Goal: Task Accomplishment & Management: Use online tool/utility

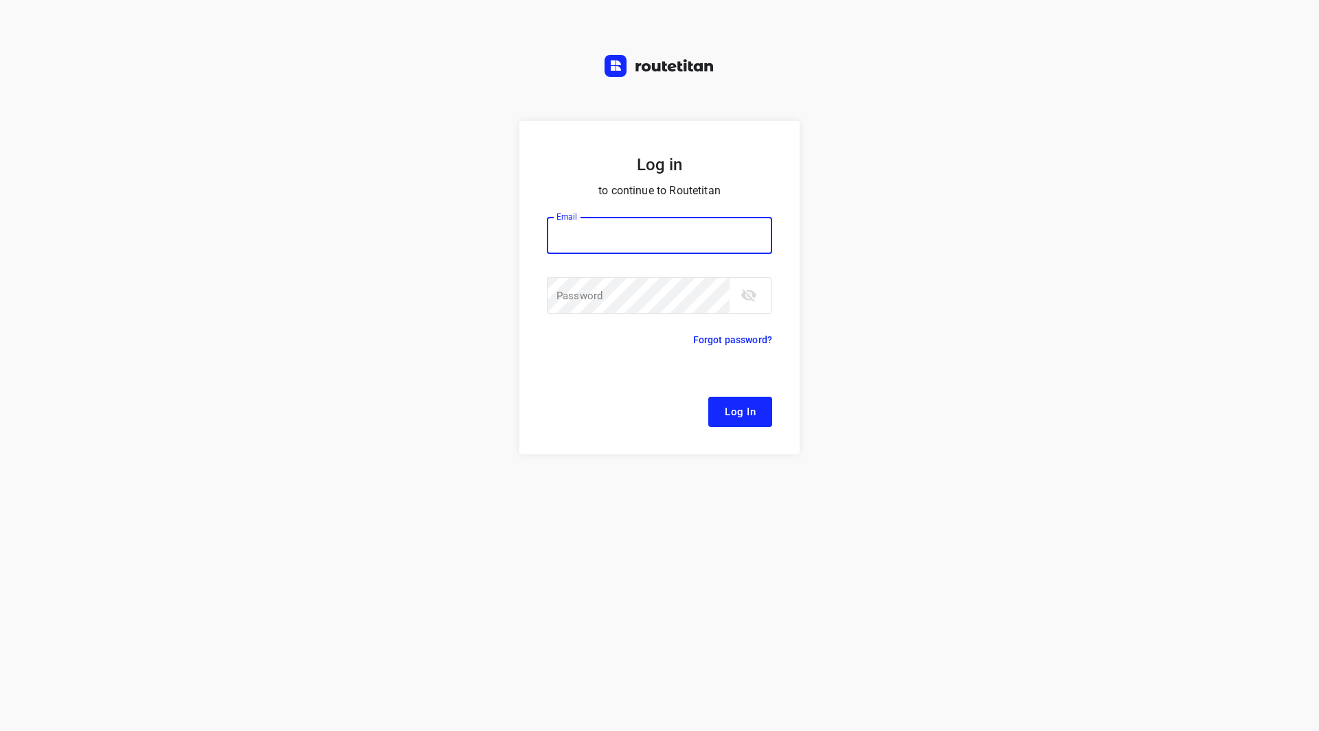
click at [615, 233] on input "email" at bounding box center [659, 235] width 225 height 37
type input "[EMAIL_ADDRESS][DOMAIN_NAME]"
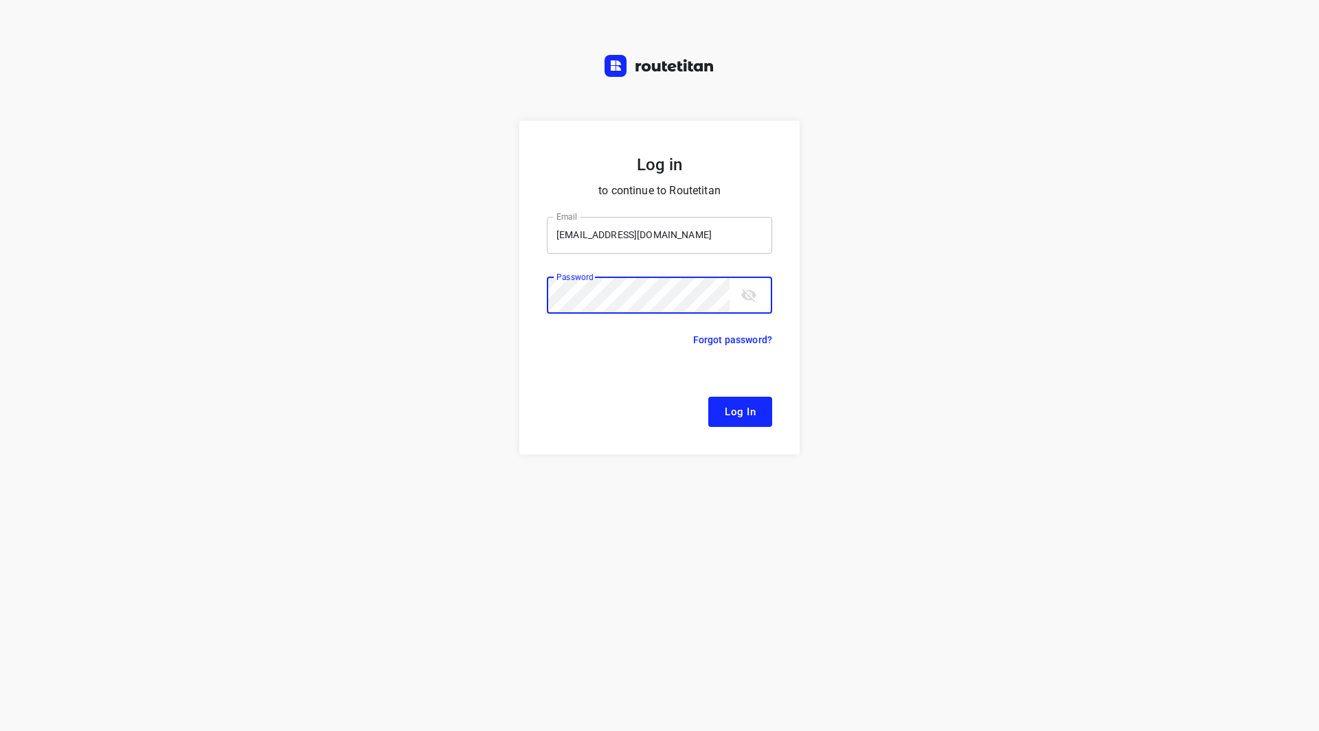
click at [708, 397] on button "Log In" at bounding box center [740, 412] width 64 height 30
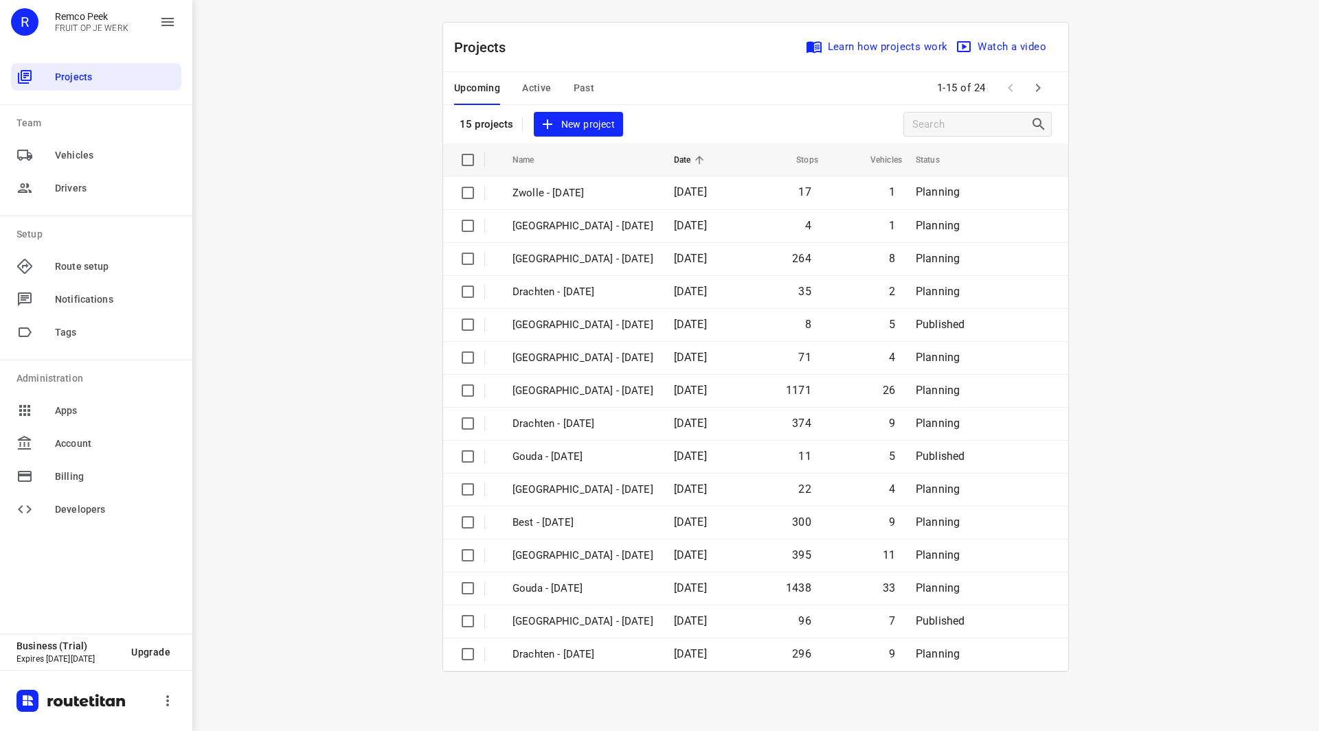
click at [590, 97] on button "Past" at bounding box center [584, 88] width 21 height 33
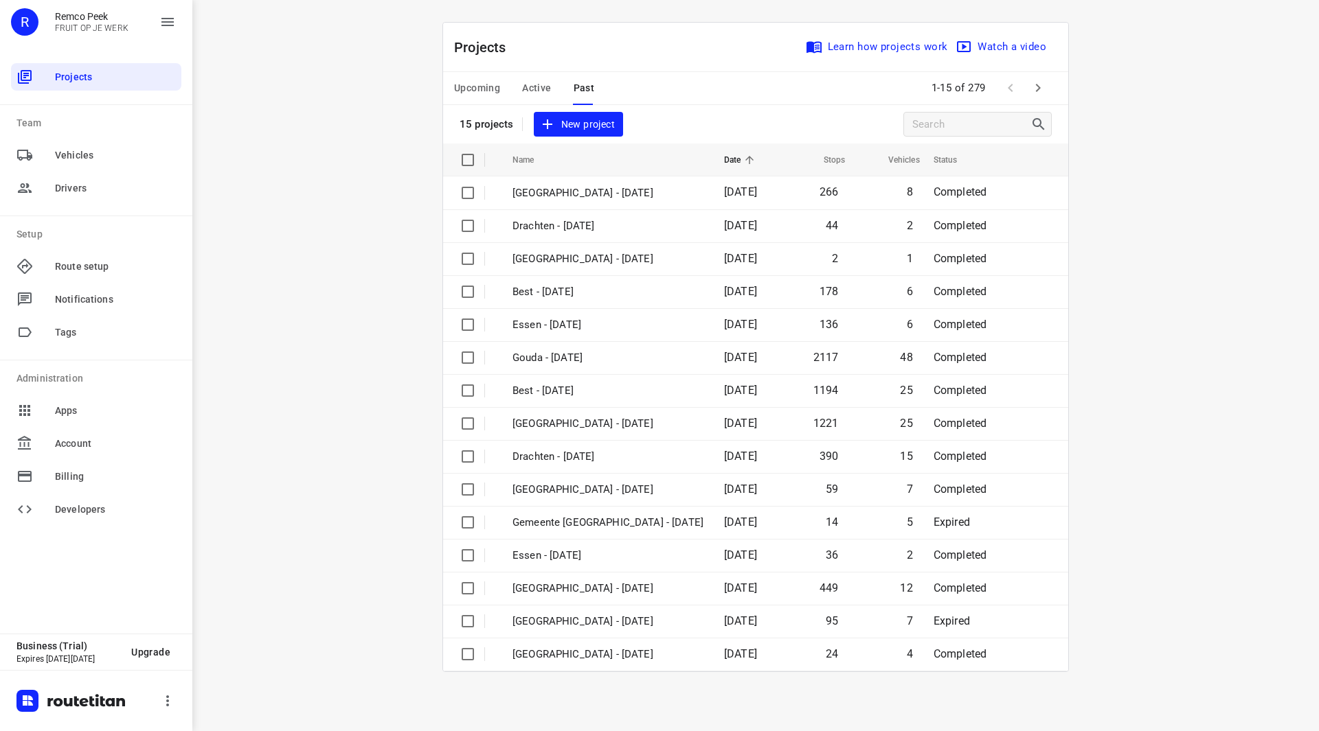
click at [485, 84] on span "Upcoming" at bounding box center [477, 88] width 46 height 17
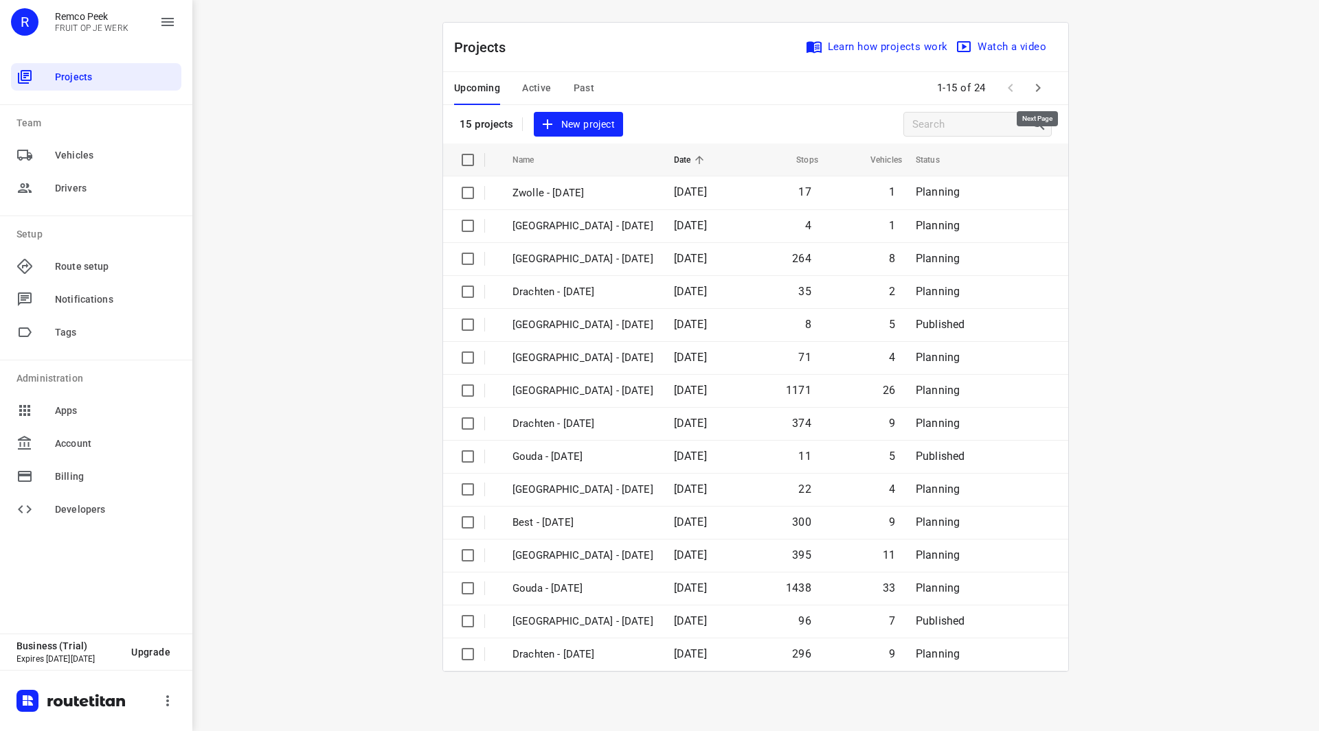
click at [1041, 82] on icon "button" at bounding box center [1038, 88] width 16 height 16
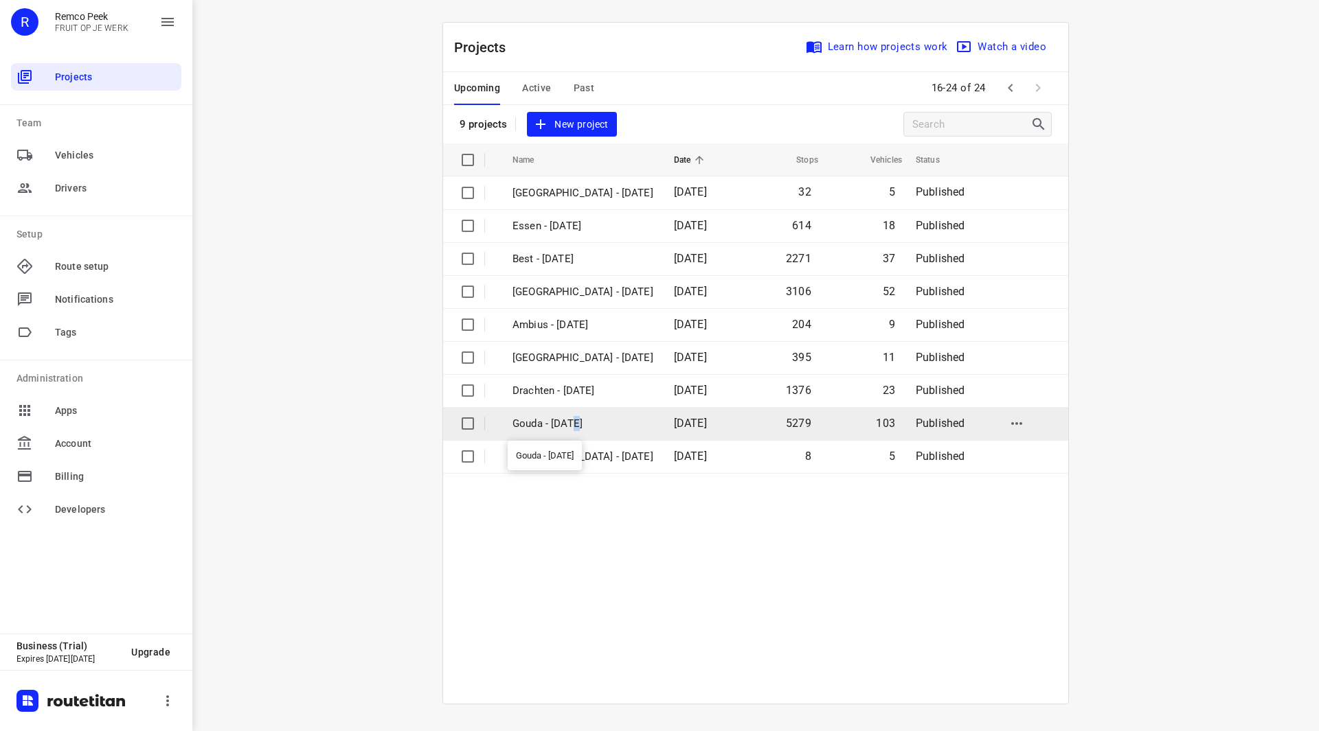
click at [582, 424] on p "Gouda - Monday" at bounding box center [582, 424] width 141 height 16
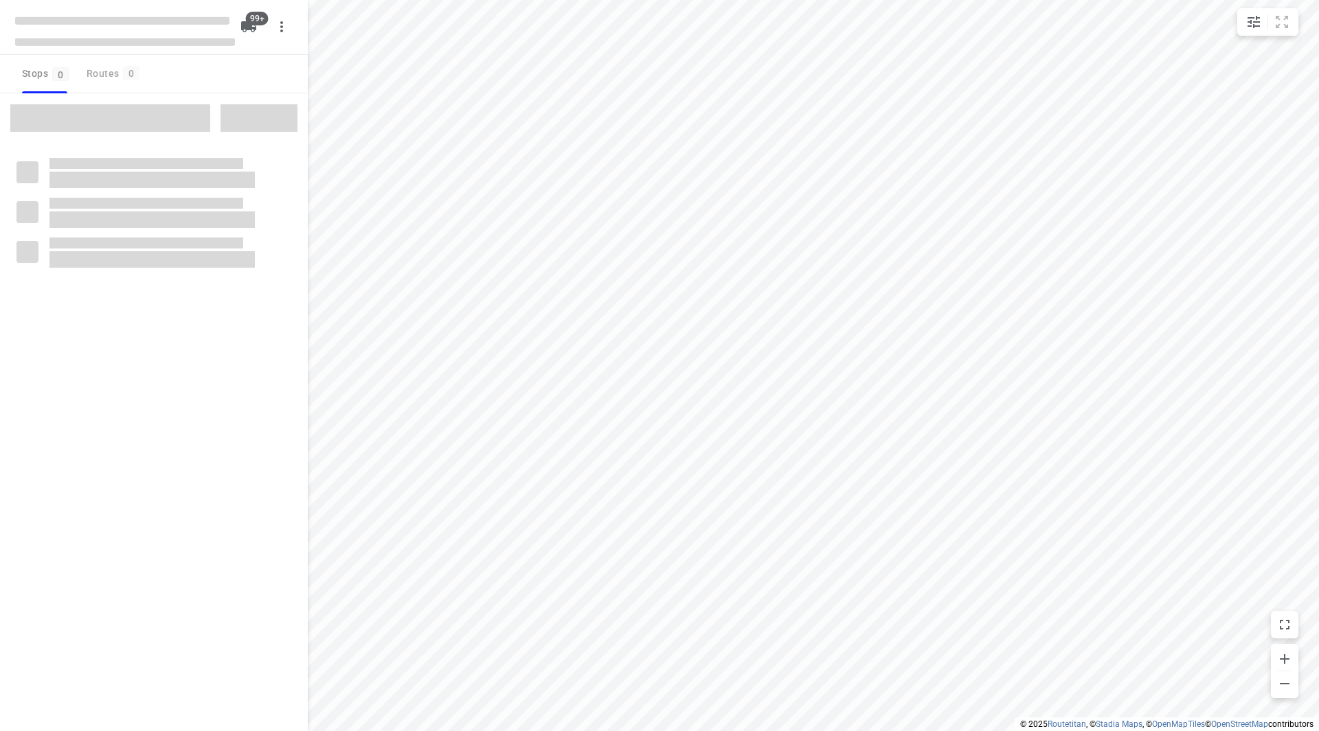
checkbox input "true"
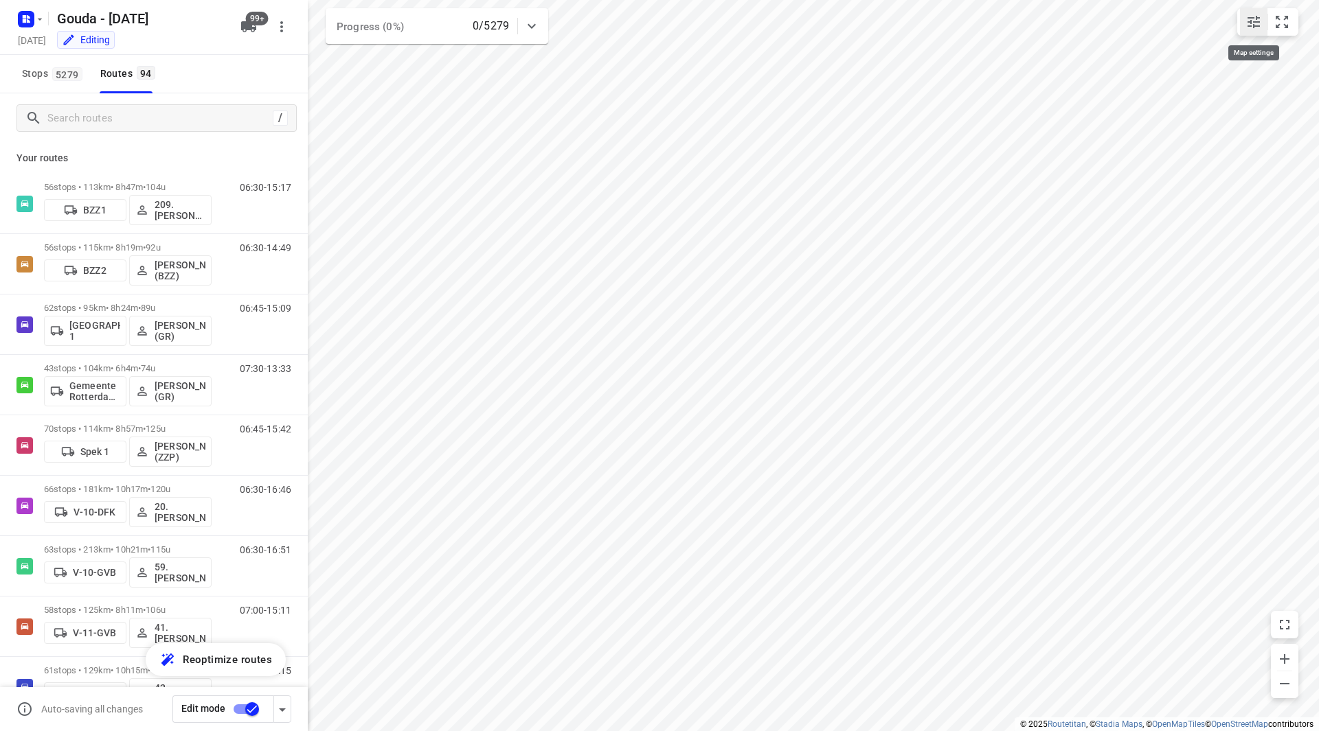
click at [1249, 21] on icon "small contained button group" at bounding box center [1253, 22] width 12 height 12
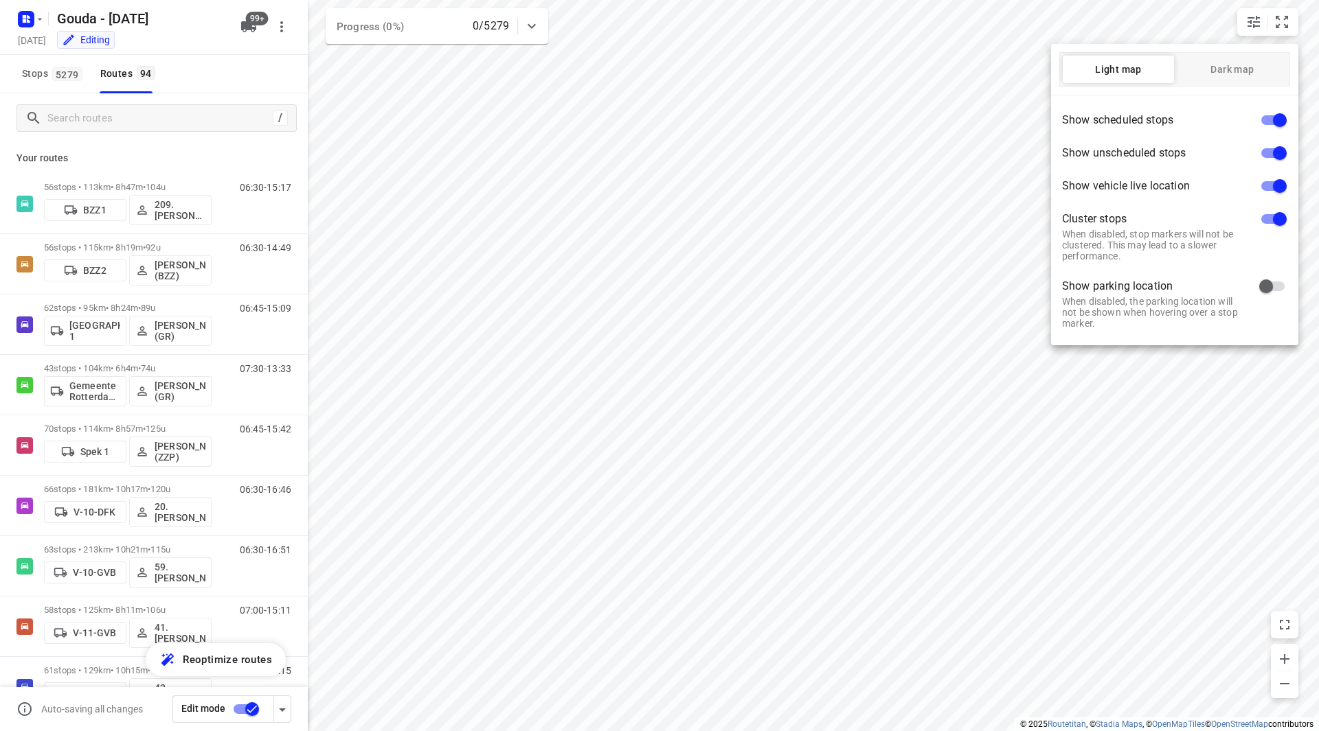
click at [1236, 83] on div "Light map Dark map" at bounding box center [1174, 69] width 231 height 34
click at [1236, 72] on span "Dark map" at bounding box center [1232, 69] width 111 height 11
click at [1267, 120] on input "checkbox" at bounding box center [1279, 120] width 78 height 26
checkbox input "false"
click at [1271, 186] on input "checkbox" at bounding box center [1279, 186] width 78 height 26
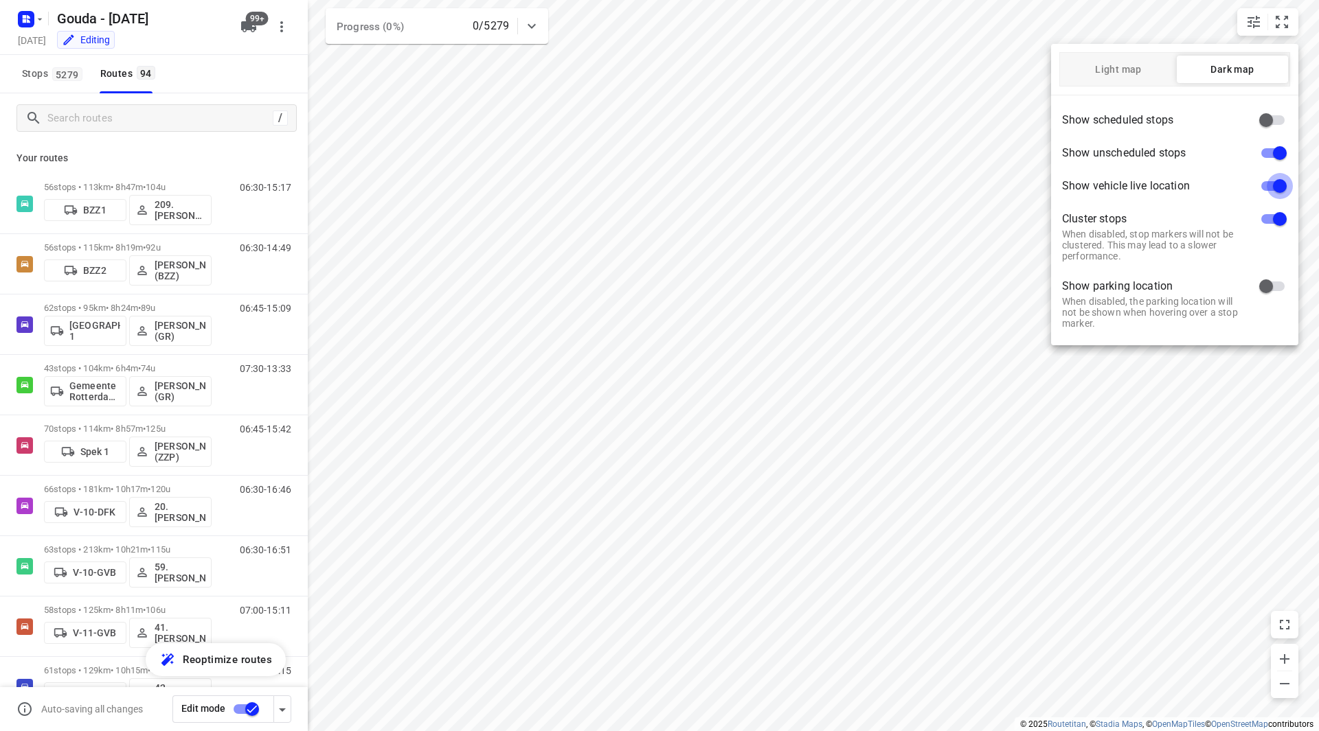
checkbox input "false"
click at [1272, 218] on input "checkbox" at bounding box center [1279, 219] width 78 height 26
click at [1267, 216] on input "checkbox" at bounding box center [1266, 219] width 78 height 26
checkbox input "true"
click at [879, 357] on div at bounding box center [659, 365] width 1319 height 731
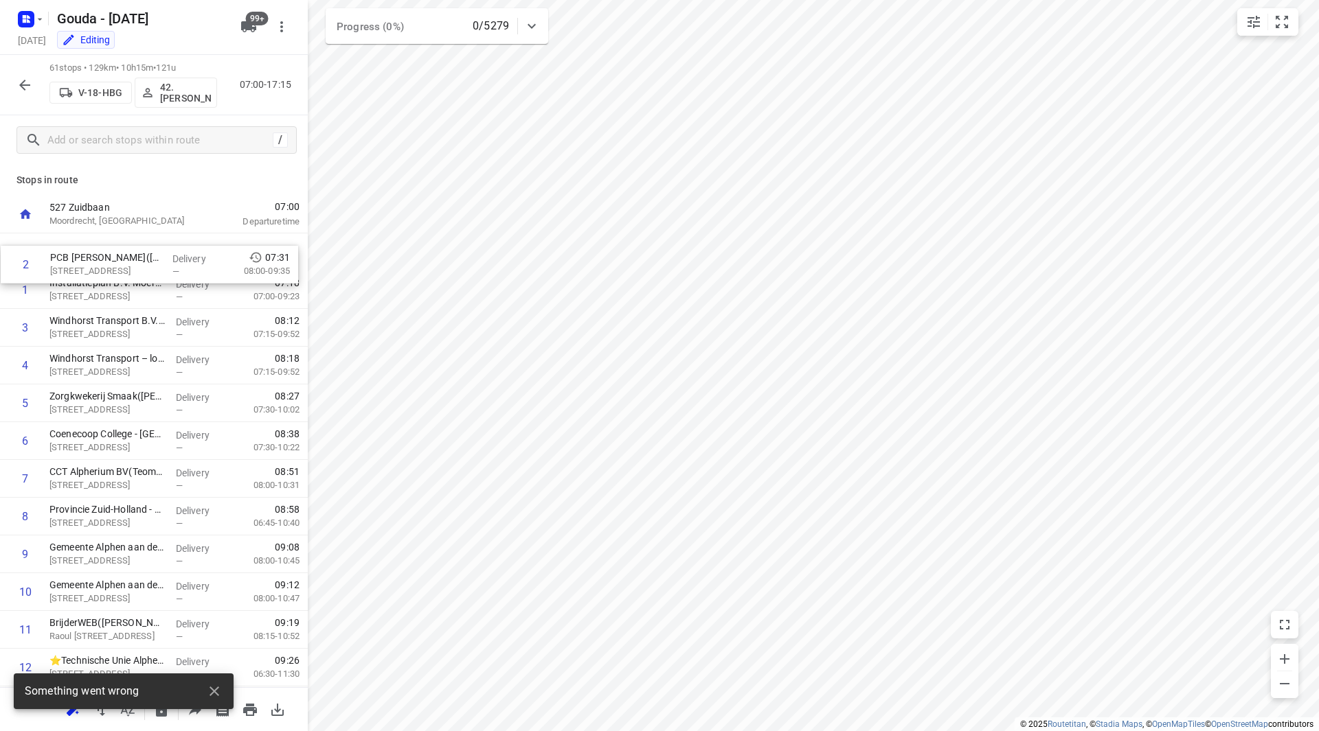
drag, startPoint x: 99, startPoint y: 291, endPoint x: 98, endPoint y: 251, distance: 39.8
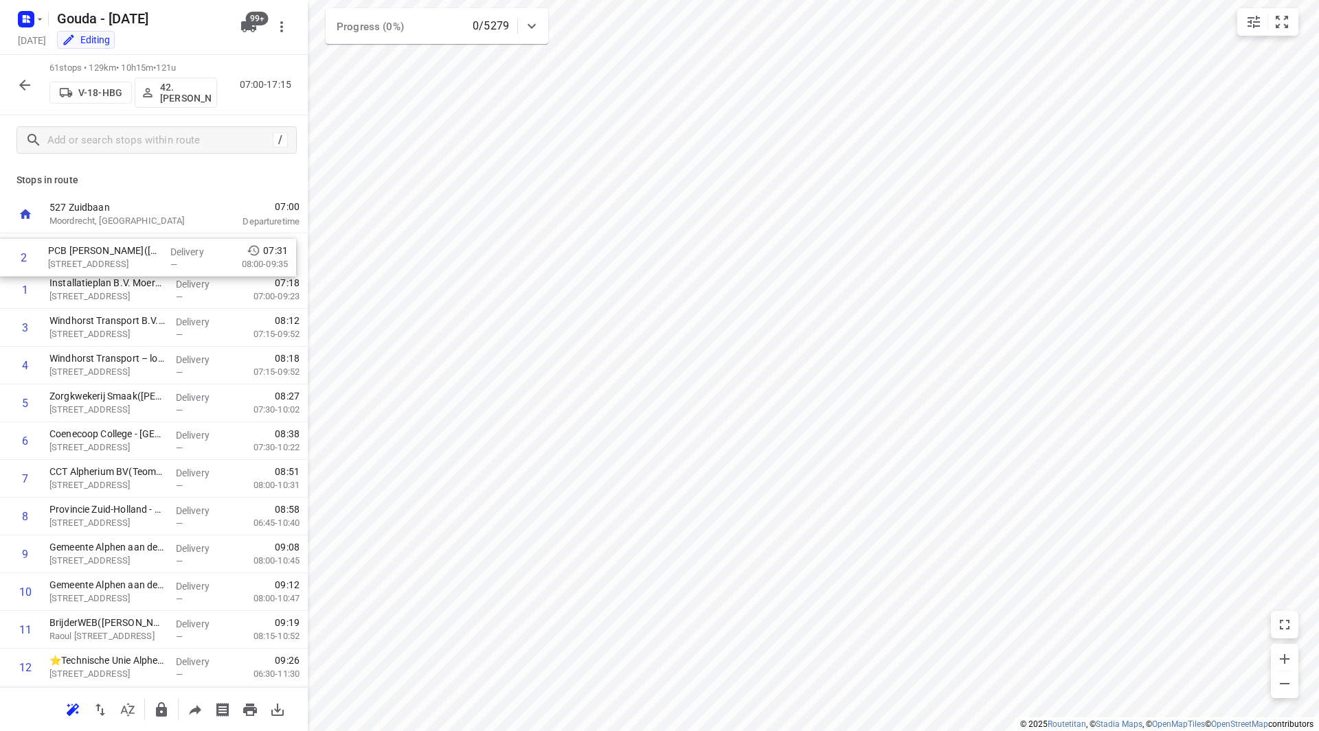
drag, startPoint x: 109, startPoint y: 276, endPoint x: 108, endPoint y: 240, distance: 35.7
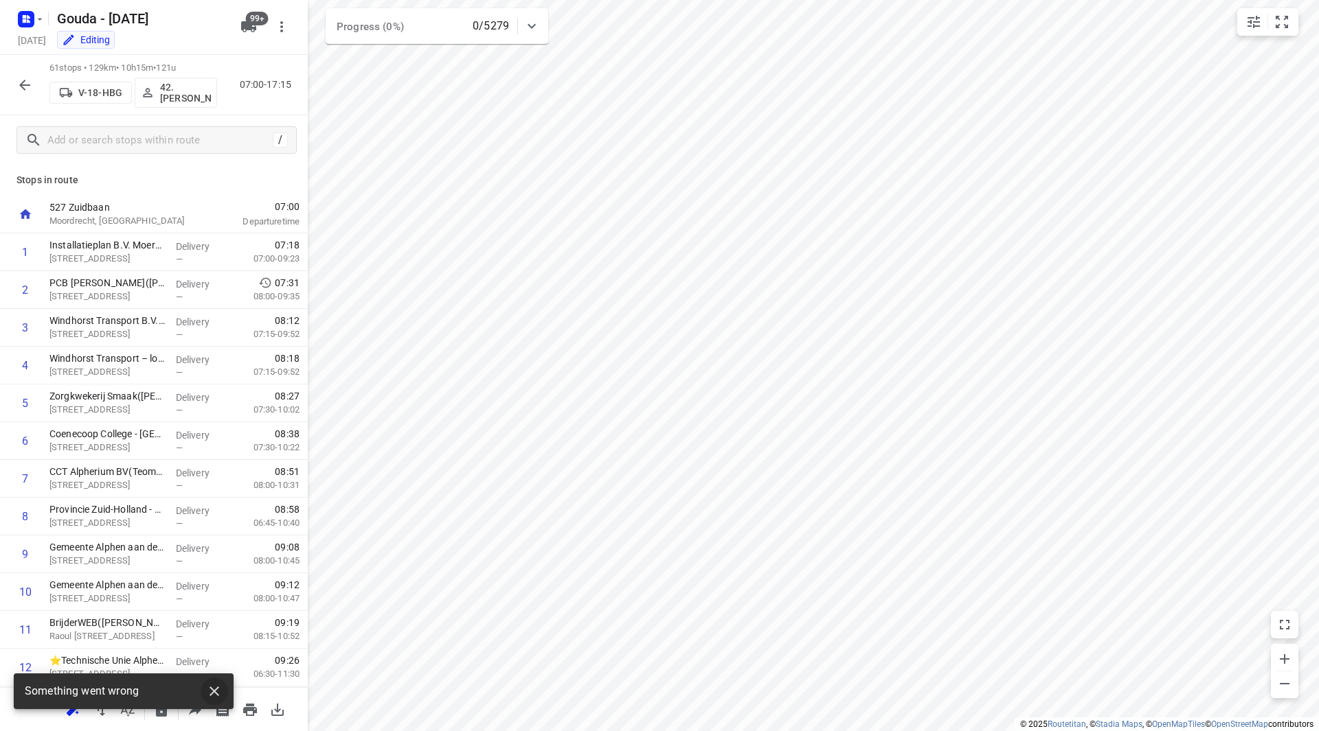
click at [216, 693] on icon "button" at bounding box center [214, 691] width 16 height 16
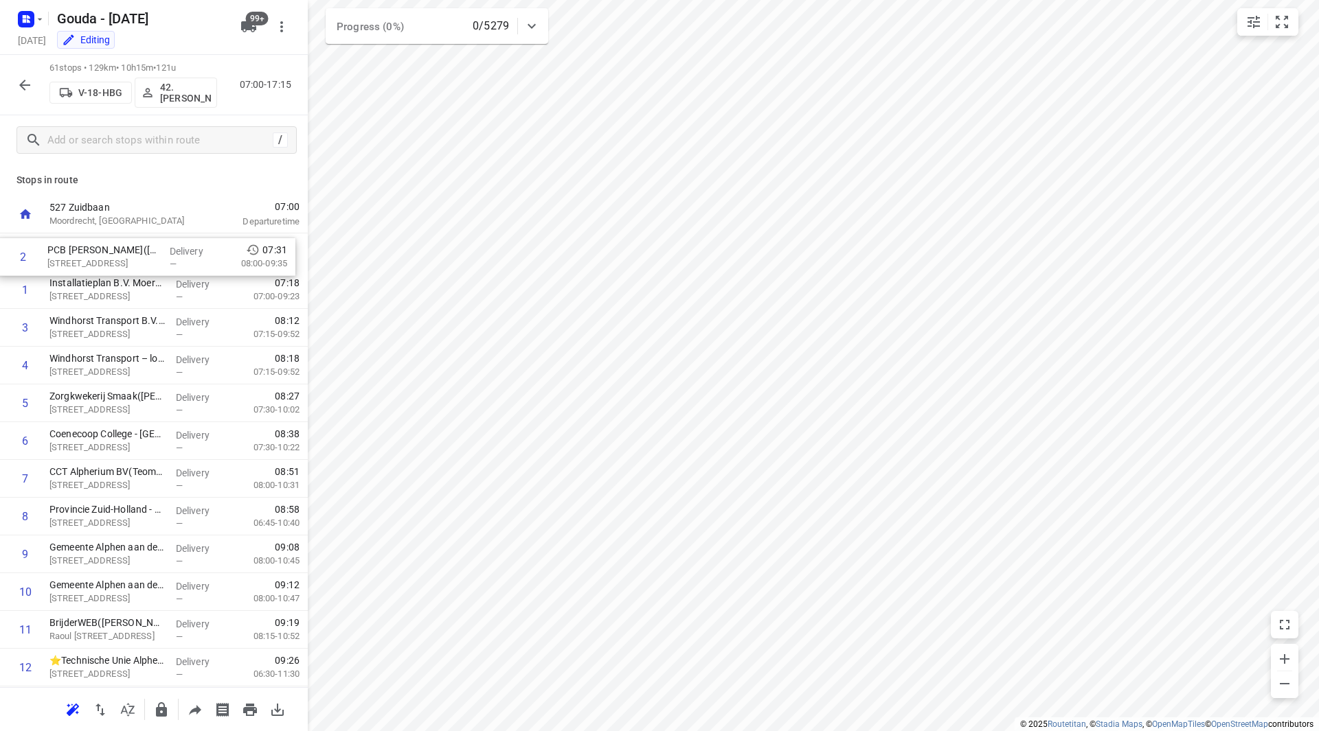
drag, startPoint x: 88, startPoint y: 289, endPoint x: 100, endPoint y: 255, distance: 36.5
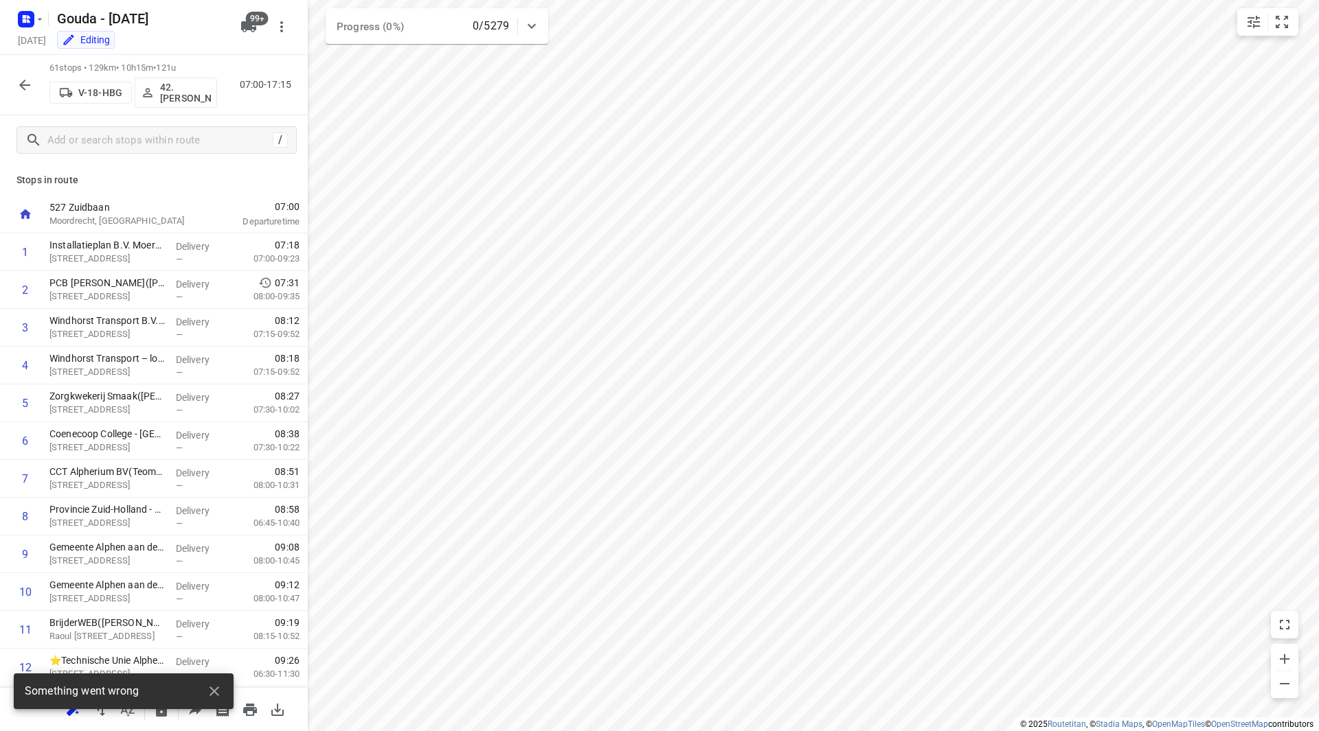
click at [181, 95] on p "42.Gerrit-Jan Heijink" at bounding box center [185, 93] width 51 height 22
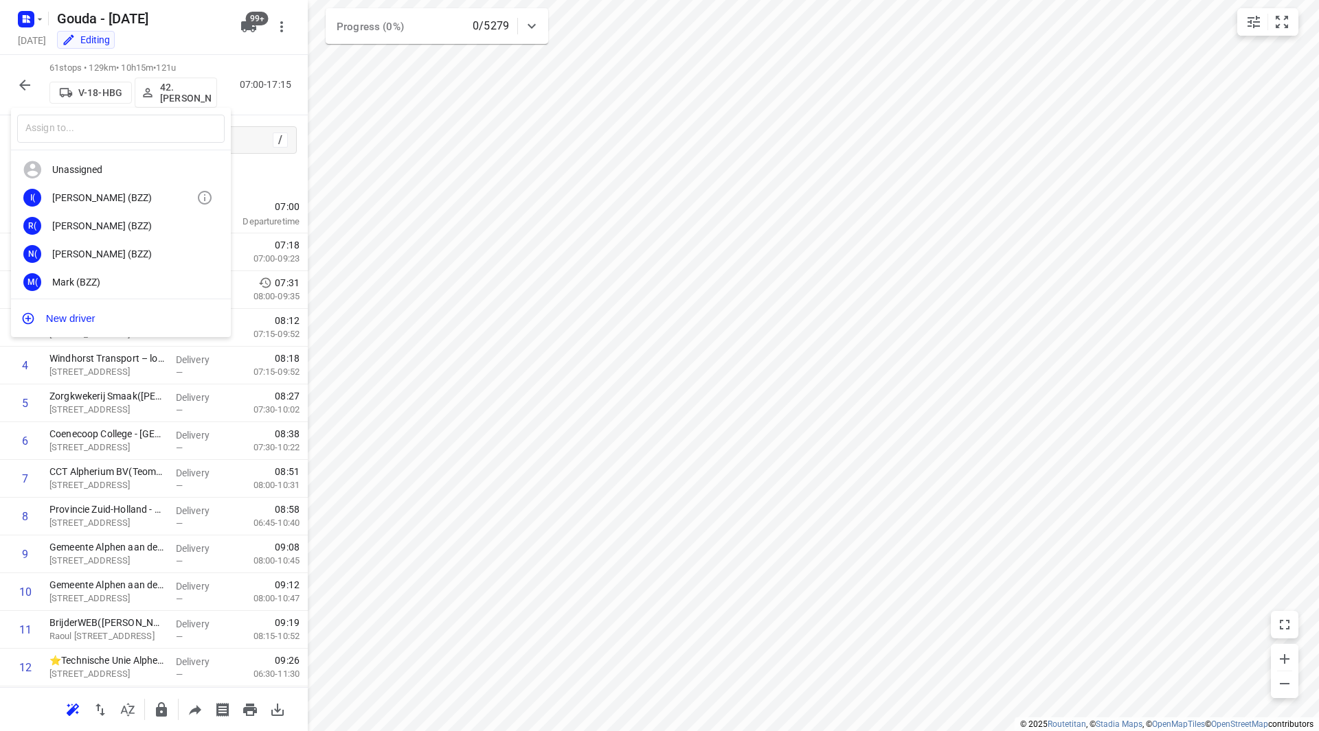
click at [86, 201] on div "Ismail (BZZ)" at bounding box center [124, 197] width 144 height 11
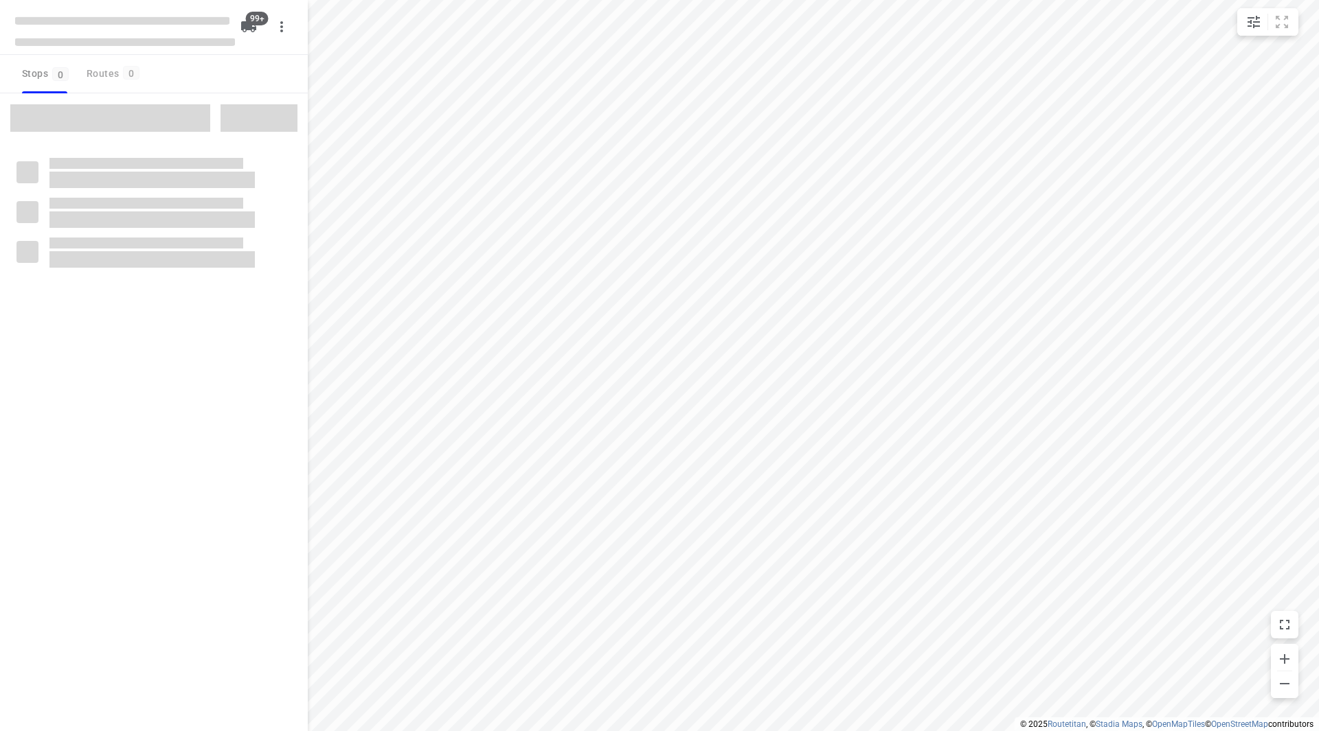
checkbox input "true"
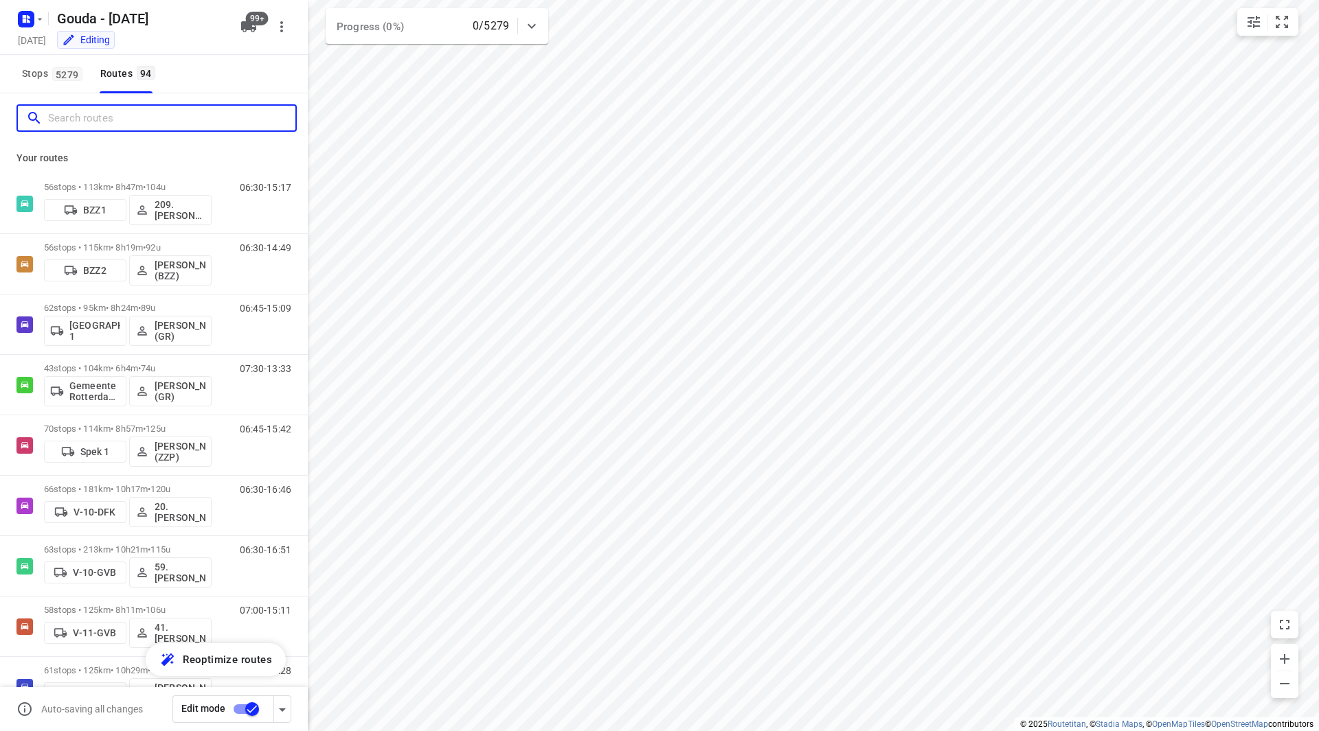
click at [162, 113] on input "Search routes" at bounding box center [171, 118] width 247 height 21
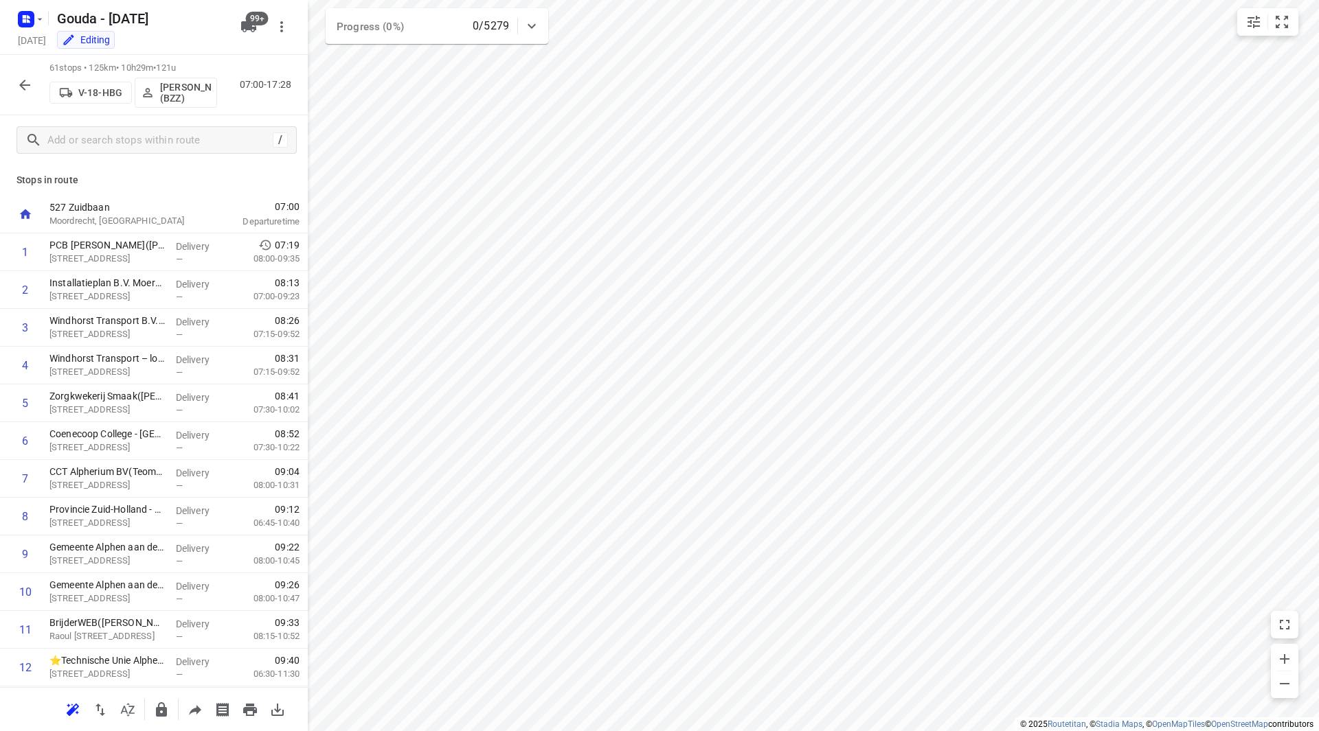
click at [177, 94] on p "[PERSON_NAME] (BZZ)" at bounding box center [185, 93] width 51 height 22
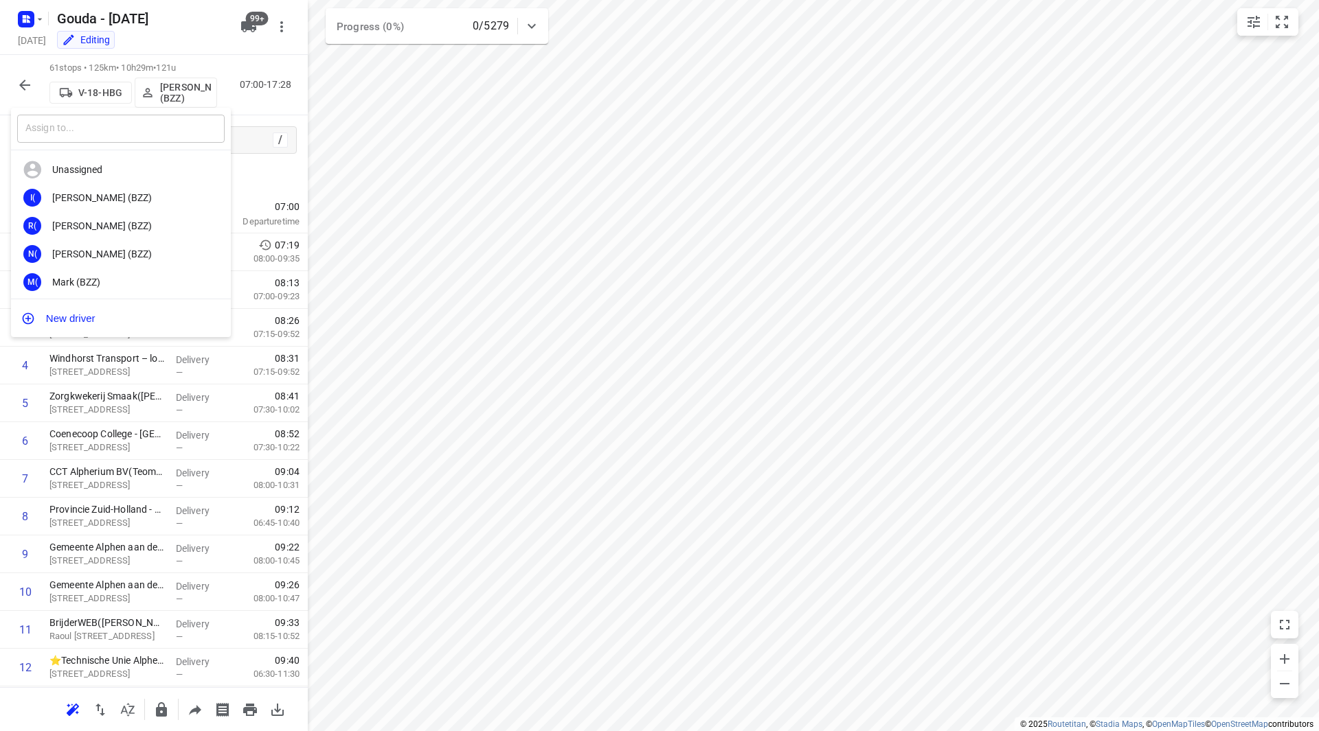
click at [161, 137] on input "text" at bounding box center [120, 129] width 207 height 28
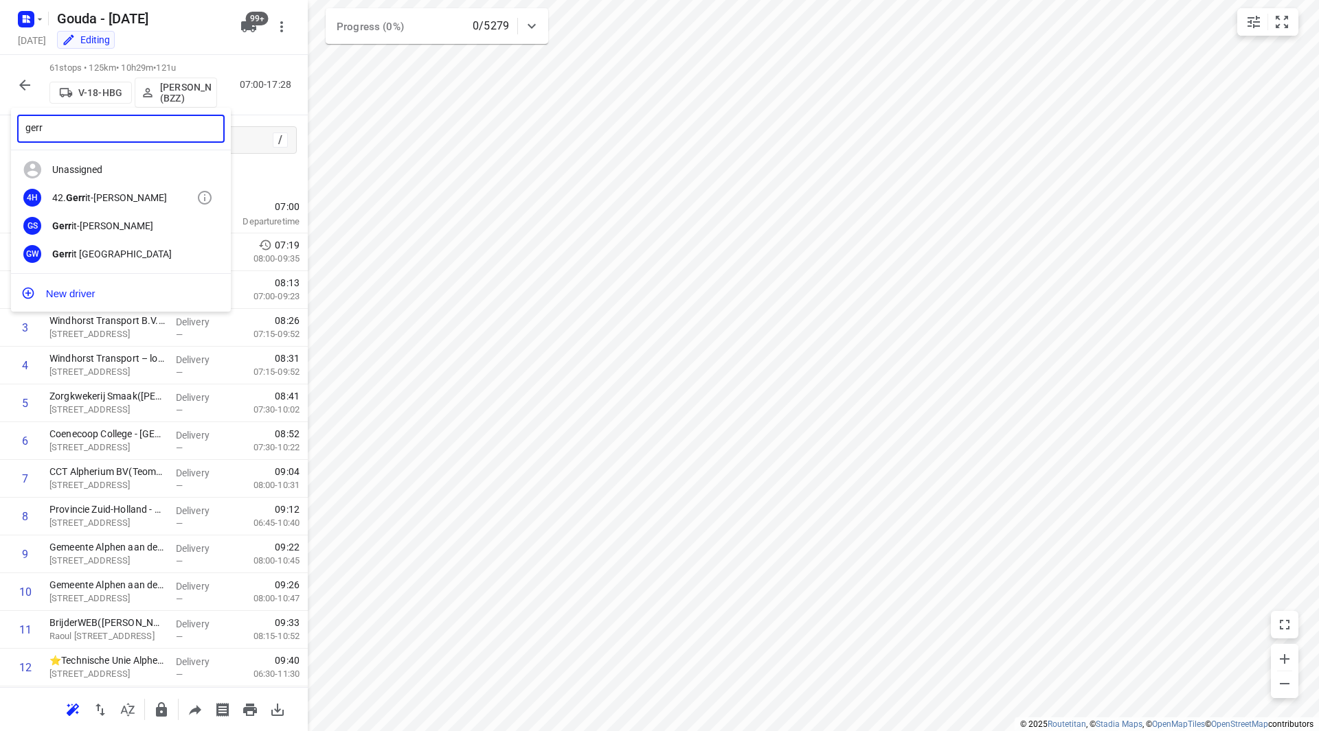
type input "gerr"
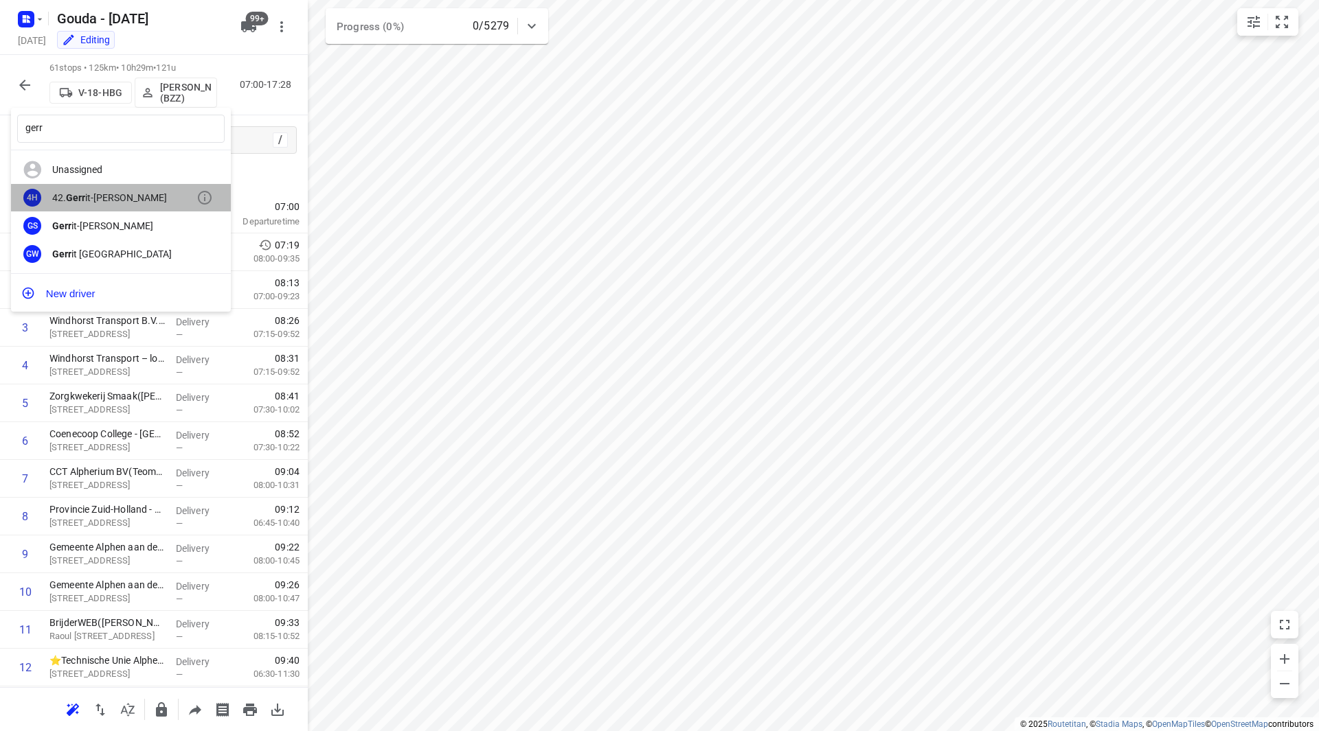
click at [134, 205] on div "4H 42. Gerr it-Jan Heijink" at bounding box center [121, 198] width 220 height 28
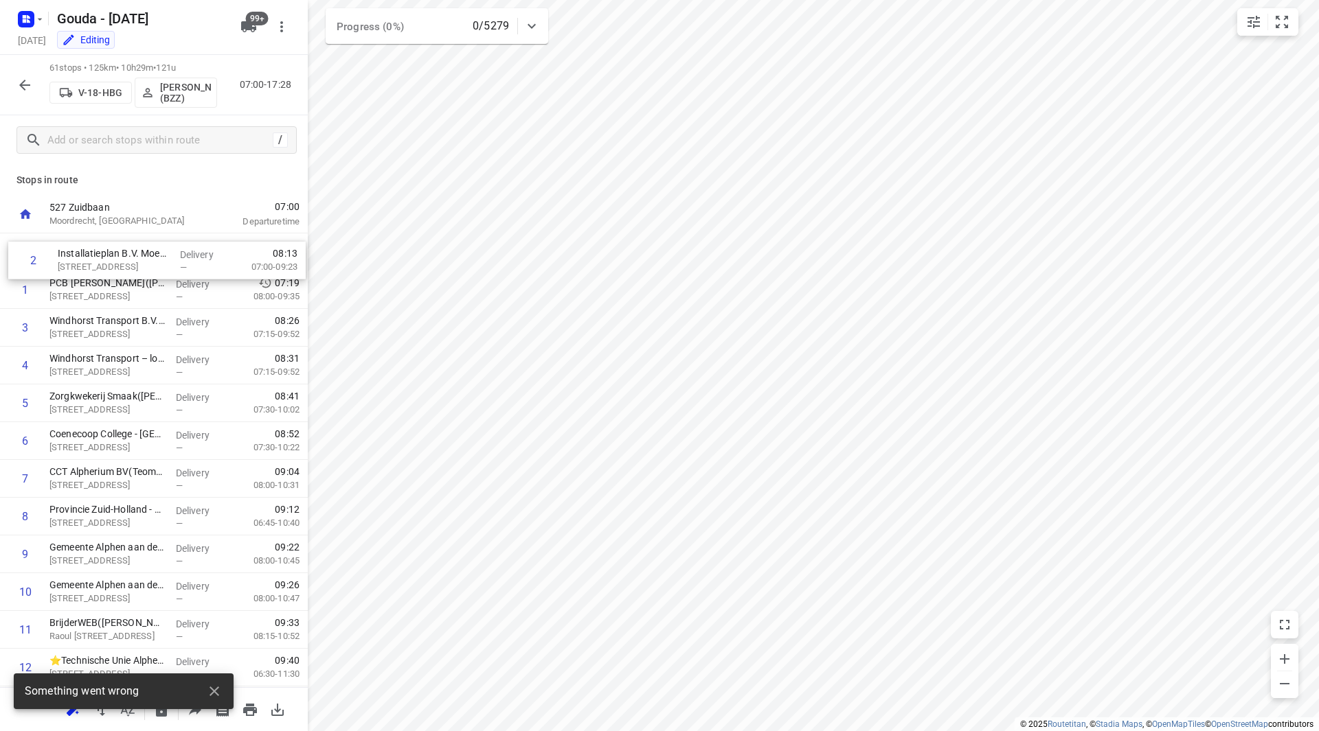
drag, startPoint x: 92, startPoint y: 291, endPoint x: 100, endPoint y: 257, distance: 35.3
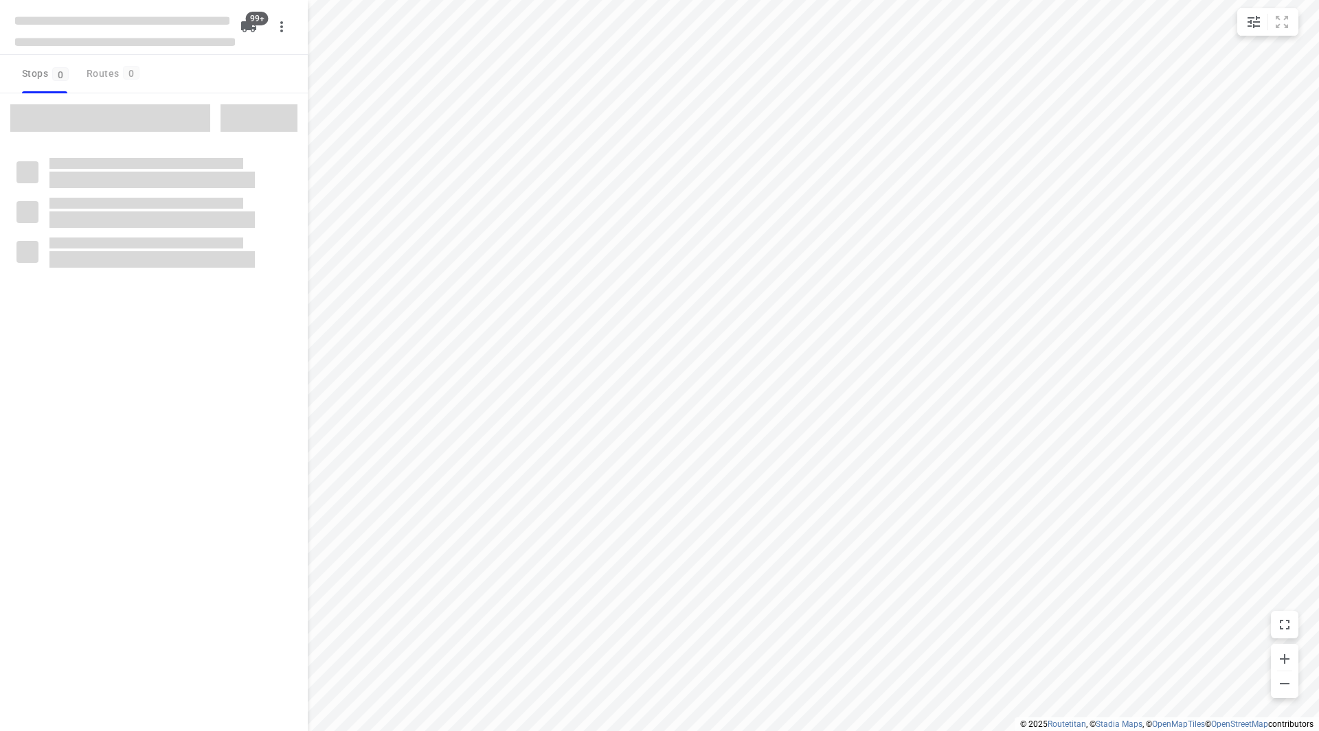
checkbox input "true"
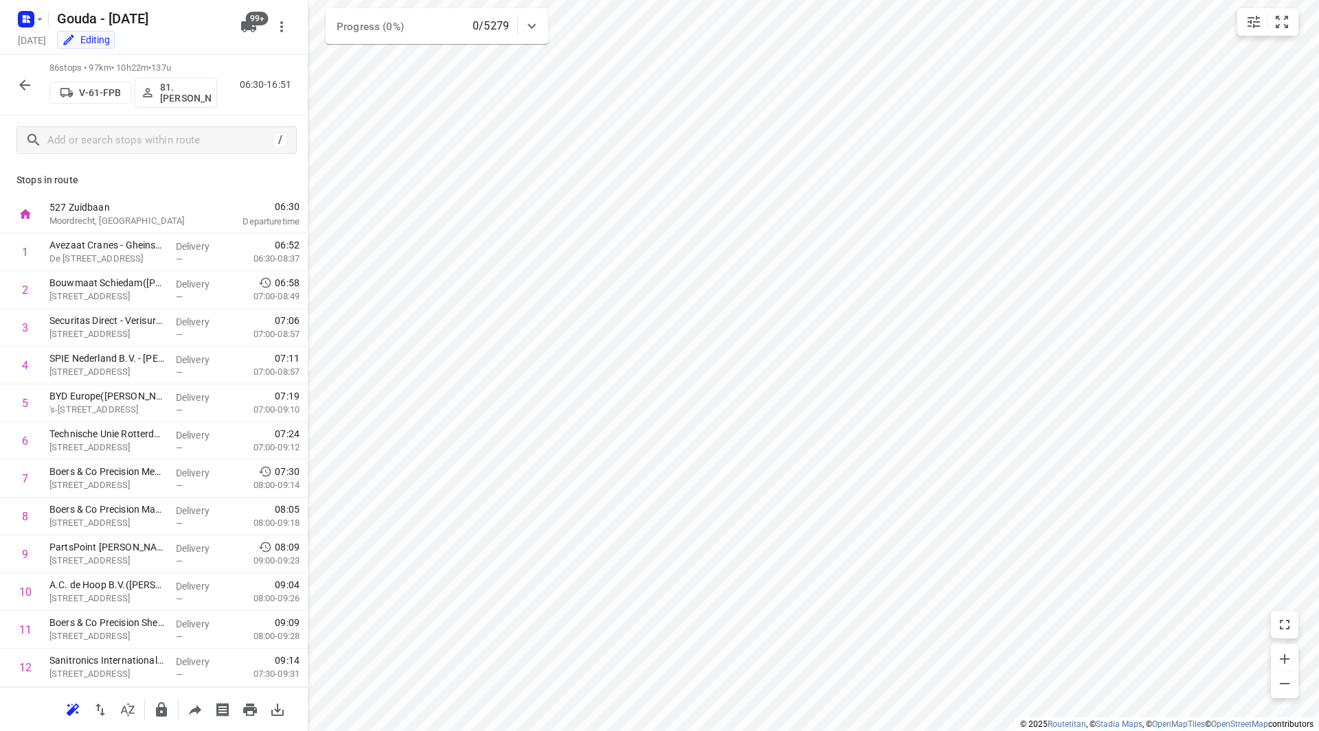
click at [21, 87] on icon "button" at bounding box center [24, 85] width 16 height 16
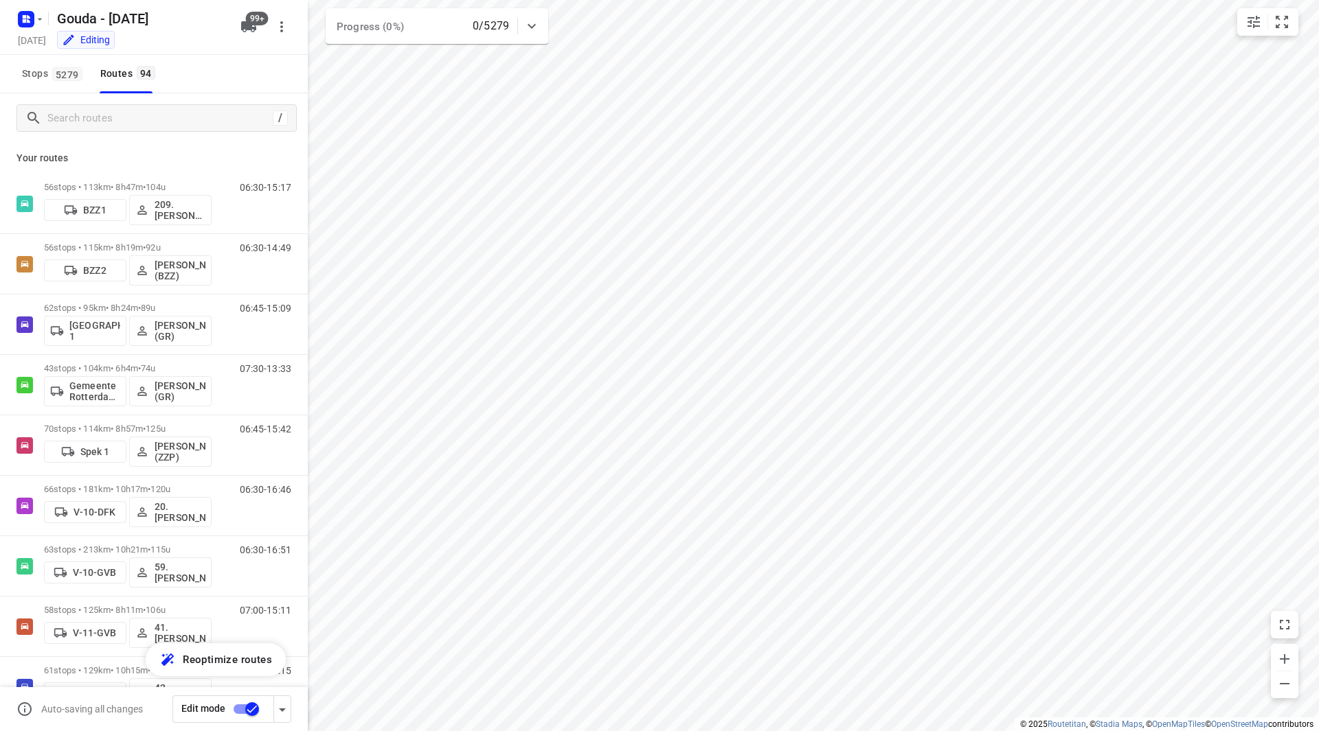
click at [245, 710] on input "checkbox" at bounding box center [252, 709] width 78 height 26
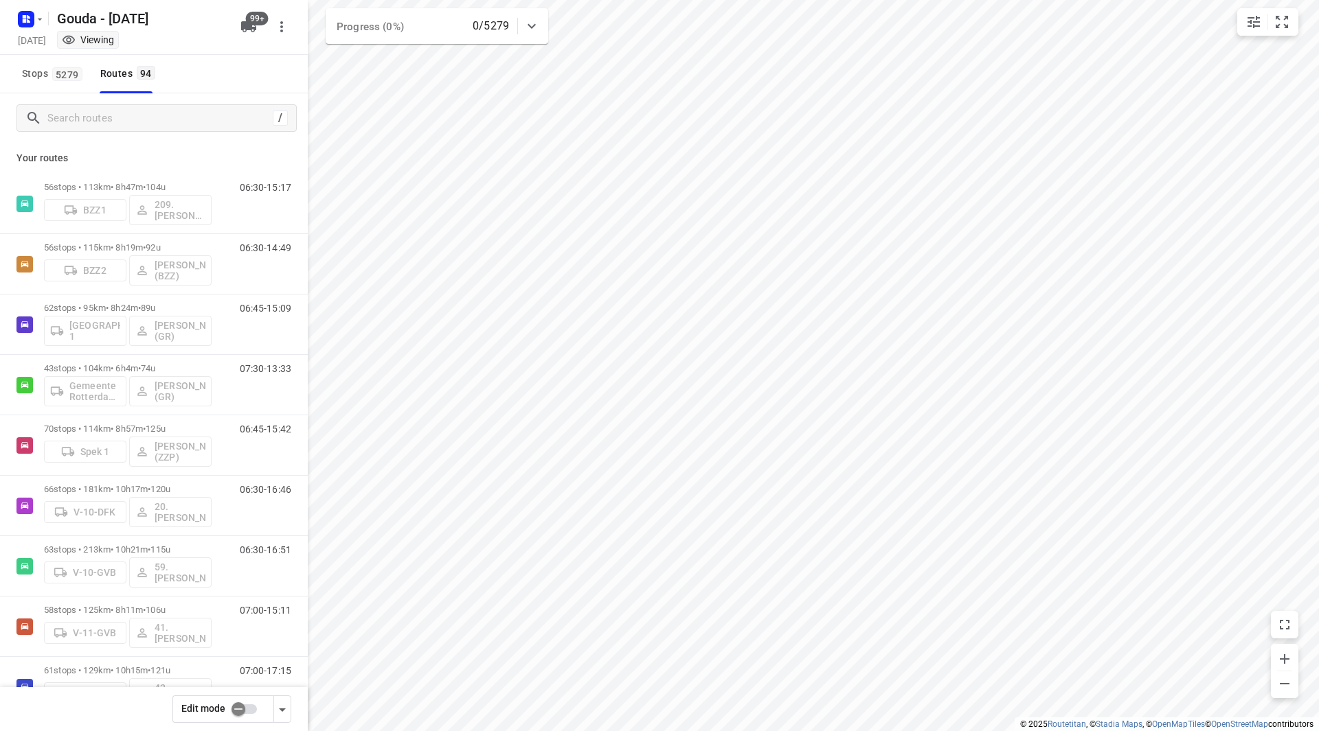
click at [247, 698] on input "checkbox" at bounding box center [238, 709] width 78 height 26
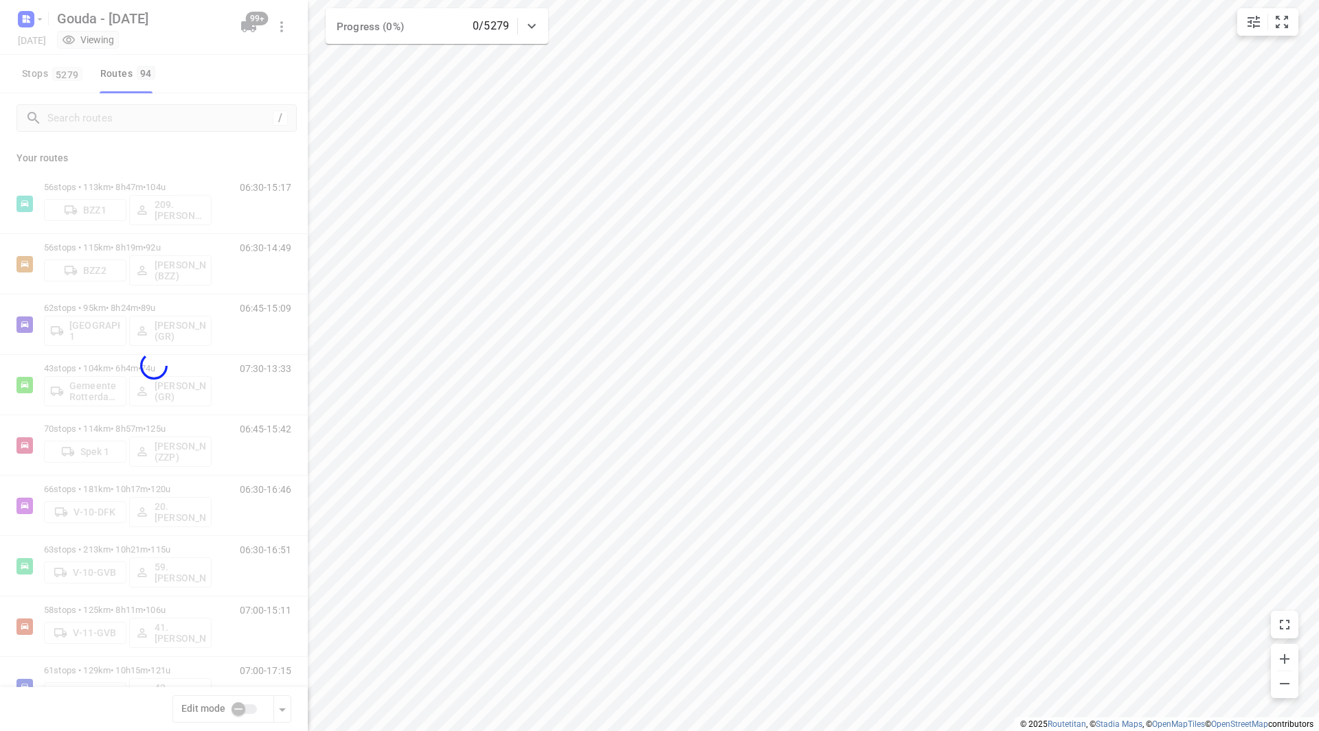
checkbox input "true"
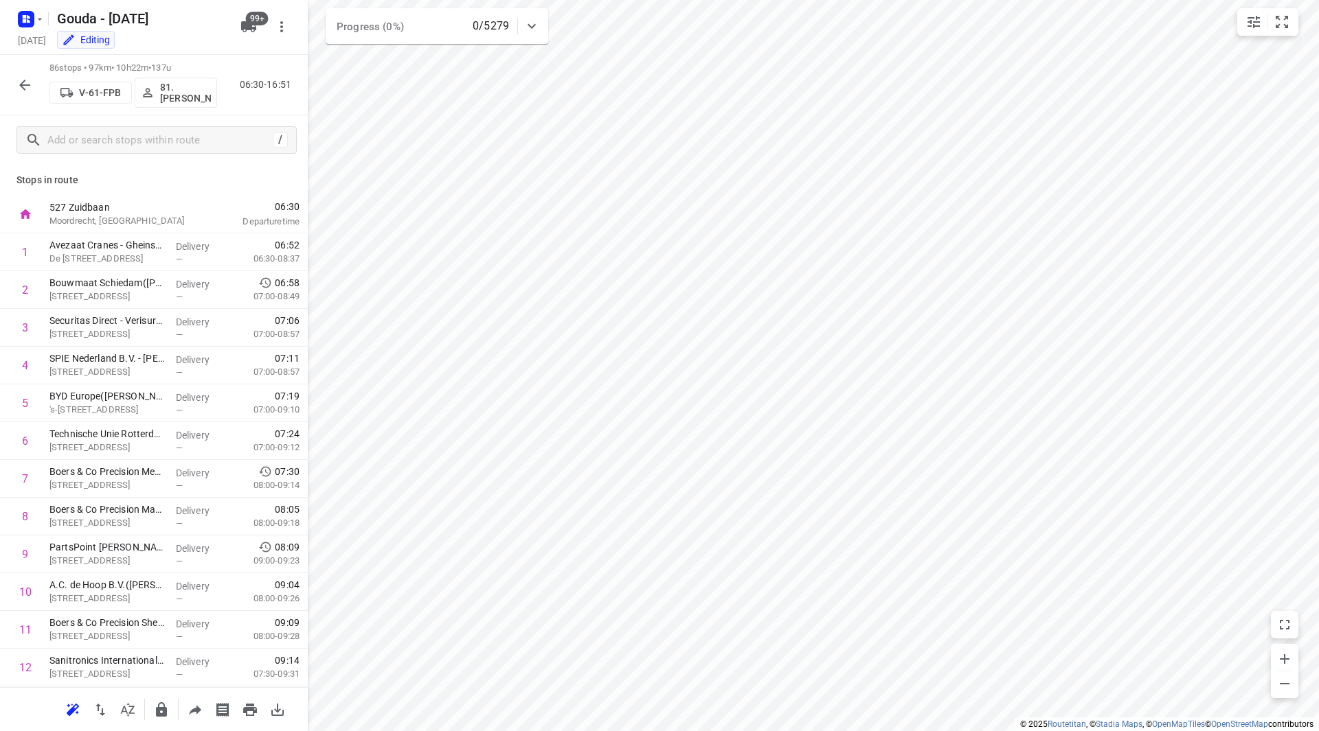
click at [192, 94] on p "81.[PERSON_NAME]" at bounding box center [185, 93] width 51 height 22
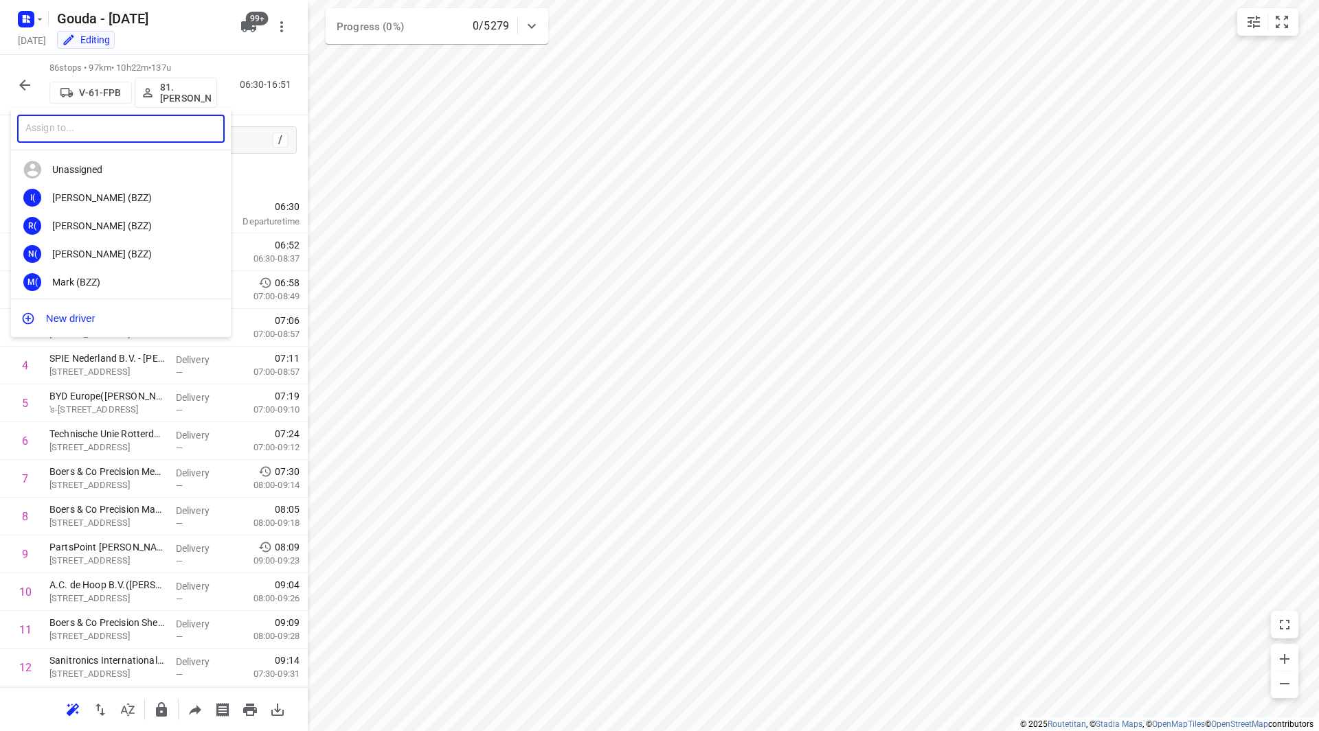
click at [121, 127] on input "text" at bounding box center [120, 129] width 207 height 28
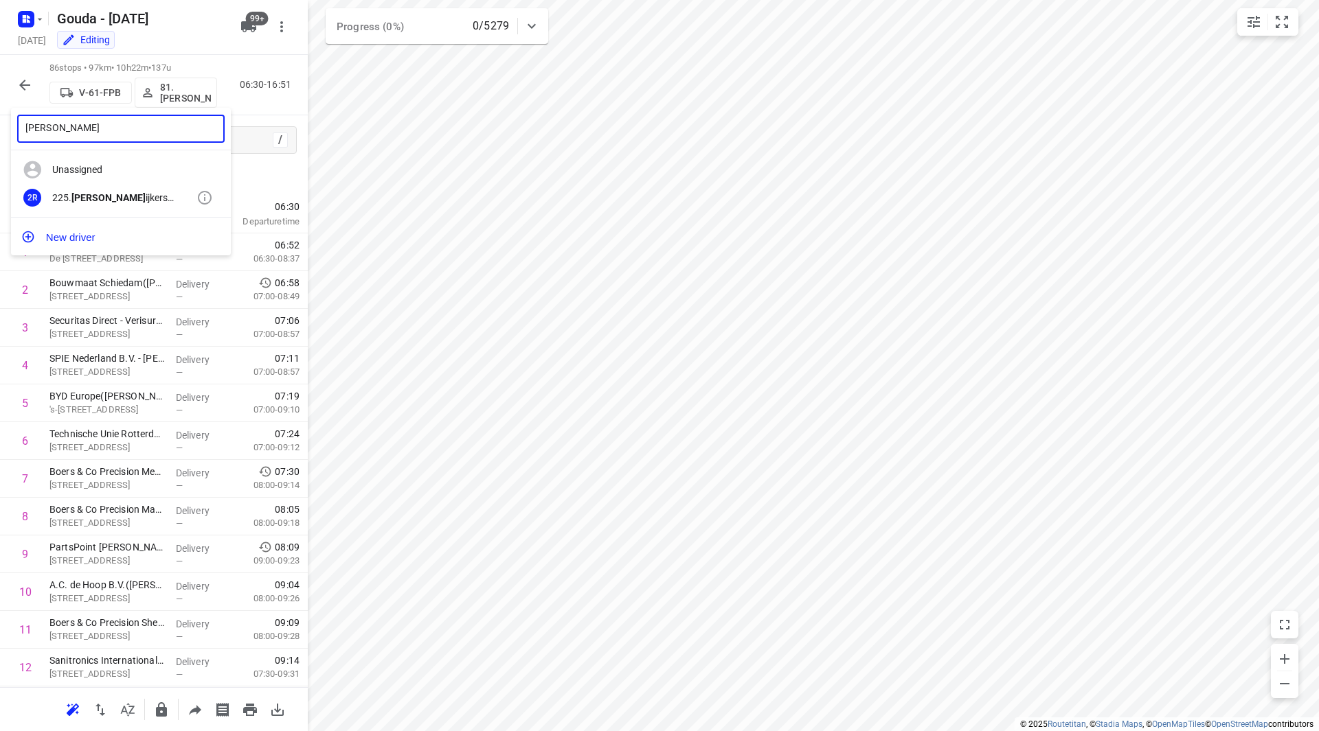
type input "sam r"
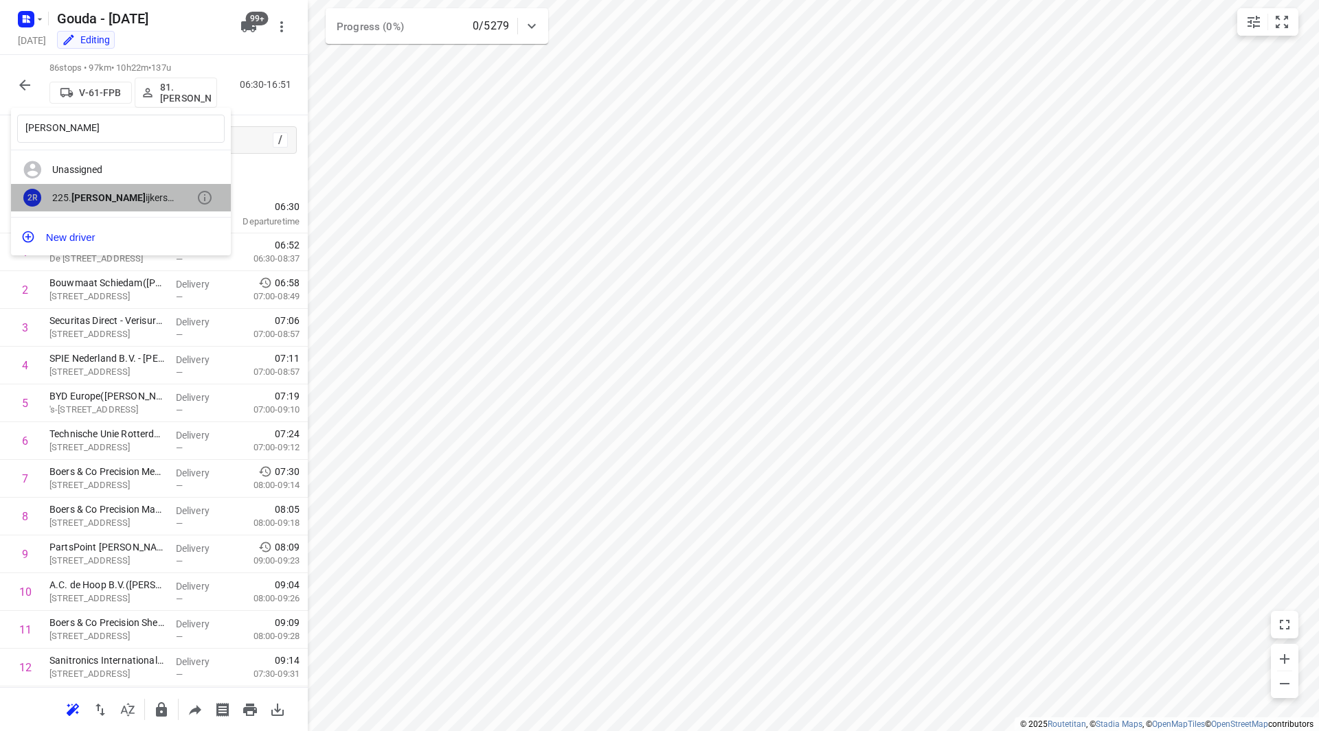
click at [118, 189] on div "2R 225. Sam R ijkers (ZZP)" at bounding box center [121, 198] width 220 height 28
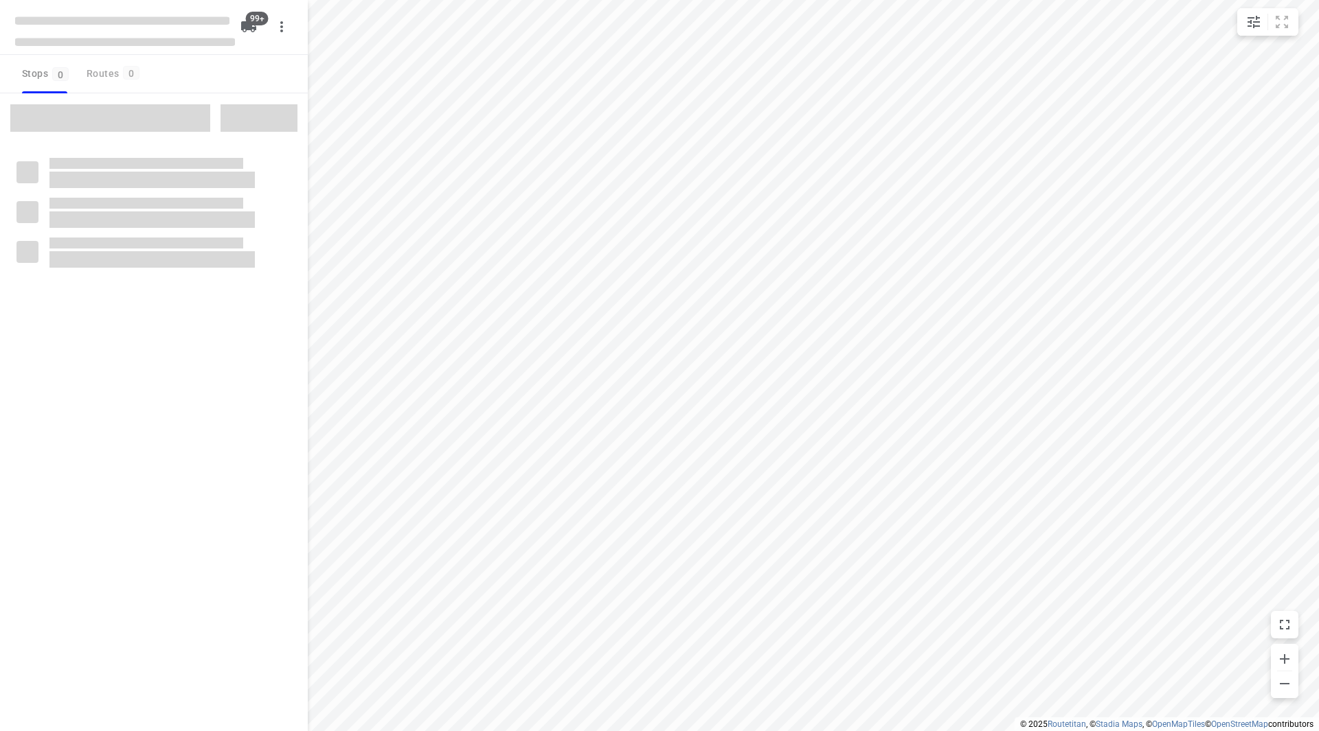
checkbox input "true"
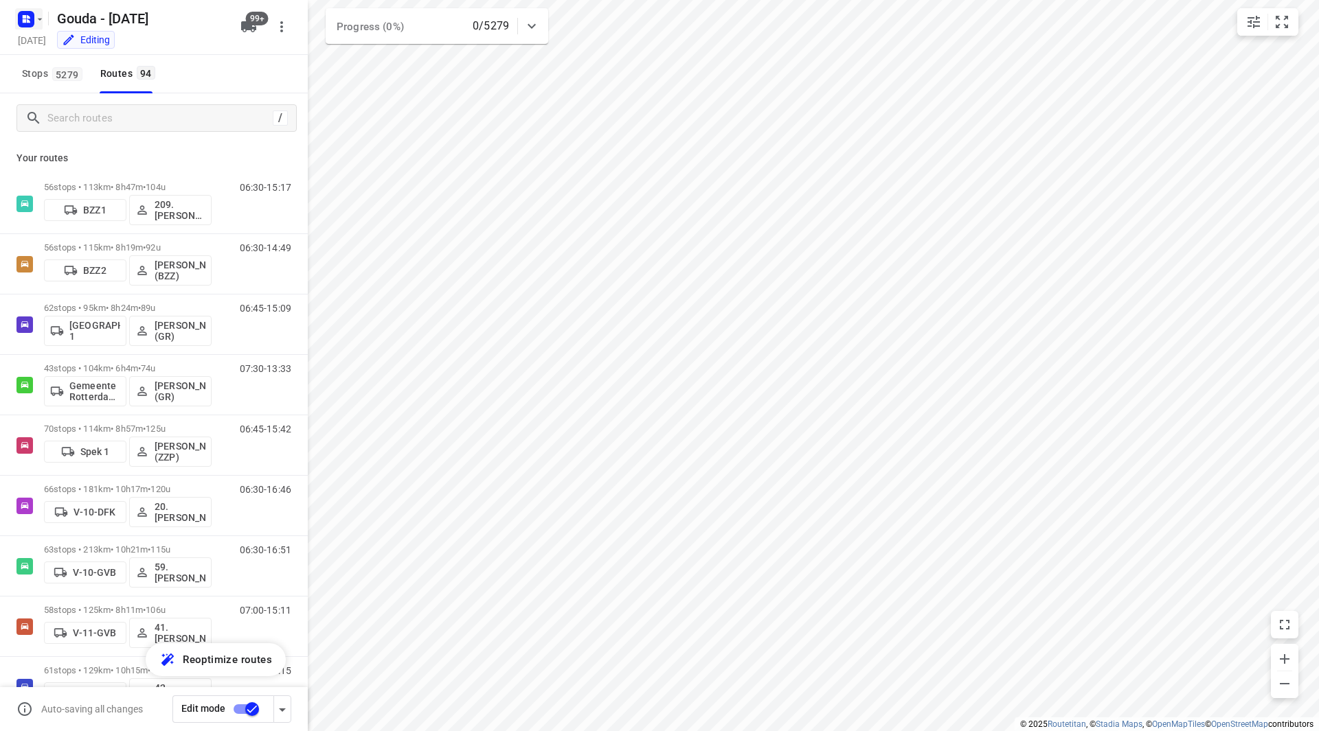
click at [42, 21] on icon "button" at bounding box center [39, 19] width 11 height 11
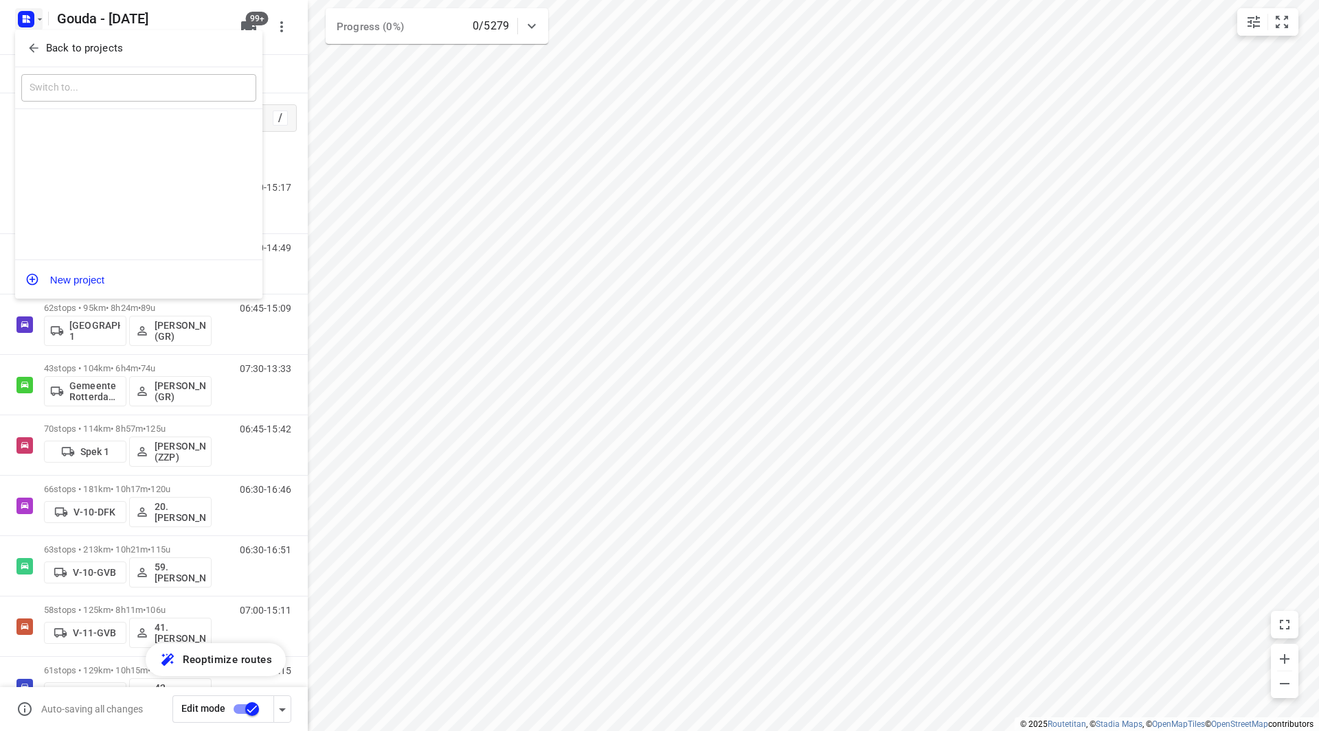
click at [60, 39] on button "Back to projects" at bounding box center [138, 48] width 235 height 23
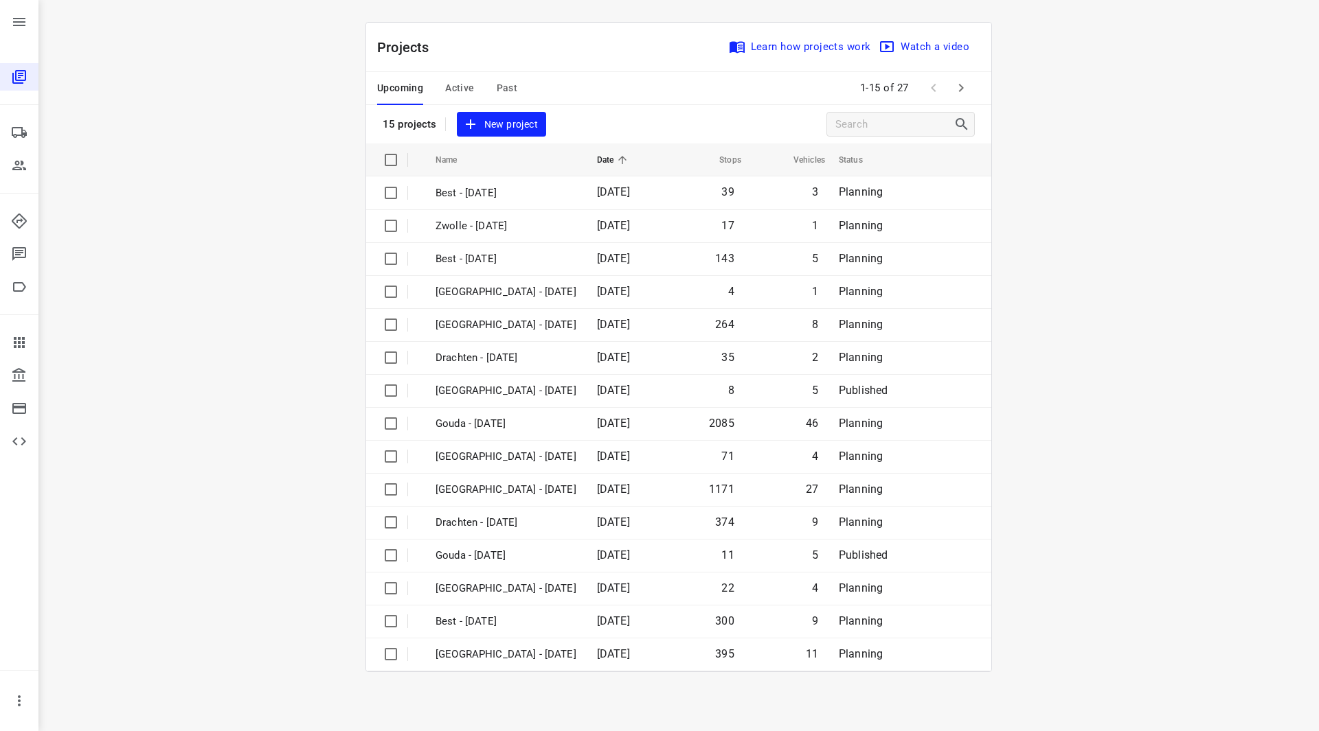
click at [499, 87] on span "Past" at bounding box center [507, 88] width 21 height 17
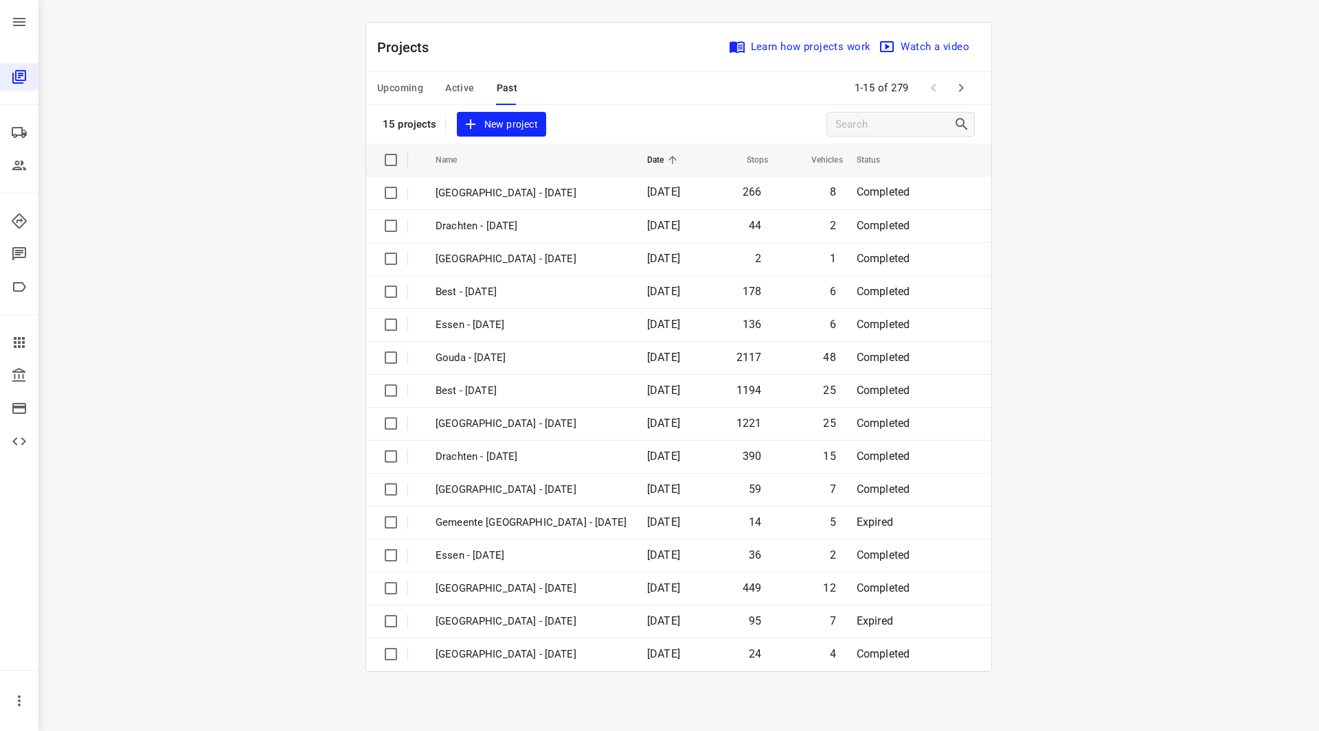
click at [395, 89] on span "Upcoming" at bounding box center [400, 88] width 46 height 17
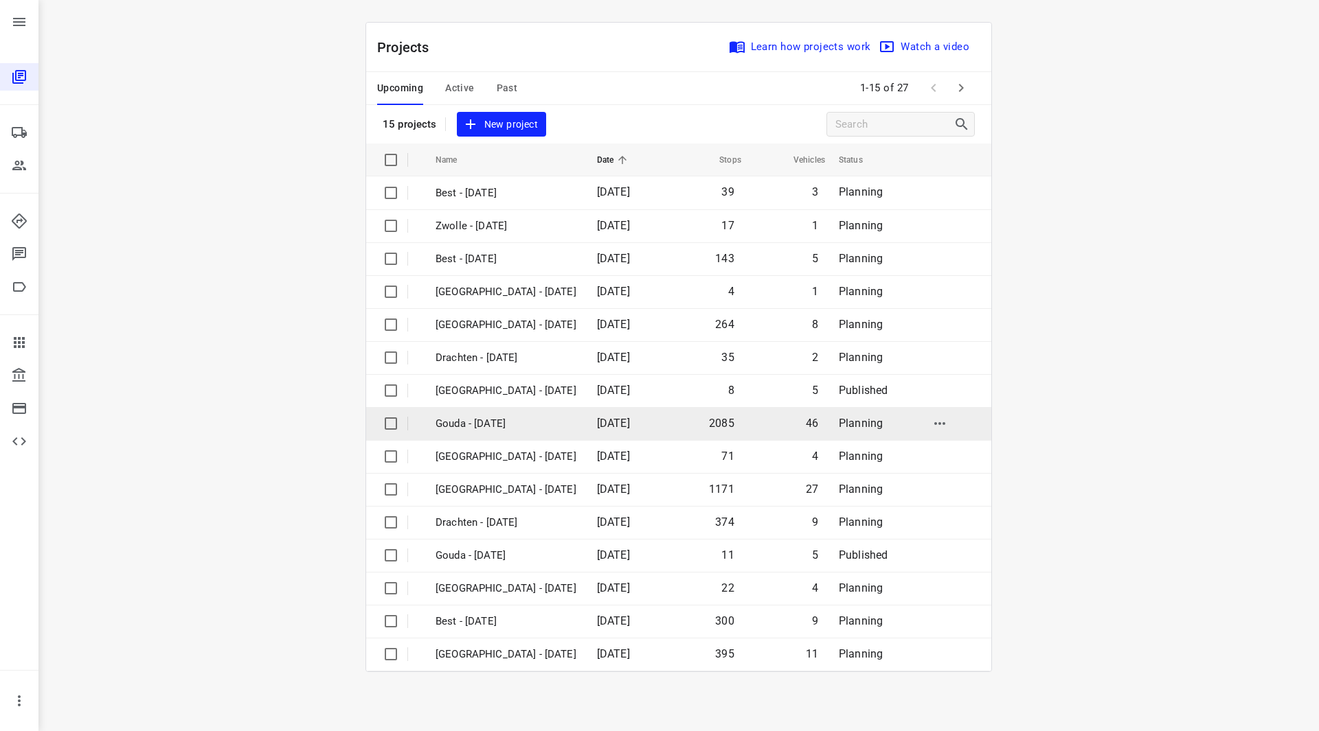
click at [502, 424] on p "Gouda - [DATE]" at bounding box center [505, 424] width 141 height 16
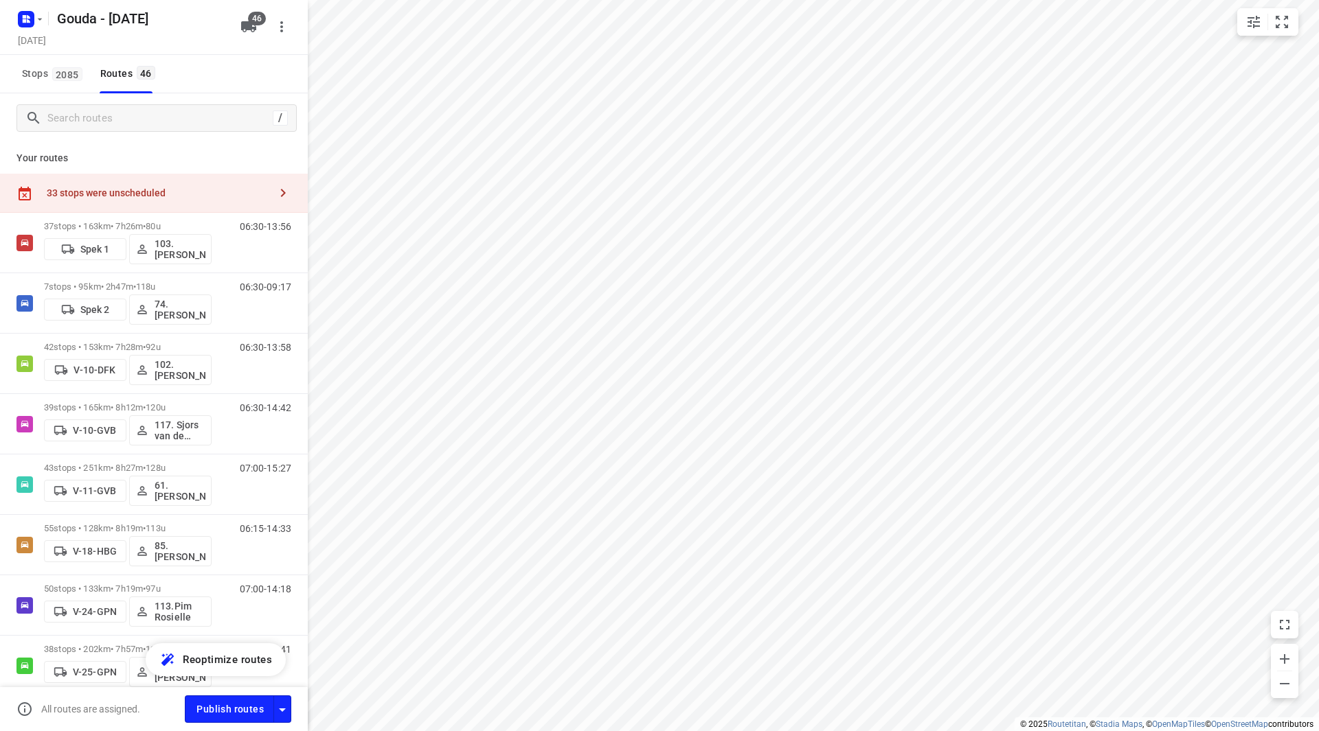
checkbox input "true"
click at [1249, 26] on icon "small contained button group" at bounding box center [1253, 22] width 12 height 12
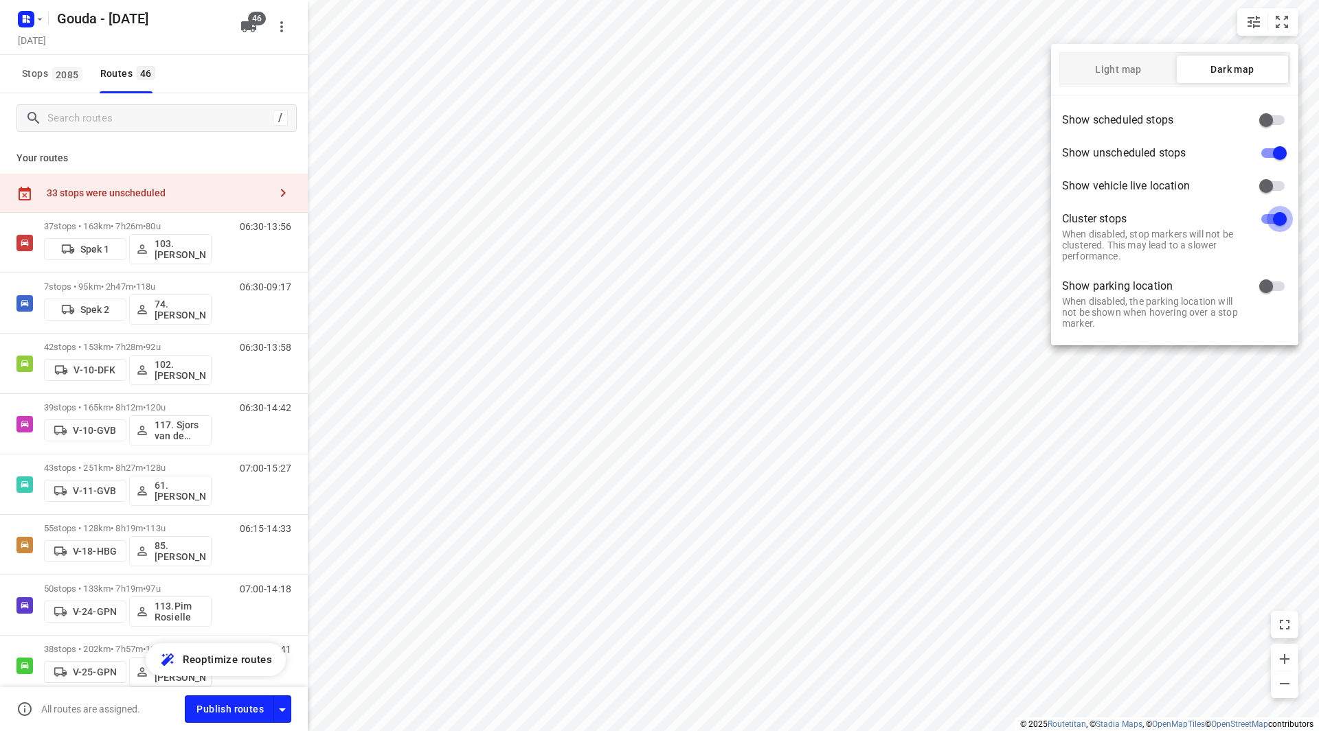
click at [1269, 220] on input "checkbox" at bounding box center [1279, 219] width 78 height 26
checkbox input "false"
click at [1023, 345] on div at bounding box center [659, 365] width 1319 height 731
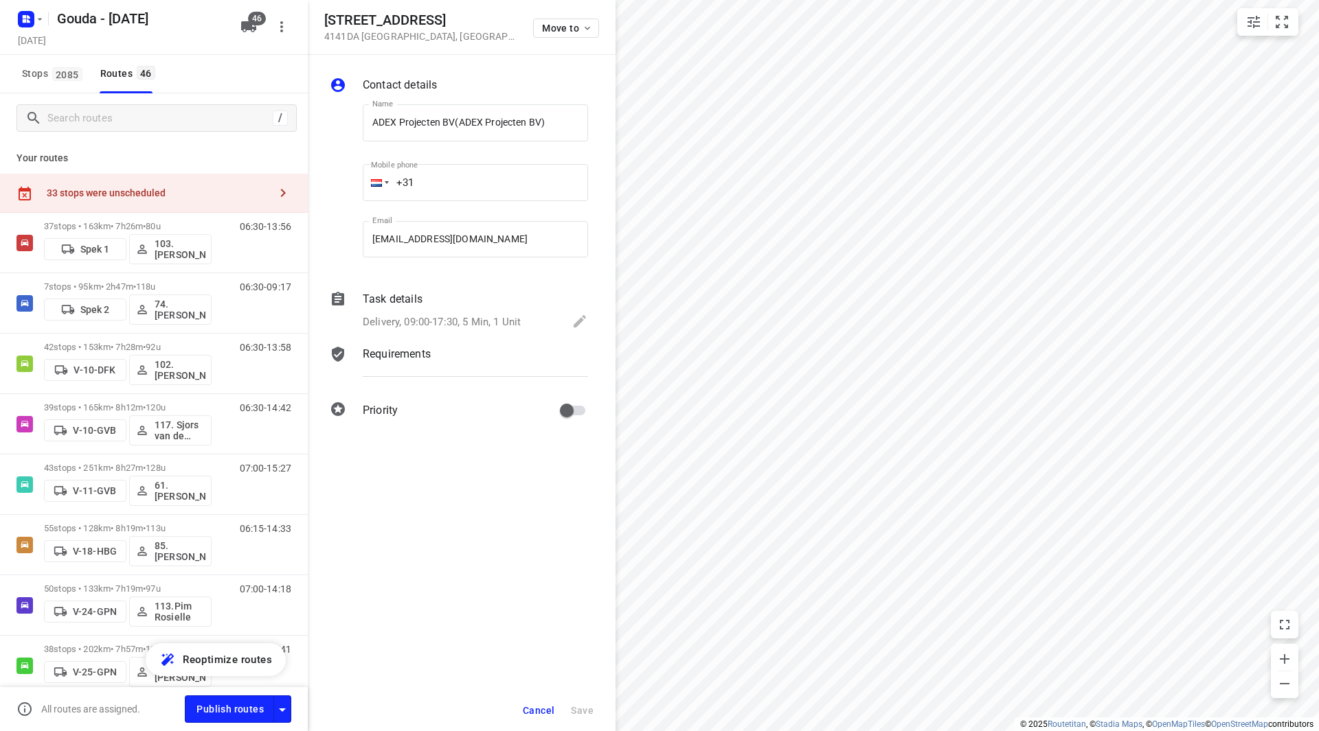
click at [528, 704] on button "Cancel" at bounding box center [538, 711] width 43 height 25
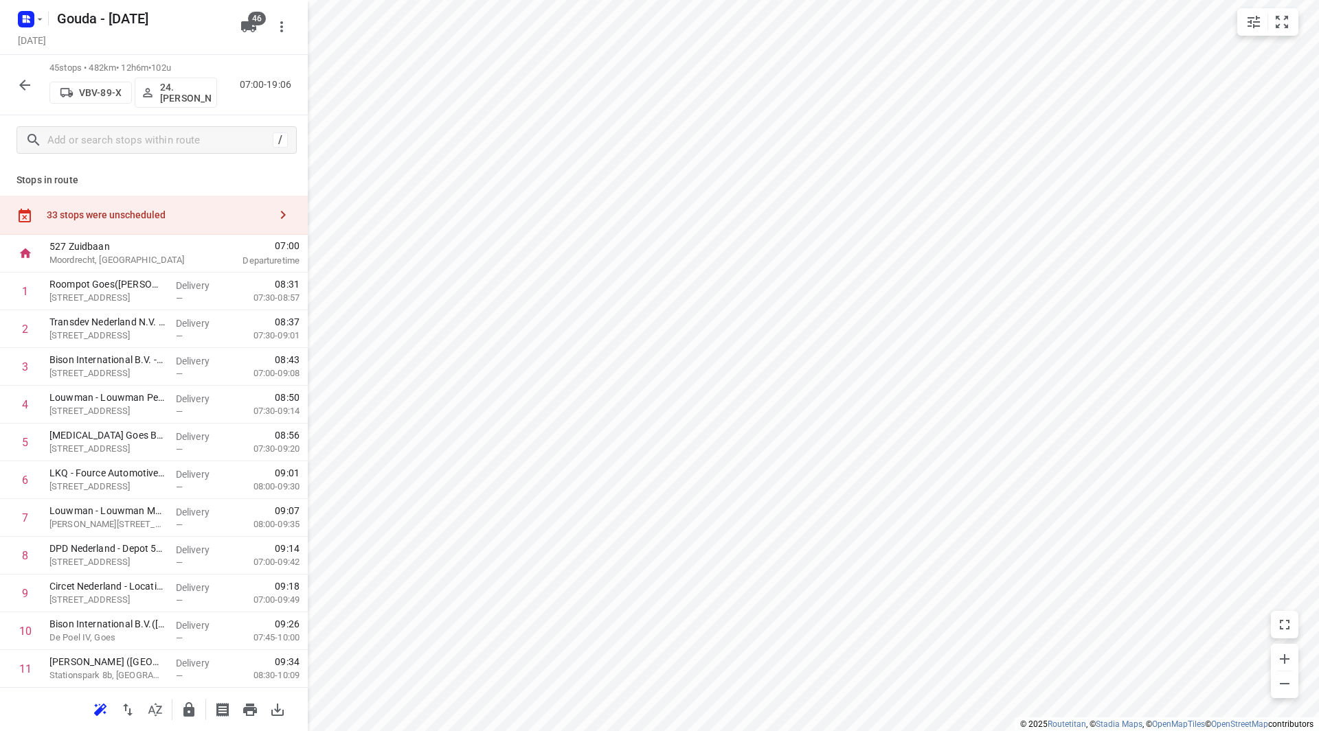
click at [27, 80] on icon "button" at bounding box center [24, 85] width 16 height 16
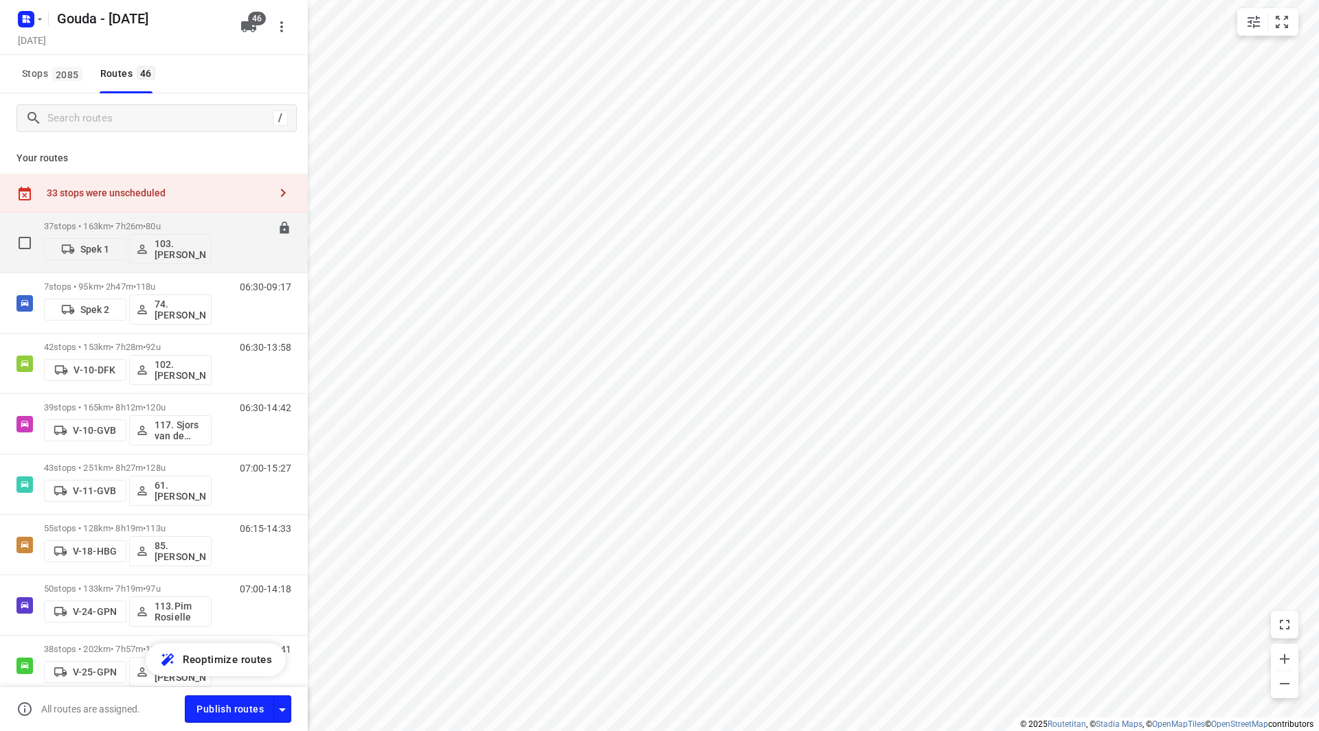
click at [149, 219] on div "37 stops • 163km • 7h26m • 80u Spek 1 103.Marijn Langhorst" at bounding box center [128, 242] width 168 height 57
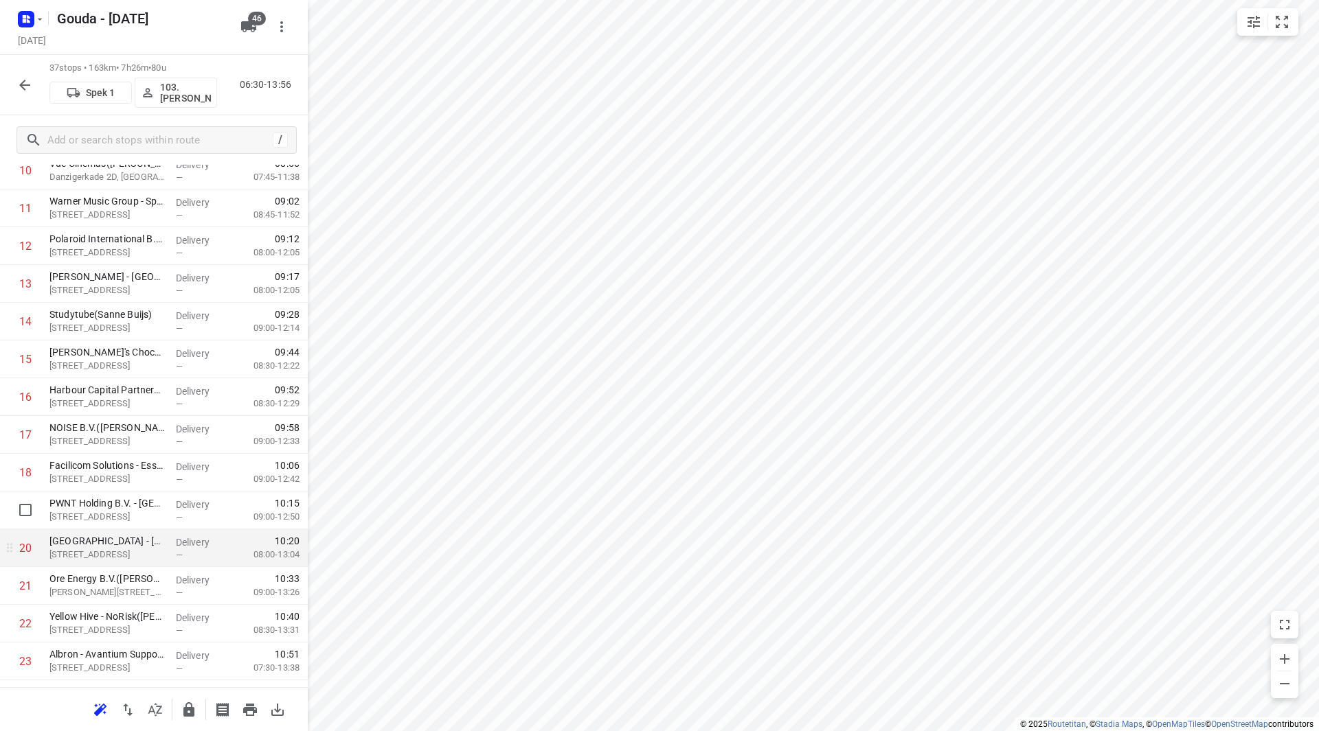
scroll to position [481, 0]
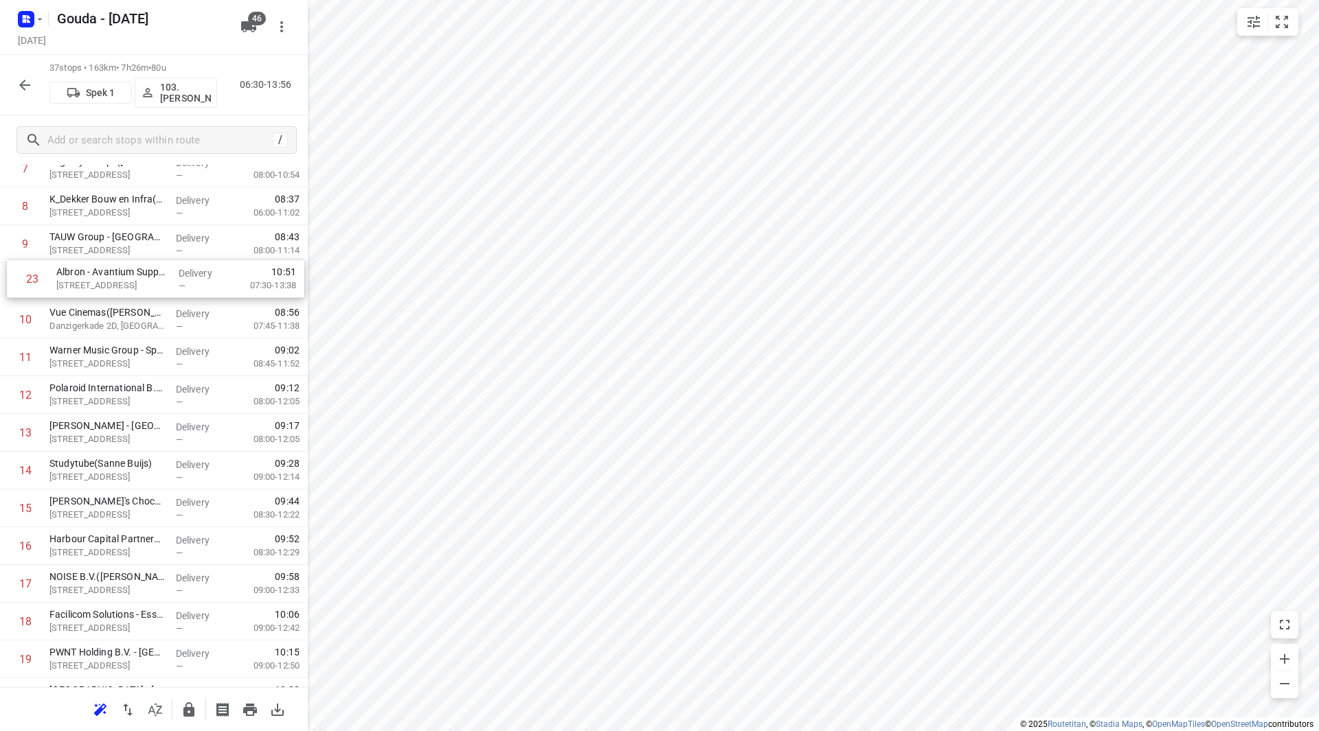
drag, startPoint x: 84, startPoint y: 640, endPoint x: 91, endPoint y: 279, distance: 361.4
click at [91, 278] on div "1 ⭐Samsung Electronics Benelux B.V.(Timothy van Bentum) Avioport, Schiphol Deli…" at bounding box center [154, 622] width 308 height 1398
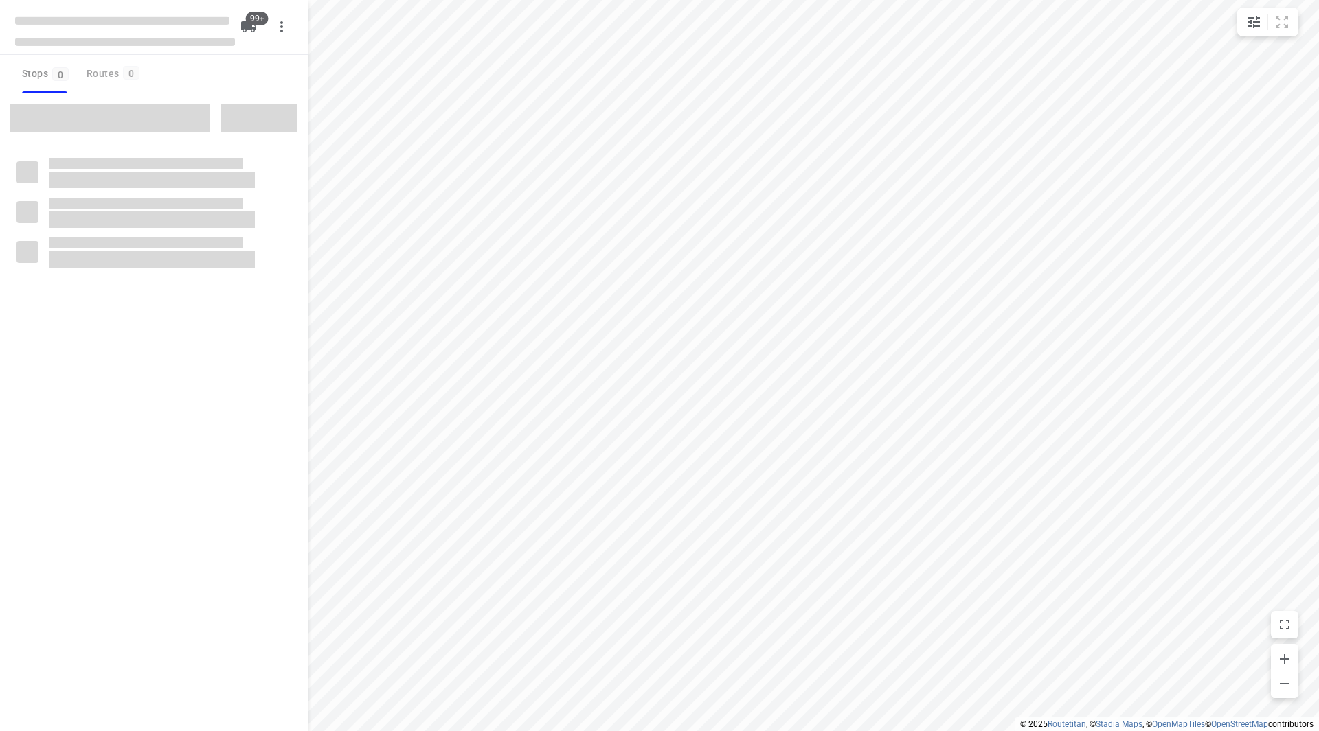
checkbox input "true"
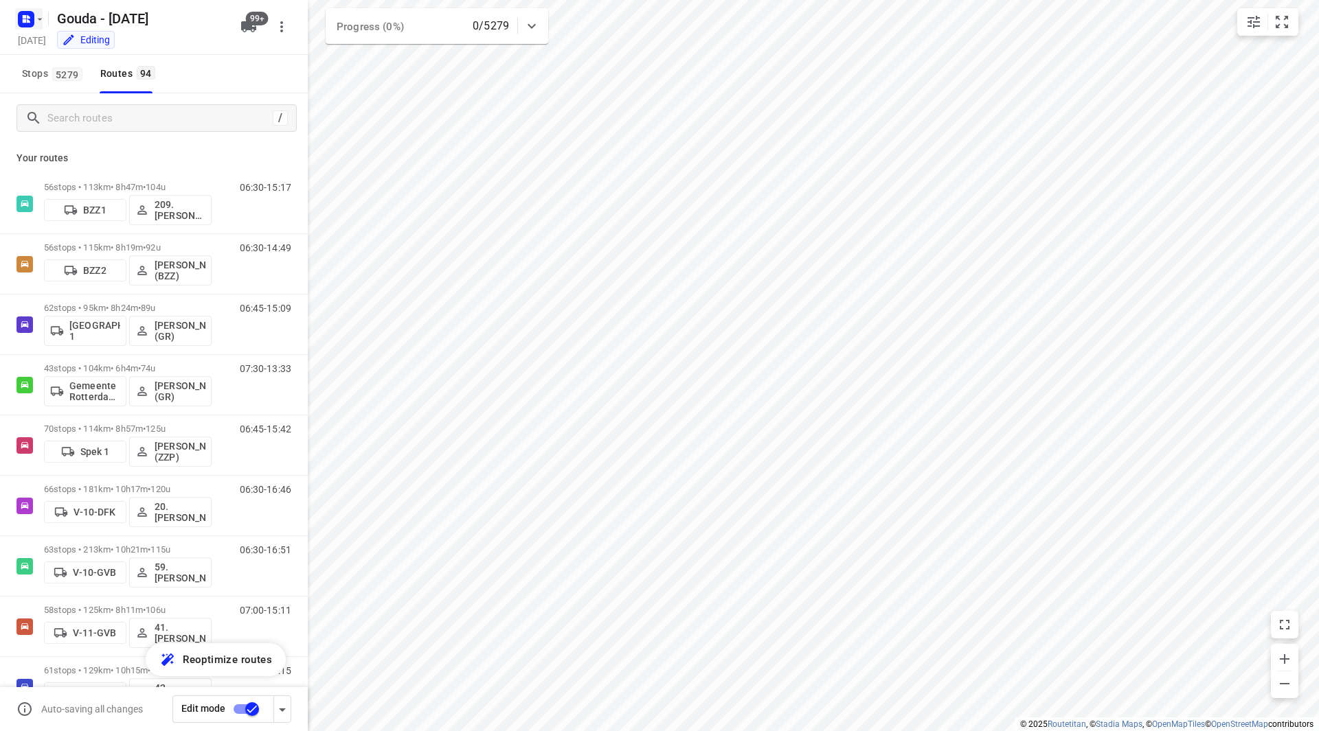
click at [23, 8] on icon "button" at bounding box center [26, 19] width 22 height 22
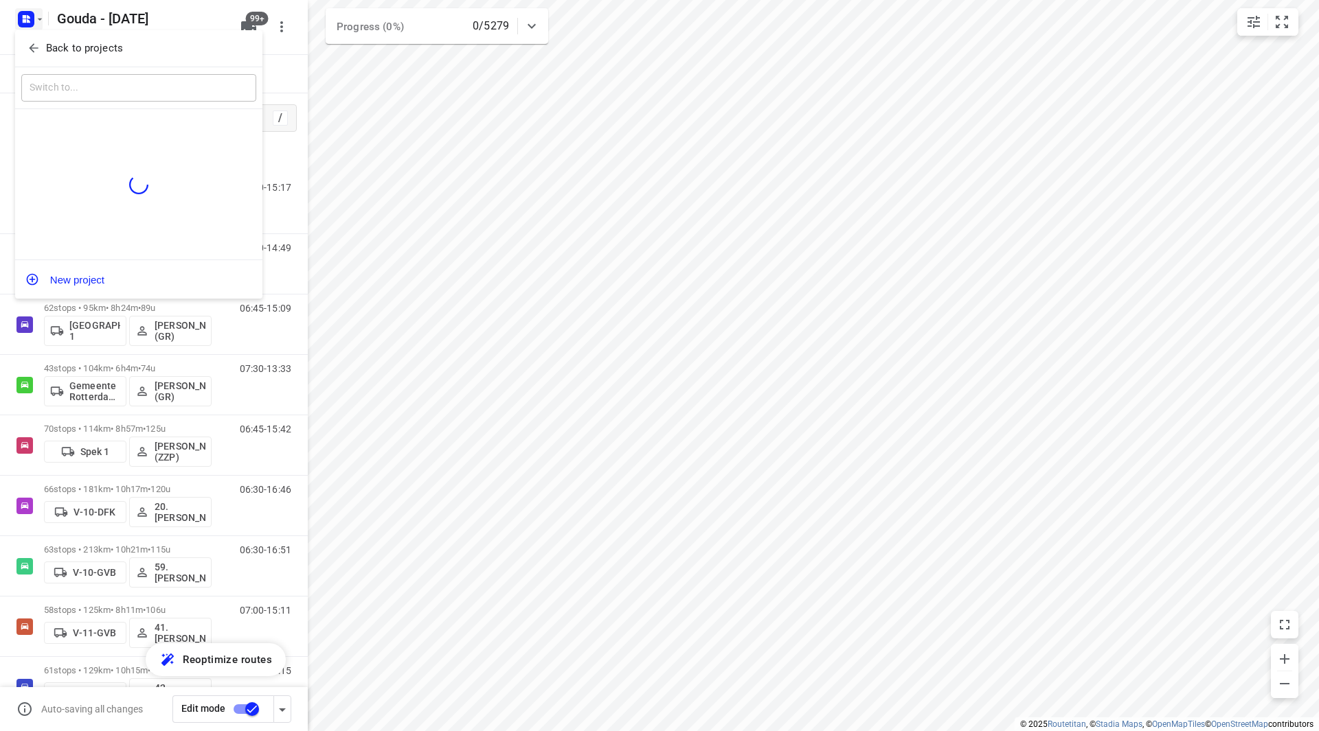
click at [57, 58] on button "Back to projects" at bounding box center [138, 48] width 235 height 23
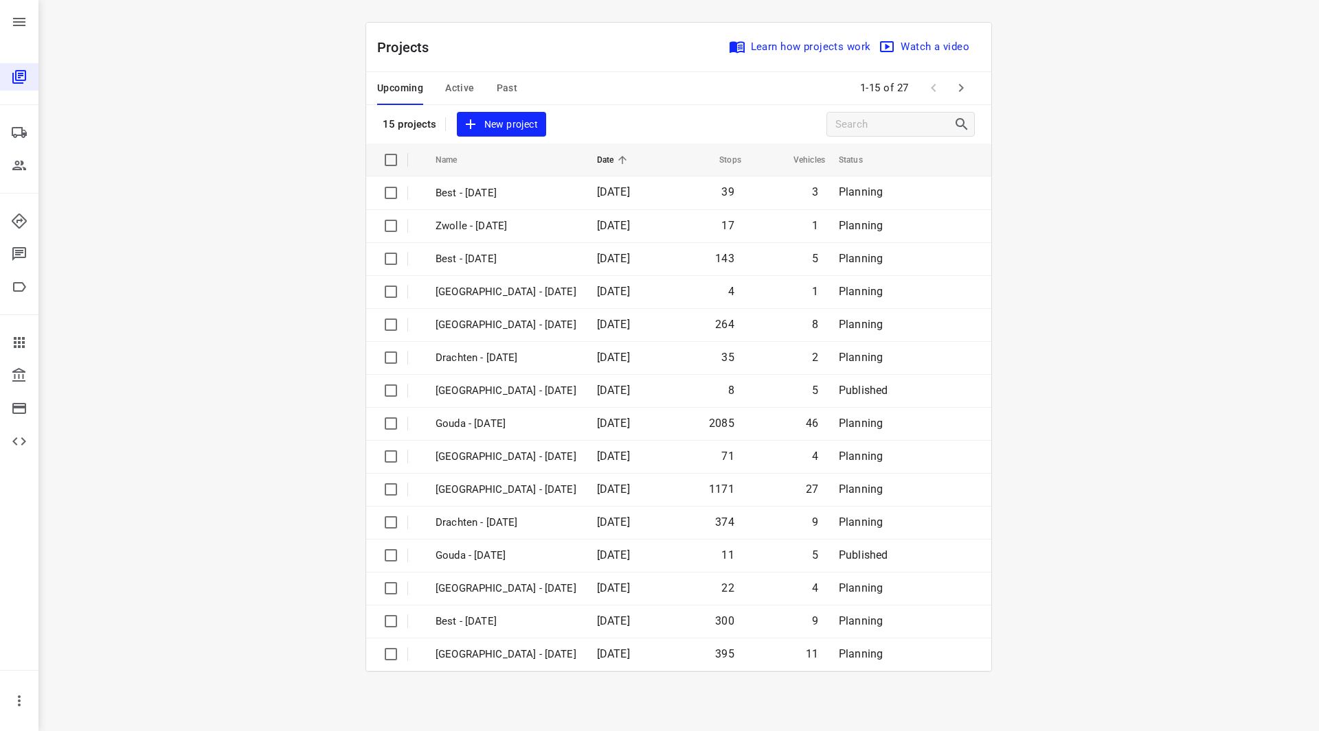
click at [510, 88] on span "Past" at bounding box center [507, 88] width 21 height 17
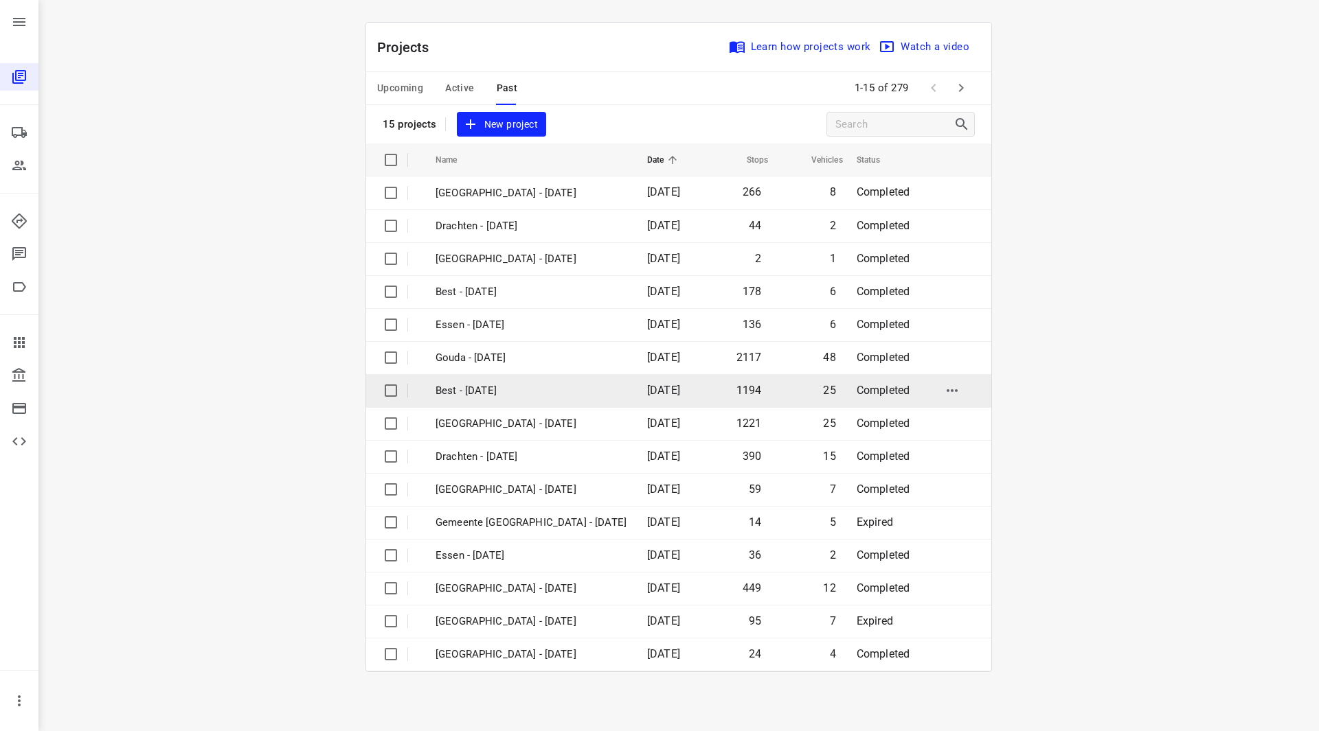
click at [492, 389] on p "Best - [DATE]" at bounding box center [530, 391] width 191 height 16
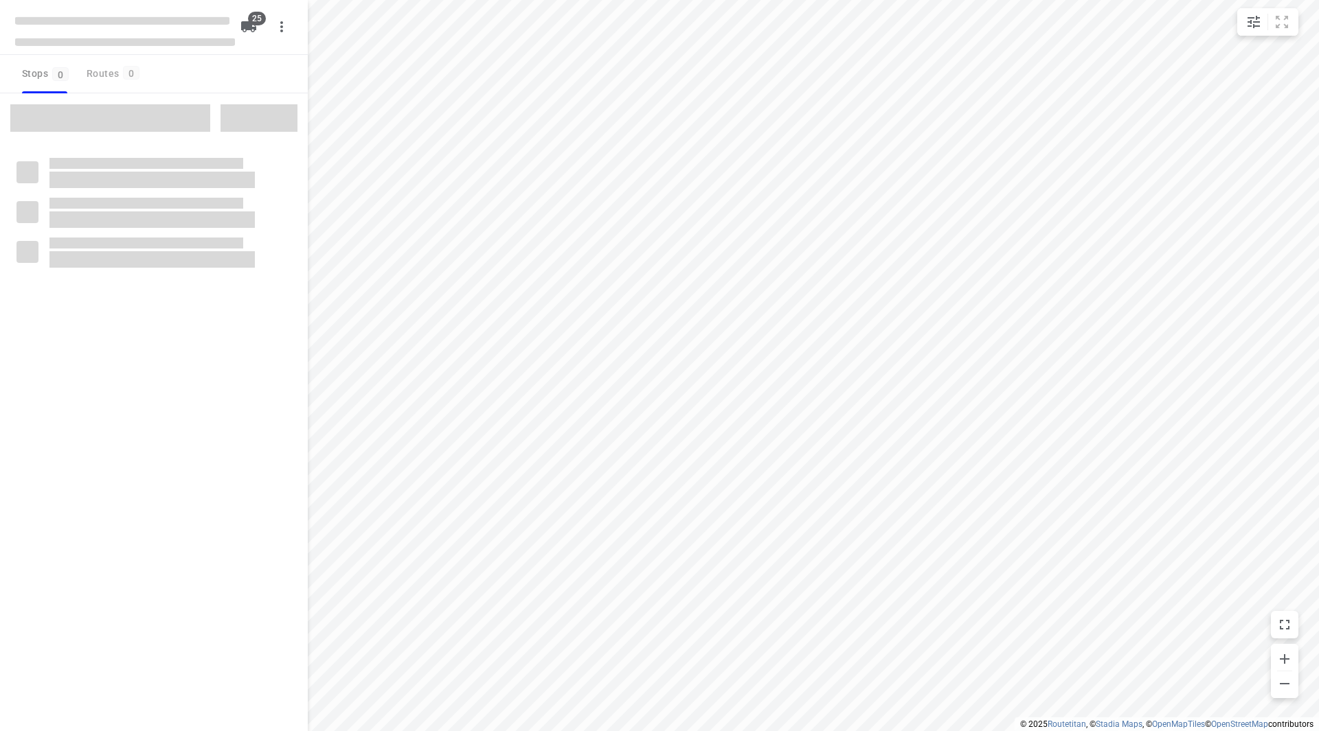
checkbox input "true"
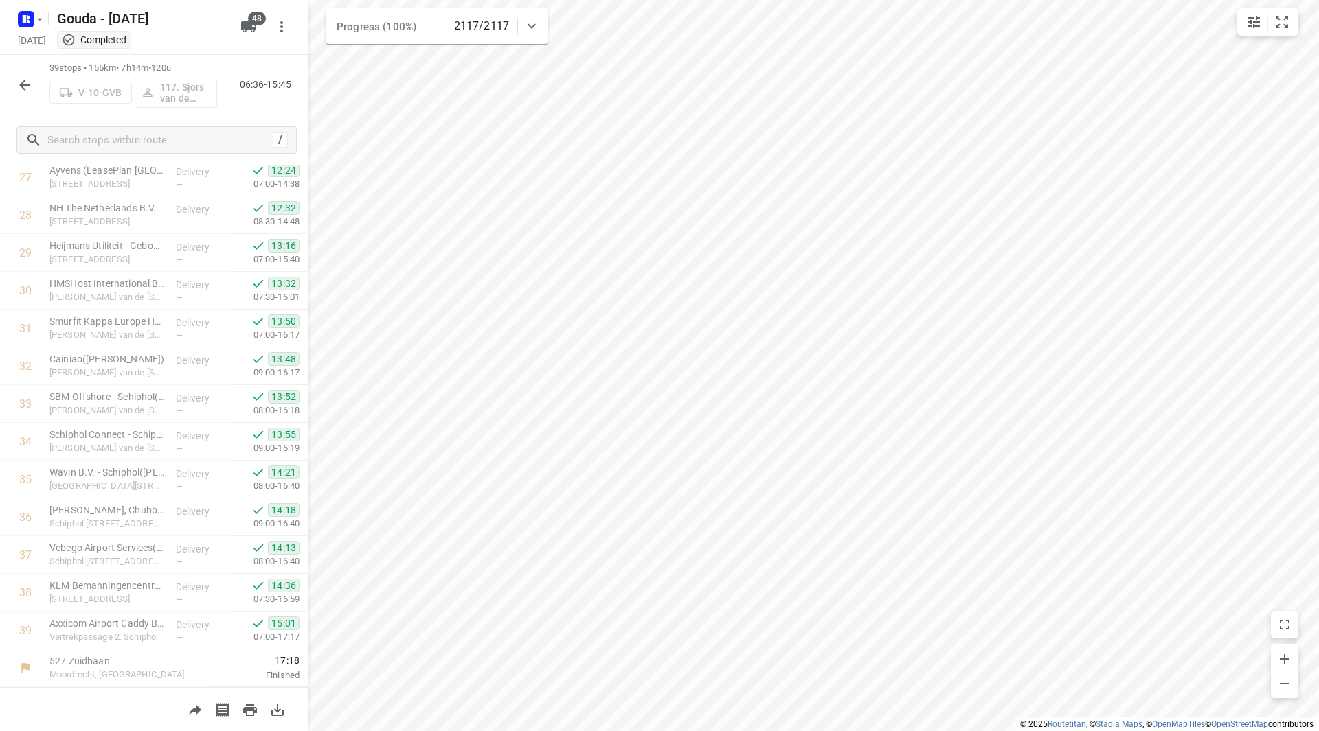
scroll to position [1057, 0]
click at [20, 82] on icon "button" at bounding box center [24, 85] width 16 height 16
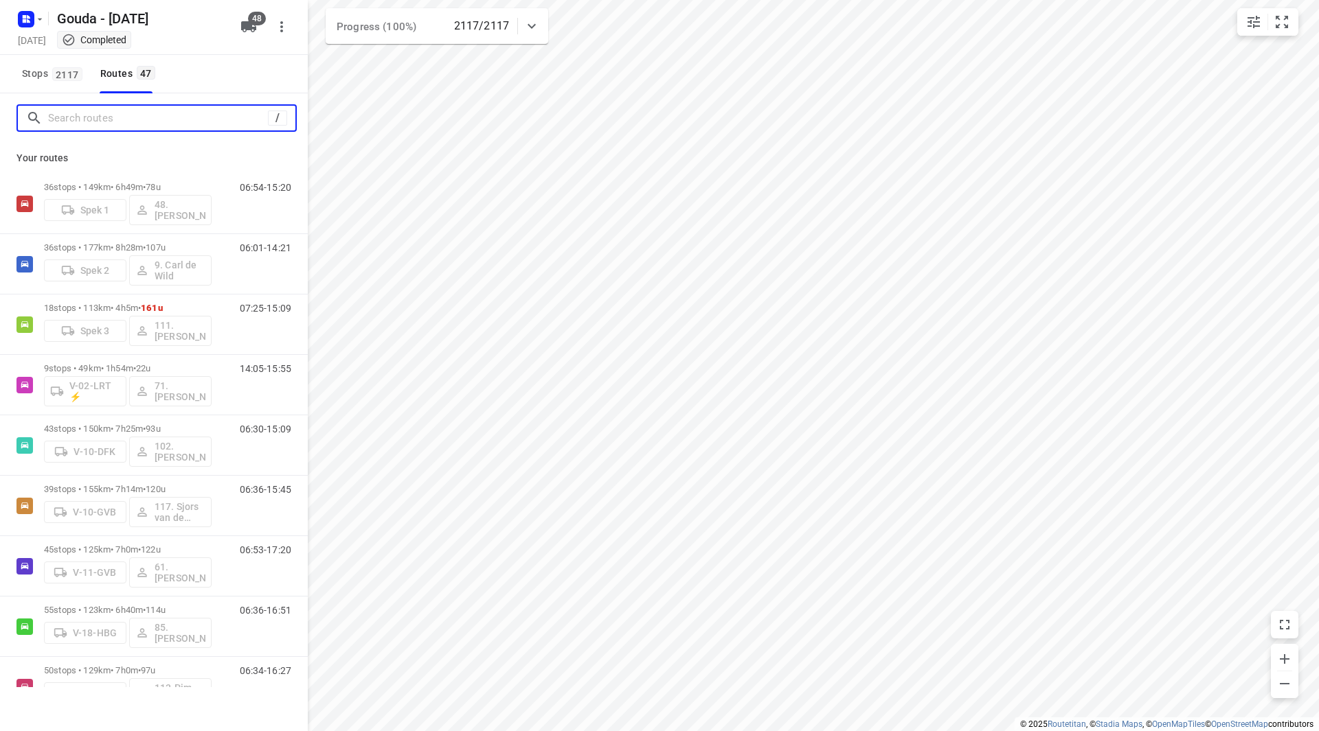
click at [88, 122] on input "Search routes" at bounding box center [158, 118] width 220 height 21
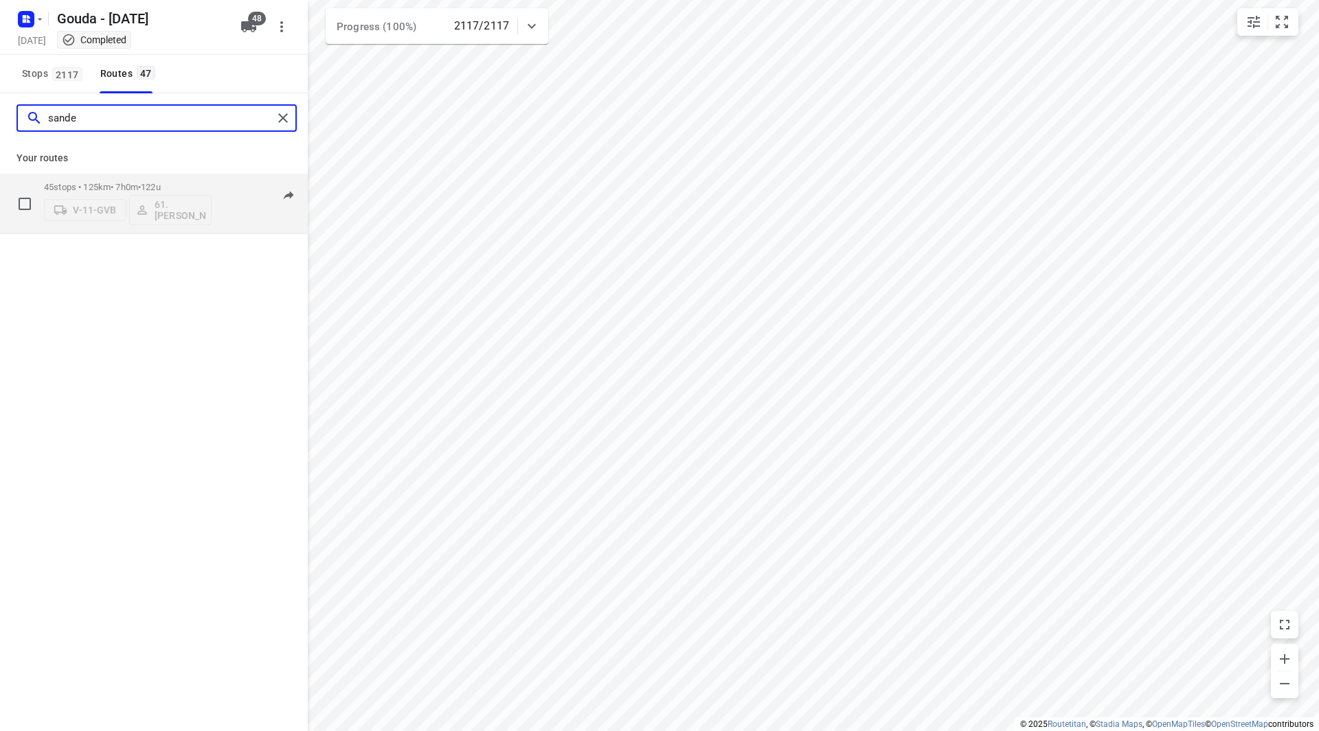
type input "sande"
click at [161, 186] on span "122u" at bounding box center [151, 187] width 20 height 10
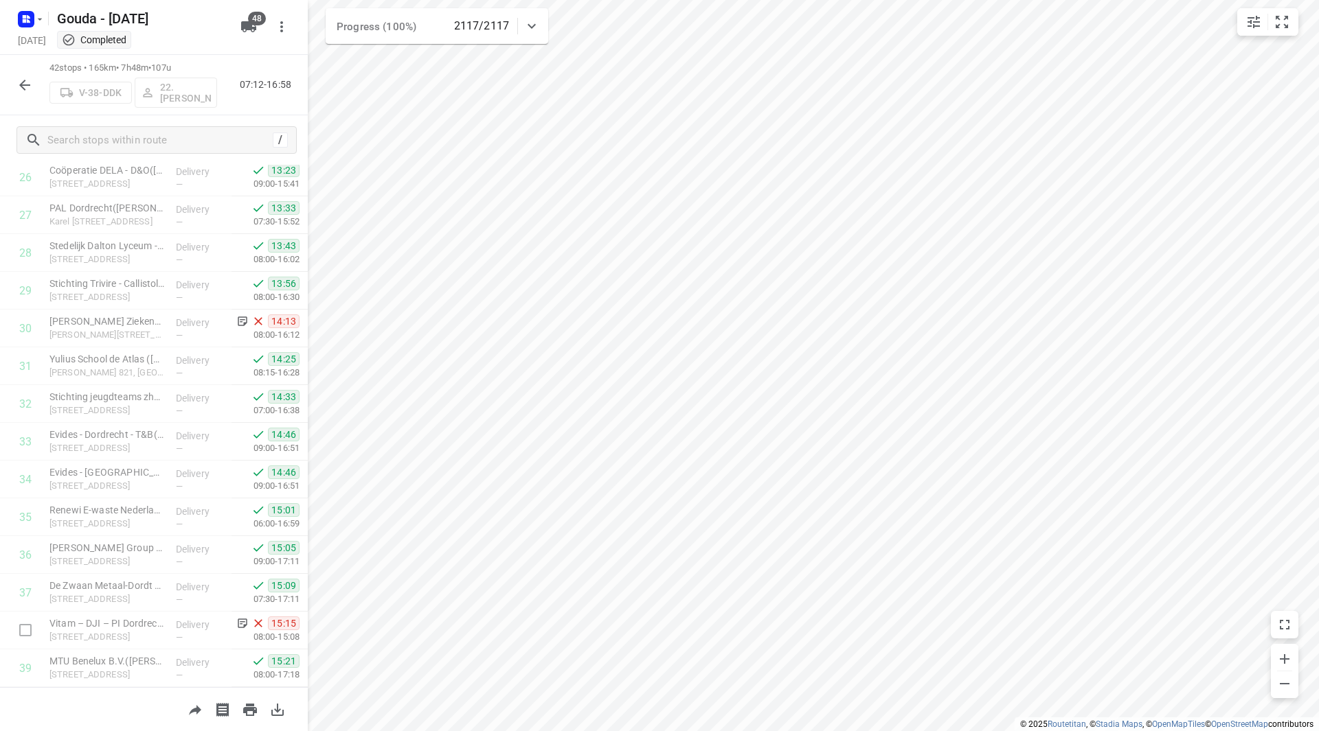
scroll to position [1170, 0]
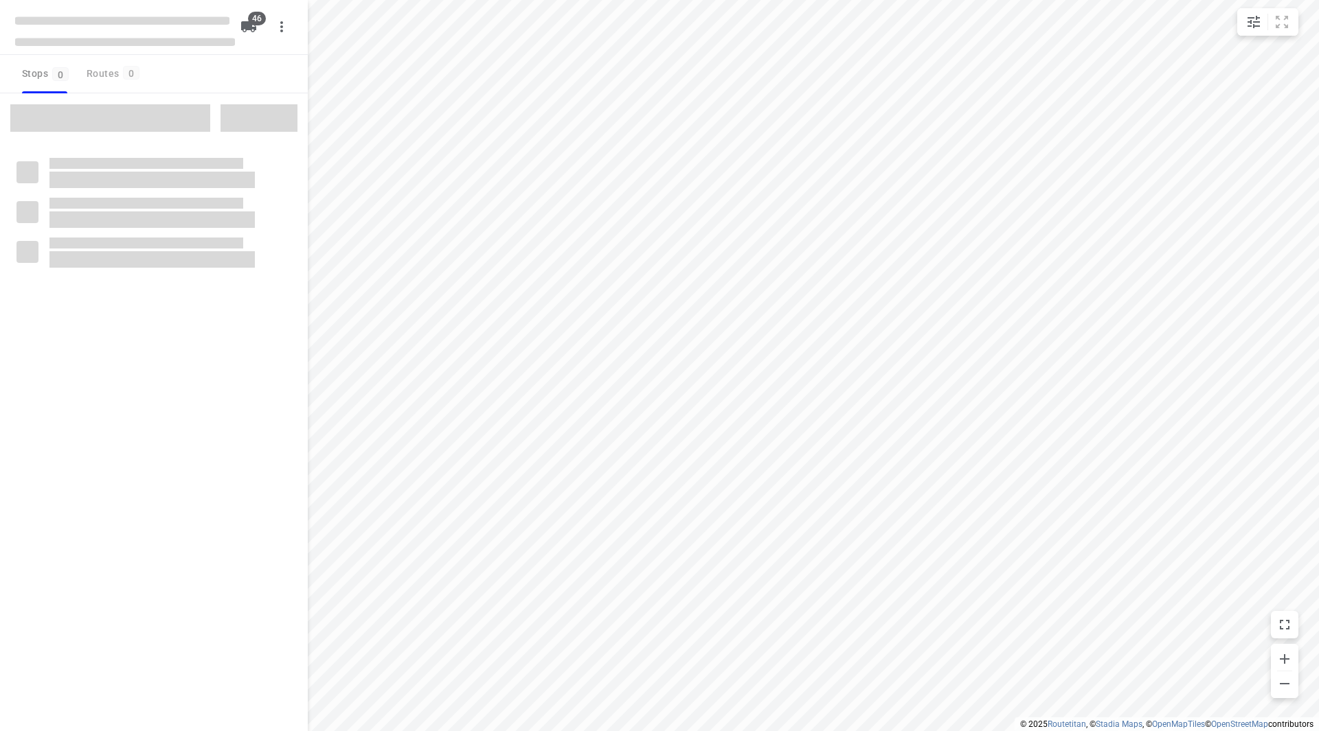
checkbox input "true"
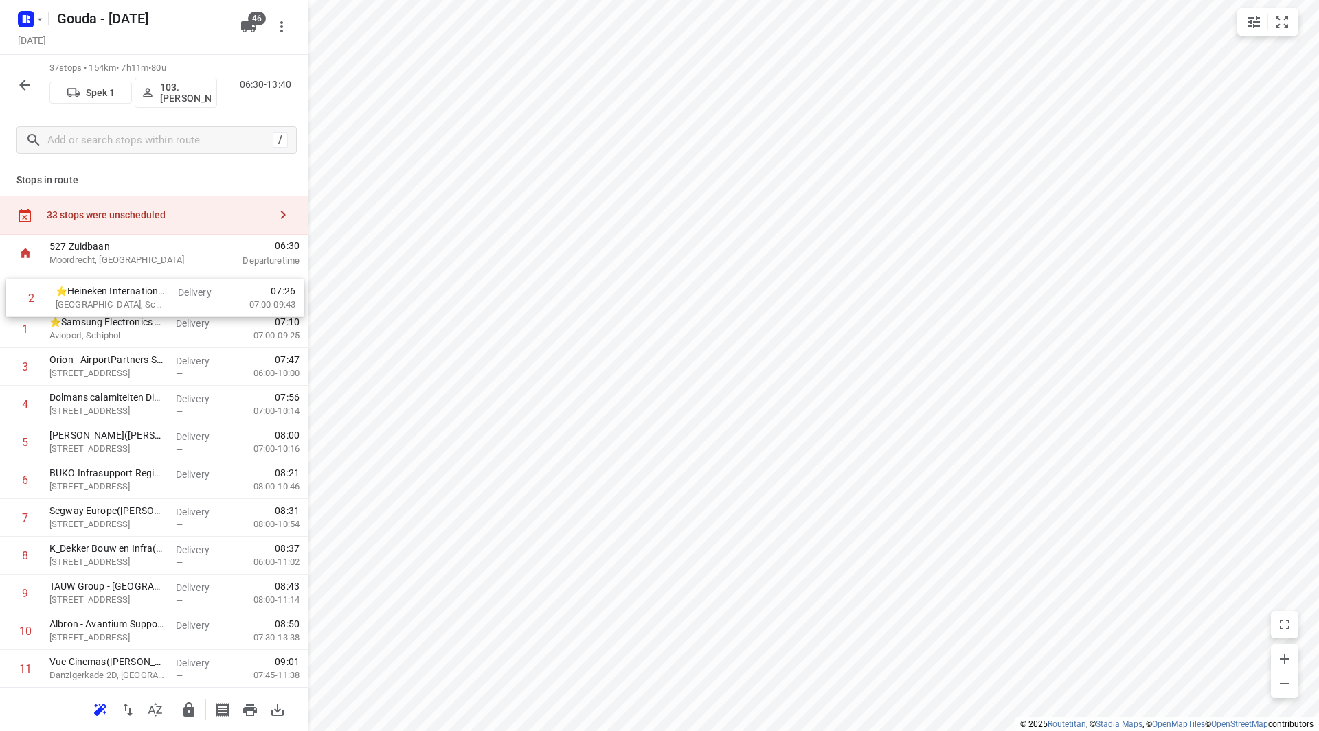
drag, startPoint x: 125, startPoint y: 324, endPoint x: 131, endPoint y: 282, distance: 41.7
drag, startPoint x: 119, startPoint y: 332, endPoint x: 115, endPoint y: 295, distance: 36.6
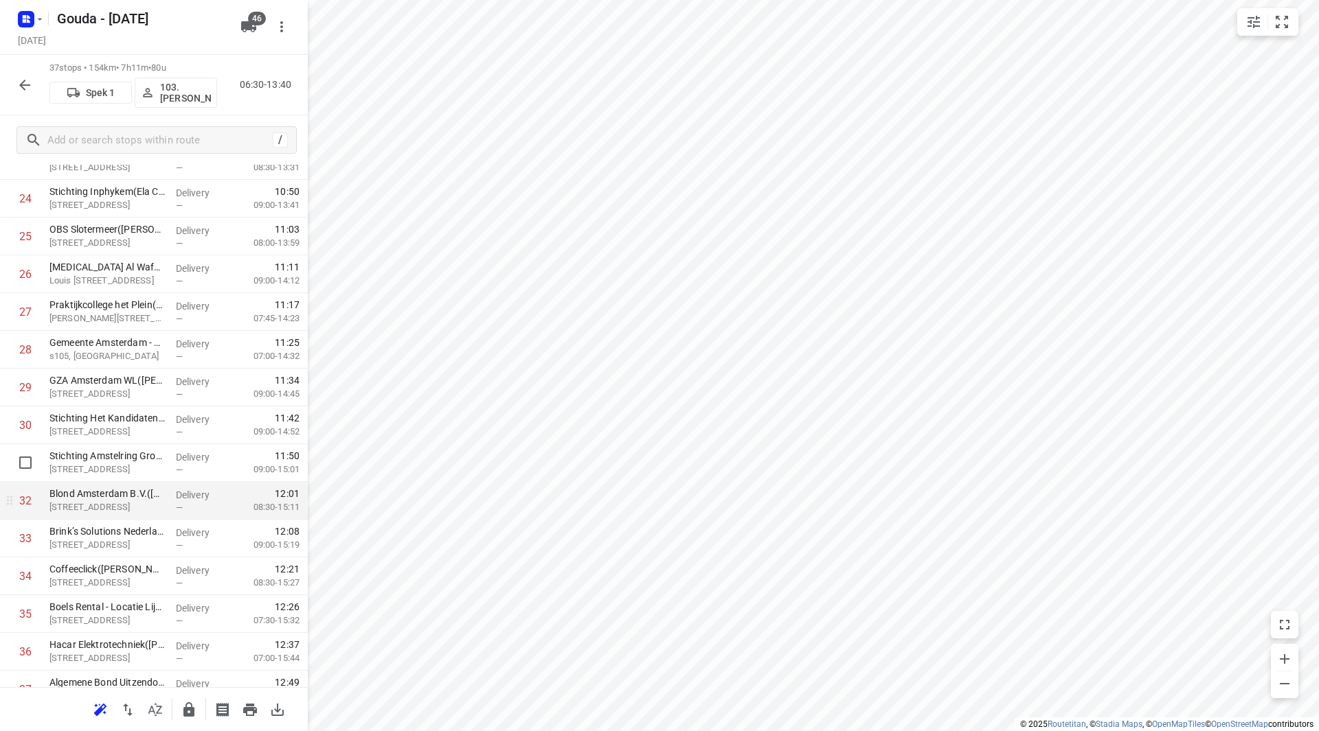
scroll to position [1021, 0]
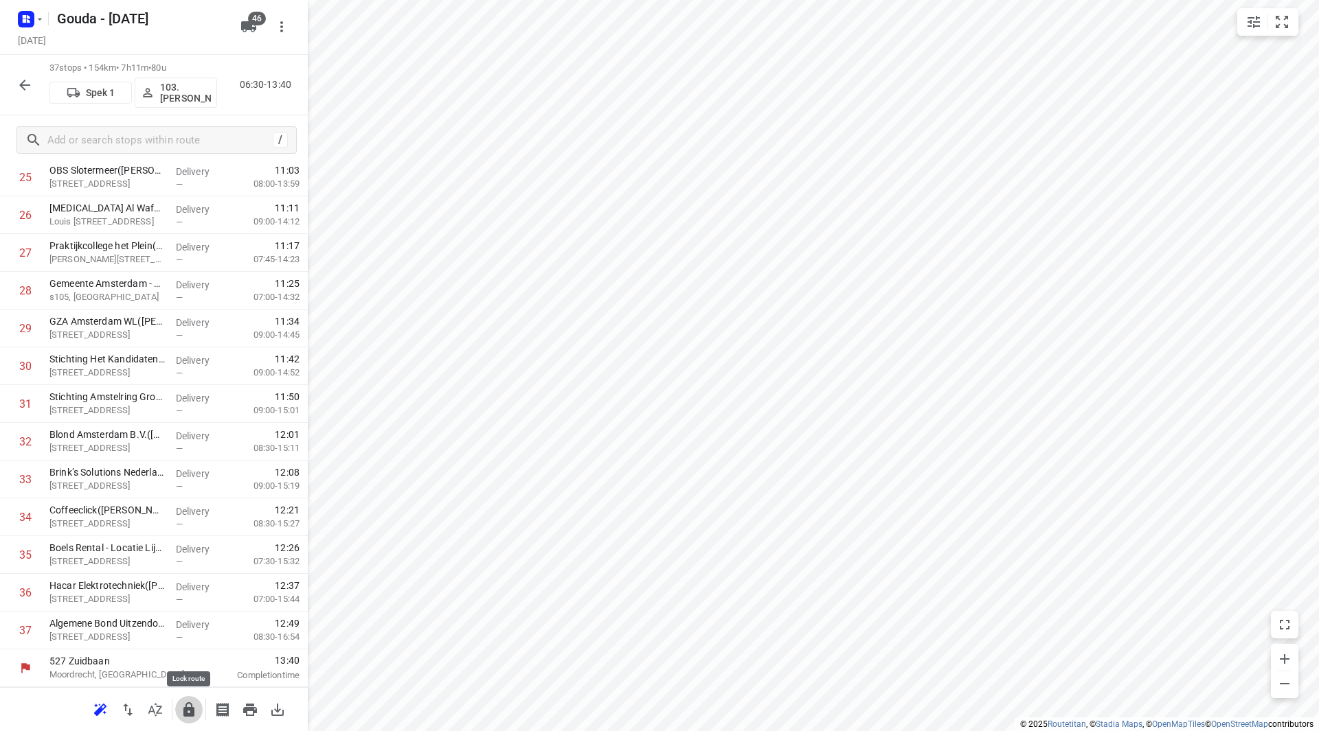
click at [185, 708] on icon "button" at bounding box center [188, 710] width 11 height 14
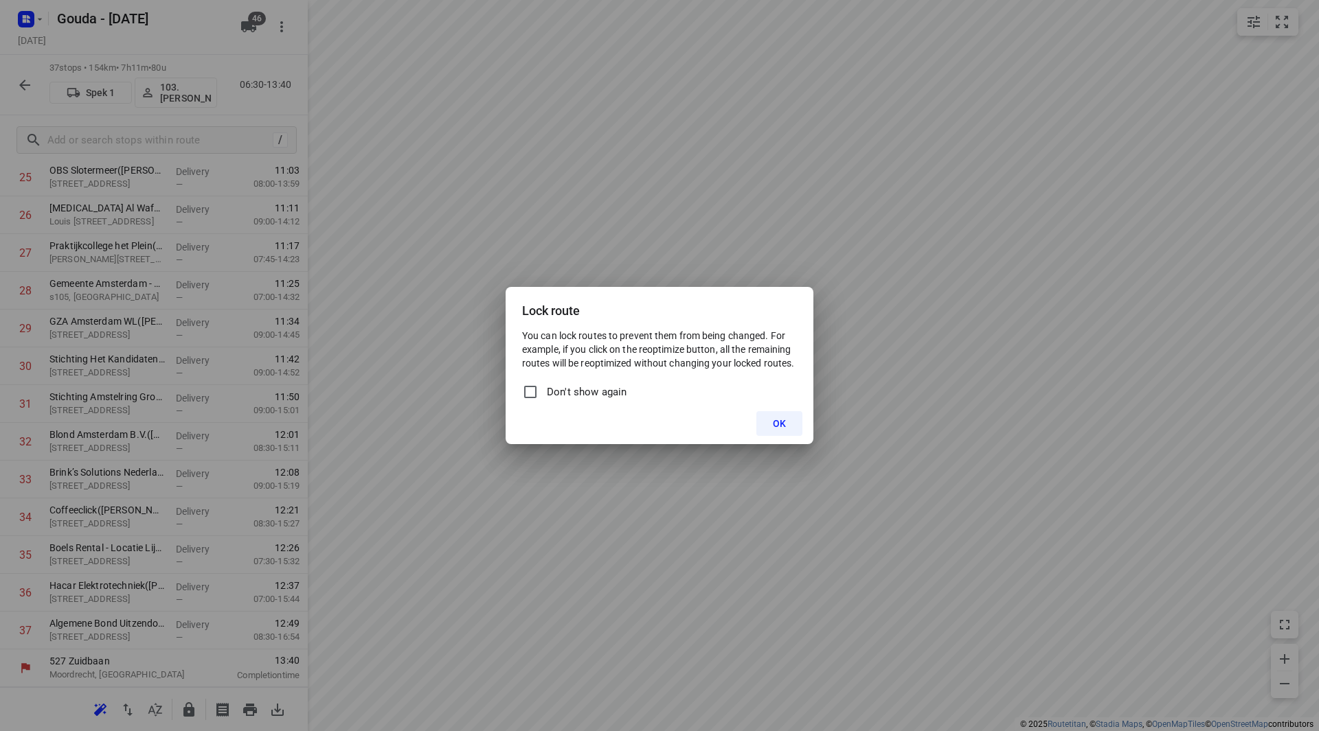
click at [552, 390] on span "Don't show again" at bounding box center [587, 393] width 80 height 16
click at [538, 390] on input "Don't show again" at bounding box center [530, 392] width 16 height 16
checkbox input "true"
click at [774, 424] on span "OK" at bounding box center [779, 423] width 13 height 11
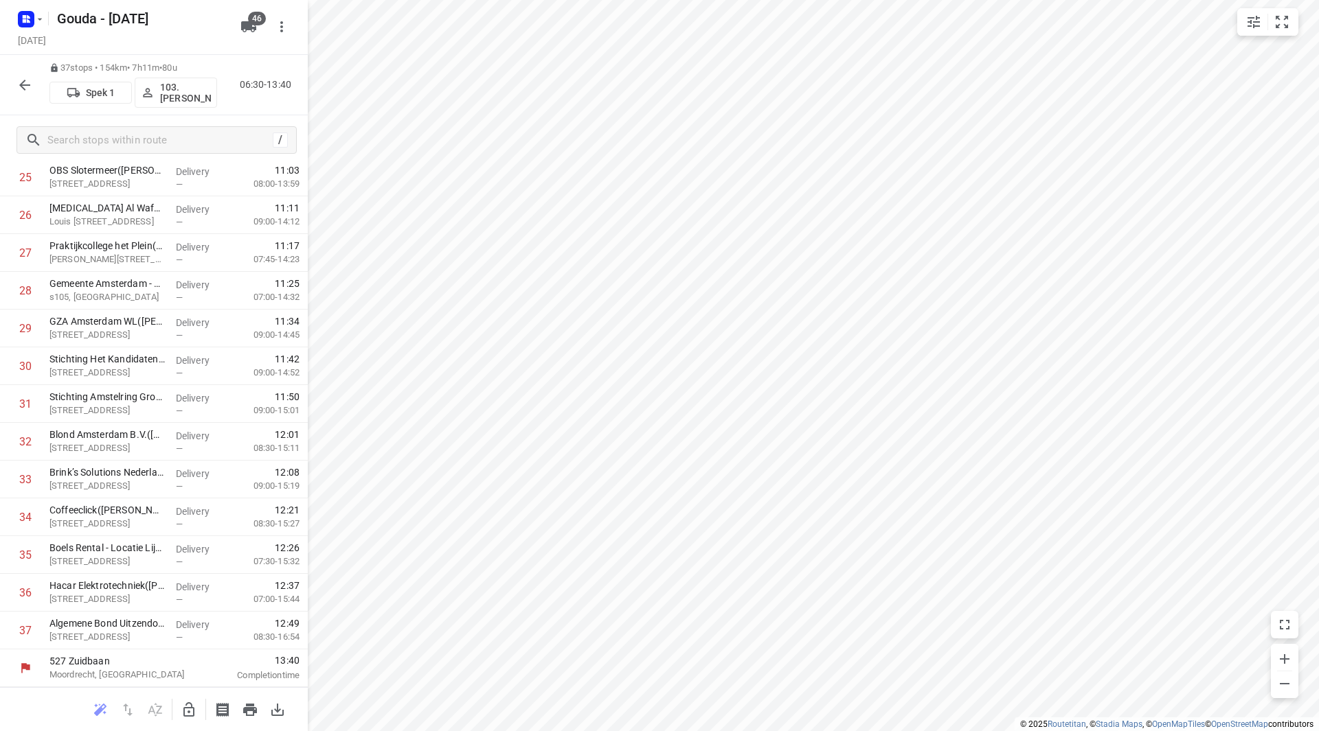
click at [32, 84] on icon "button" at bounding box center [24, 85] width 16 height 16
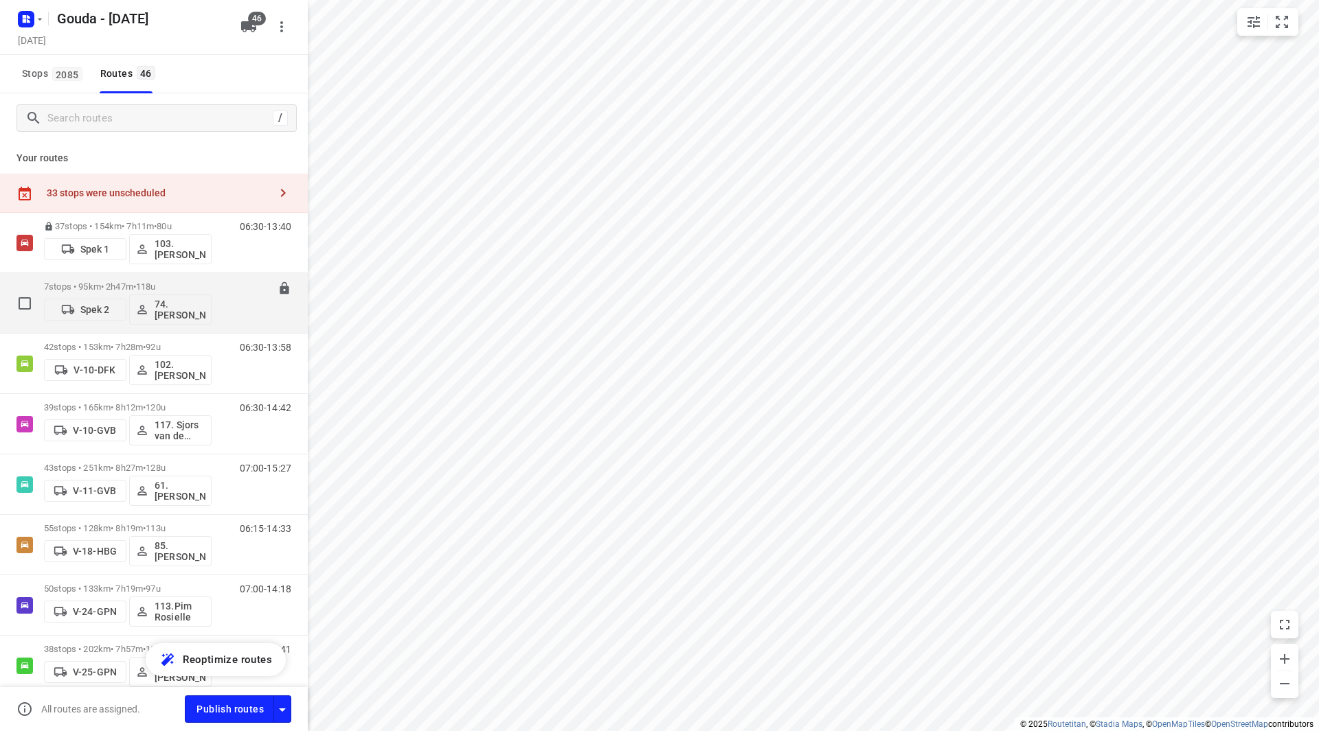
click at [183, 275] on div "7 stops • 95km • 2h47m • 118u Spek 2 74.[PERSON_NAME]" at bounding box center [128, 303] width 168 height 57
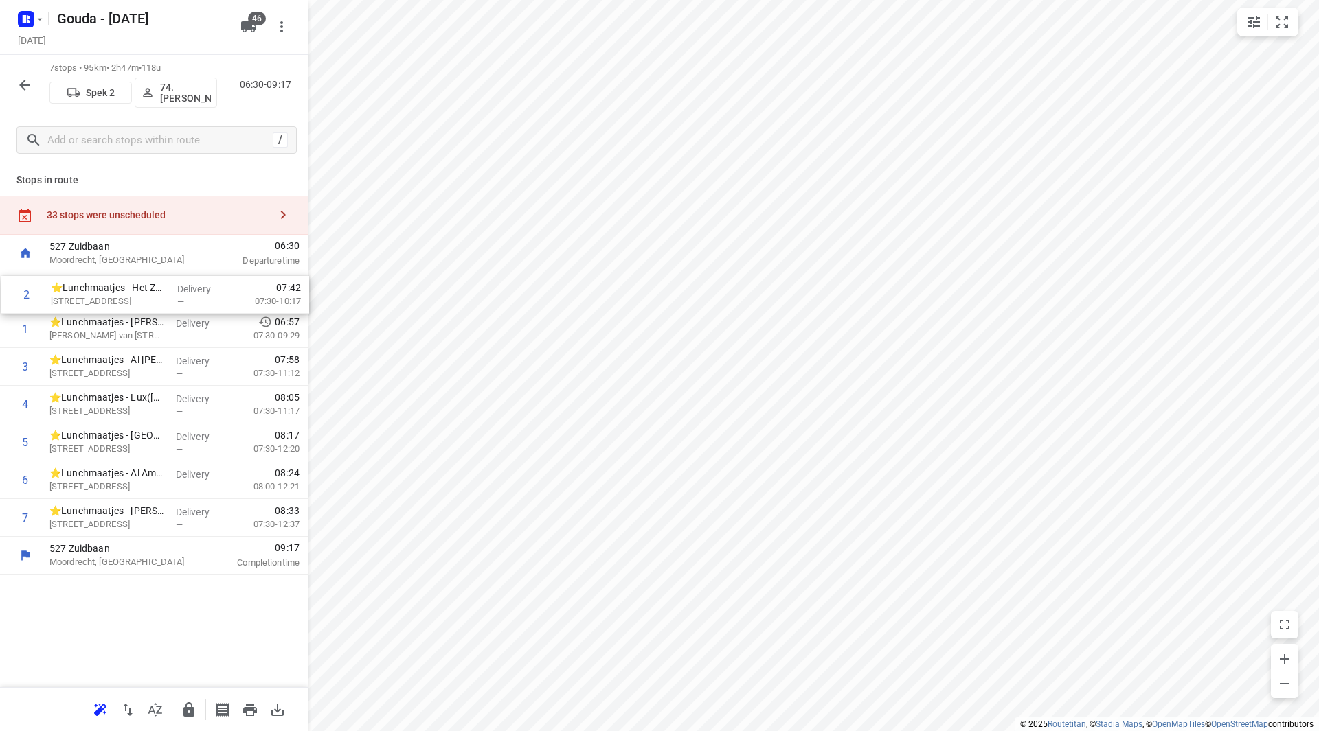
drag, startPoint x: 106, startPoint y: 314, endPoint x: 105, endPoint y: 291, distance: 22.7
click at [106, 293] on div "1 ⭐Lunchmaatjes - [PERSON_NAME]([PERSON_NAME]) [PERSON_NAME][STREET_ADDRESS] De…" at bounding box center [154, 405] width 308 height 264
drag, startPoint x: 109, startPoint y: 327, endPoint x: 106, endPoint y: 289, distance: 37.9
click at [106, 289] on div "1 ⭐Lunchmaatjes - Het Zand([PERSON_NAME]) [STREET_ADDRESS] Delivery — 07:00 07:…" at bounding box center [154, 405] width 308 height 264
drag, startPoint x: 133, startPoint y: 506, endPoint x: 131, endPoint y: 473, distance: 33.7
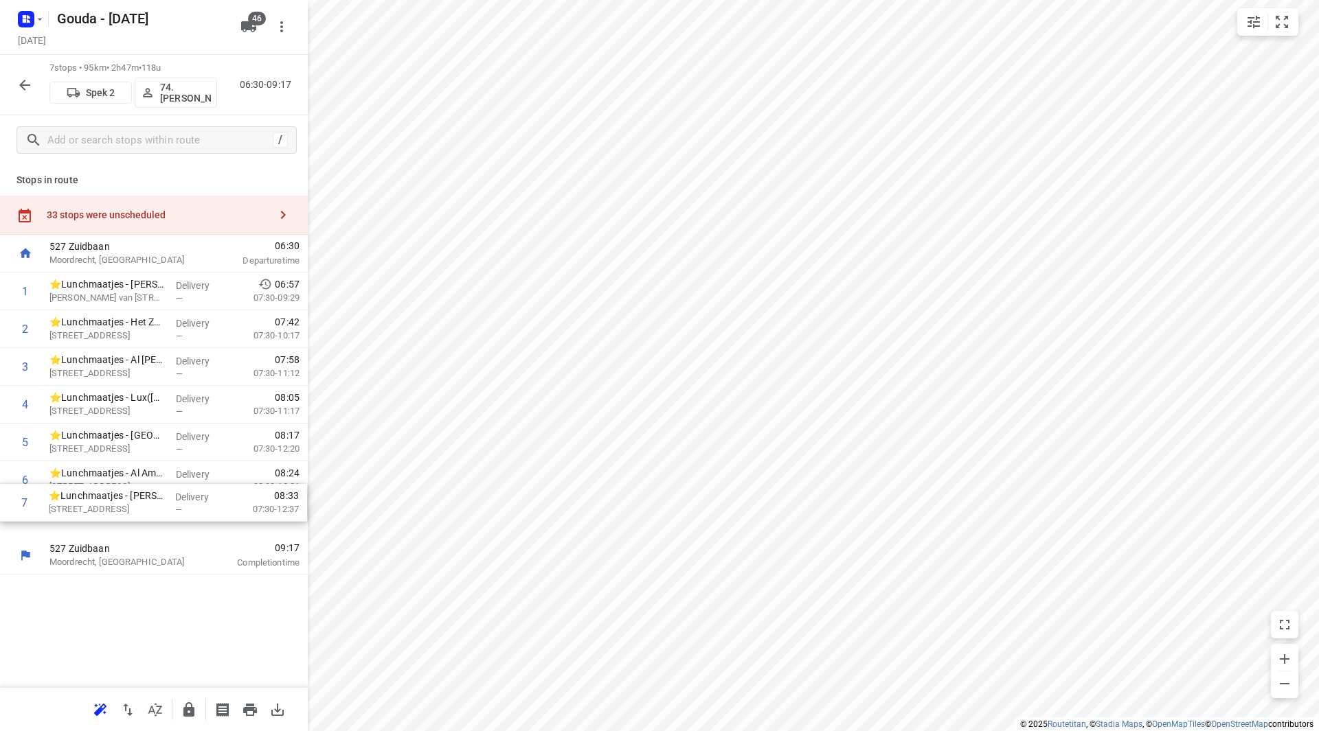
click at [131, 473] on div "1 ⭐Lunchmaatjes - [PERSON_NAME]([PERSON_NAME]) [PERSON_NAME][STREET_ADDRESS] De…" at bounding box center [154, 405] width 308 height 264
click at [127, 514] on p "⭐Lunchmaatjes - Al Amana Overvecht([PERSON_NAME])" at bounding box center [106, 511] width 115 height 14
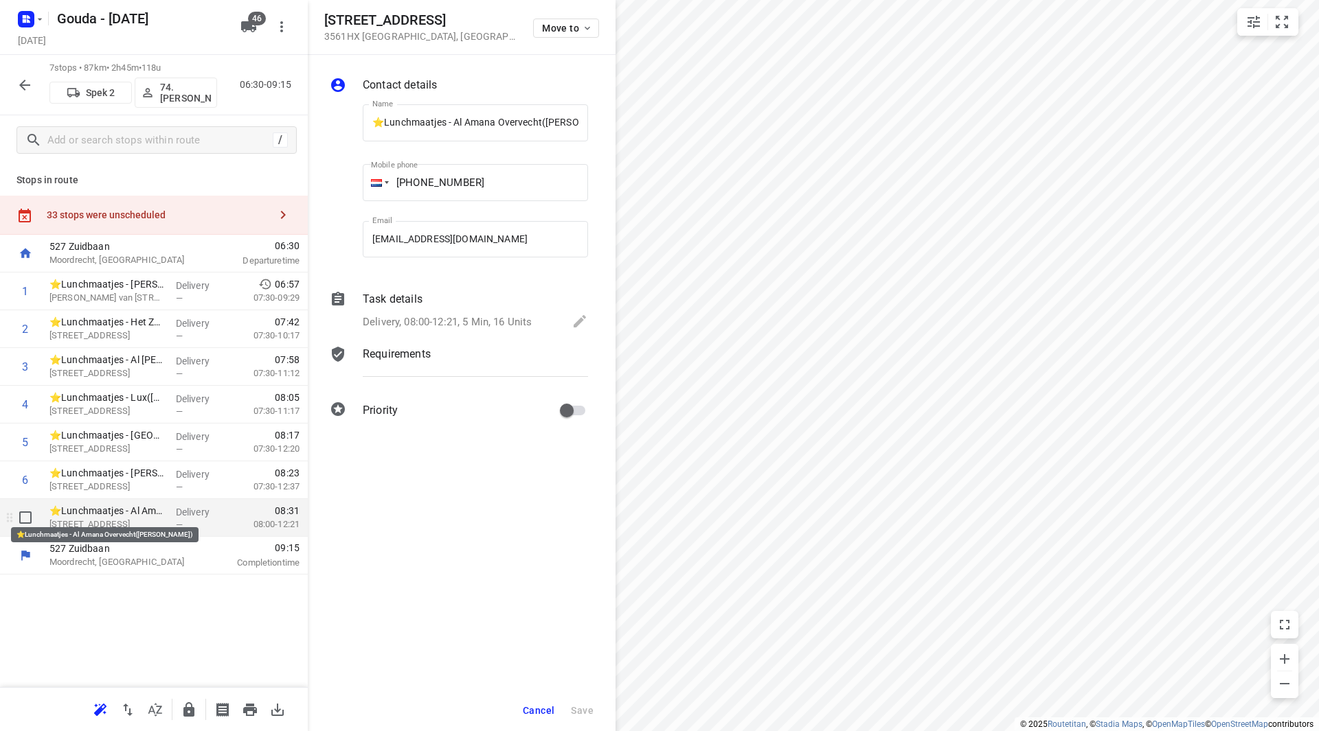
scroll to position [0, 51]
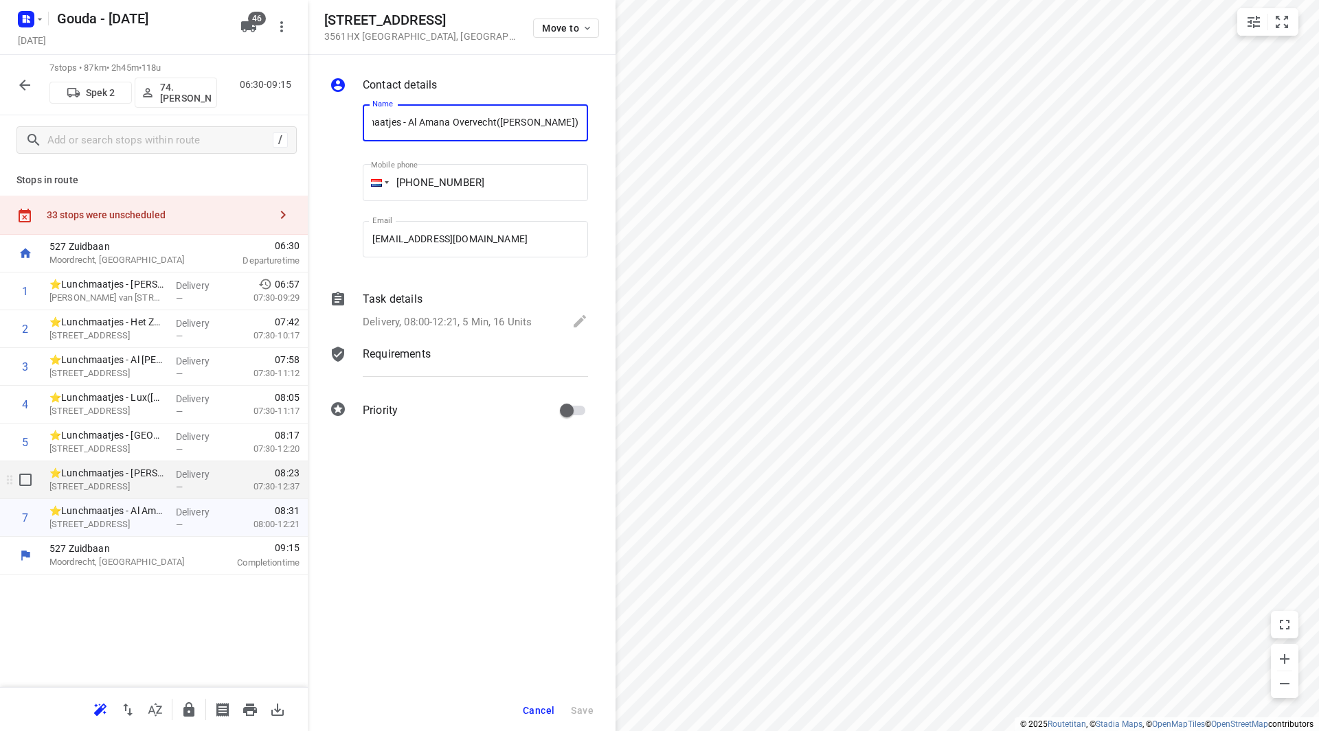
click at [126, 479] on p "⭐Lunchmaatjes - [PERSON_NAME]([PERSON_NAME])" at bounding box center [106, 473] width 115 height 14
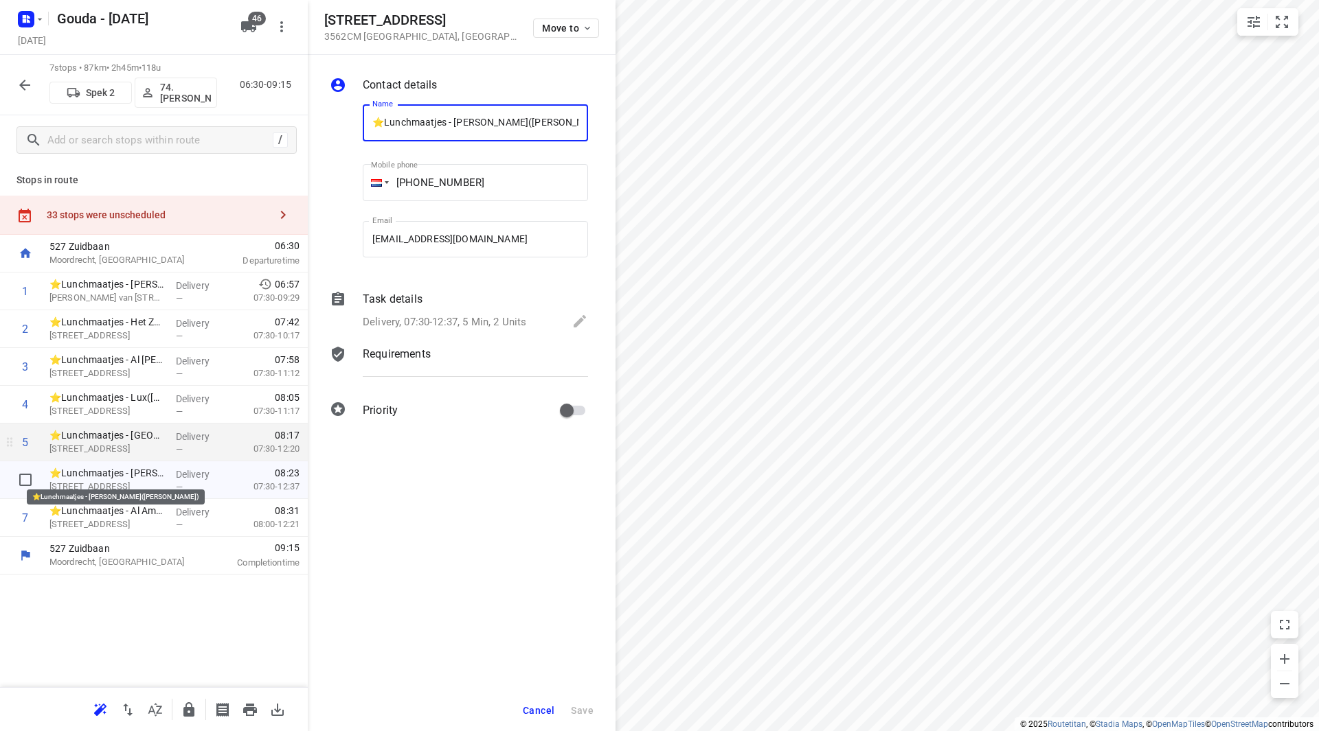
scroll to position [0, 5]
click at [130, 444] on p "[STREET_ADDRESS]" at bounding box center [106, 449] width 115 height 14
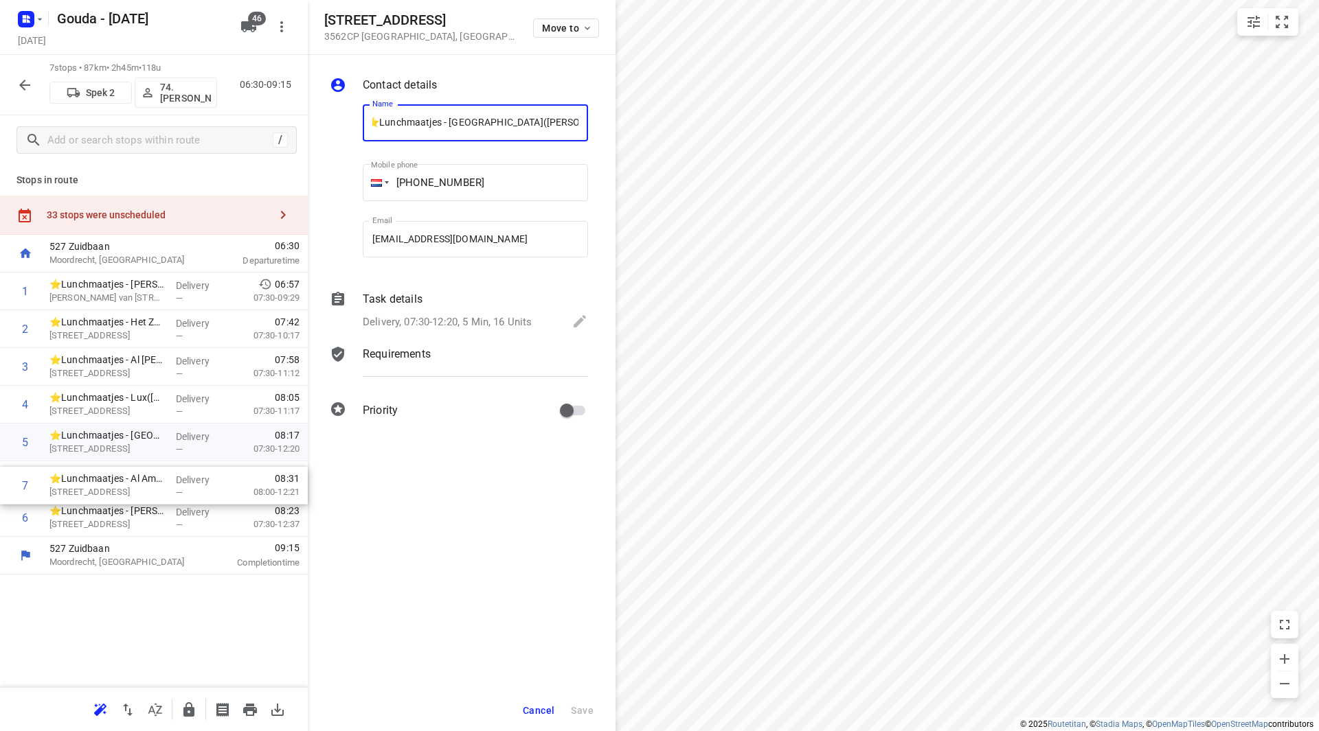
drag, startPoint x: 132, startPoint y: 490, endPoint x: 135, endPoint y: 440, distance: 49.5
click at [135, 440] on div "1 ⭐Lunchmaatjes - [PERSON_NAME]([PERSON_NAME]) [PERSON_NAME][STREET_ADDRESS] De…" at bounding box center [154, 405] width 308 height 264
click at [546, 706] on span "Cancel" at bounding box center [539, 710] width 32 height 11
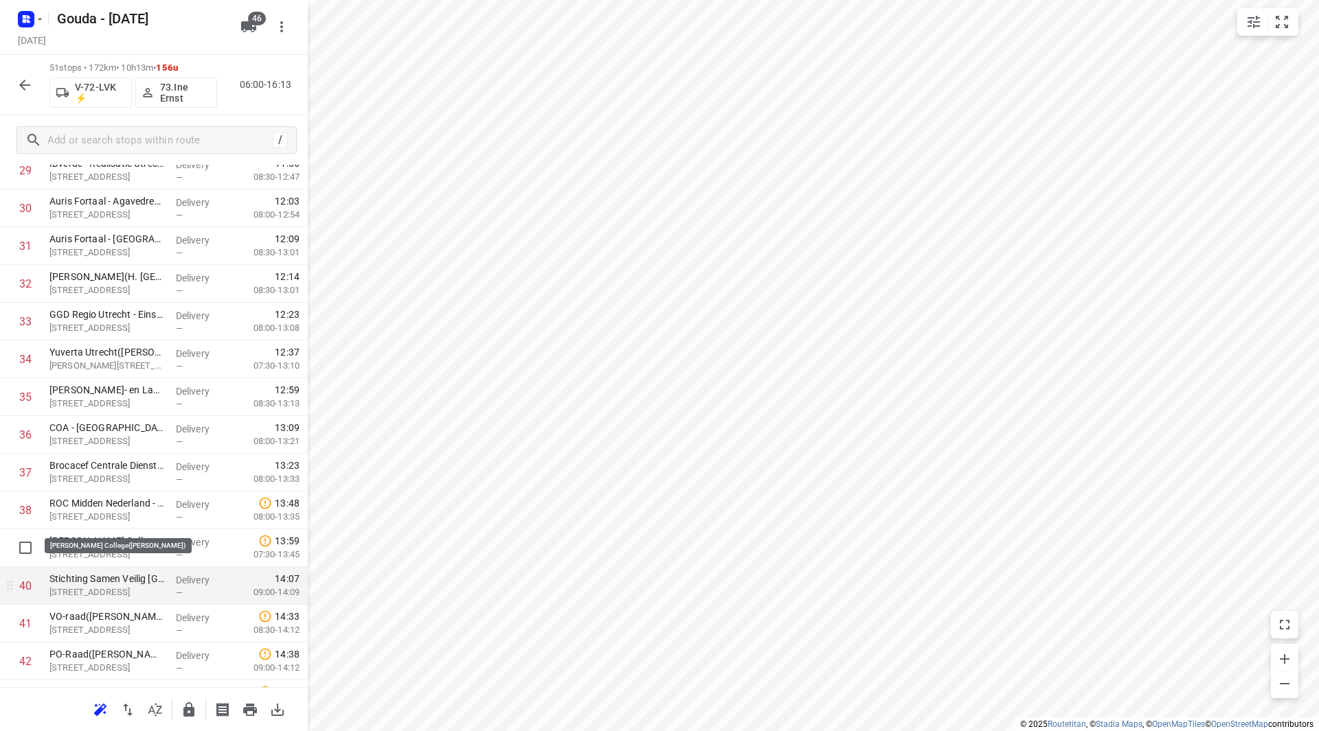
scroll to position [1236, 0]
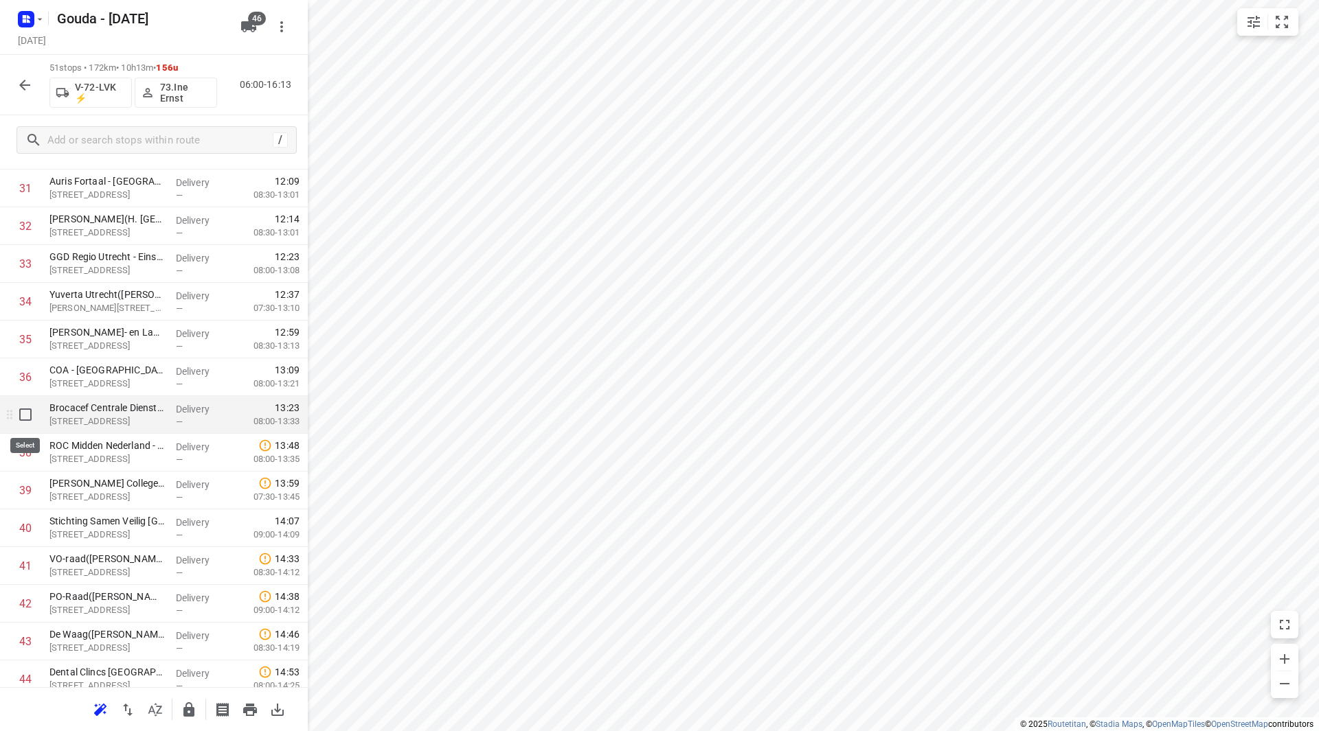
click at [30, 419] on input "checkbox" at bounding box center [25, 414] width 27 height 27
checkbox input "true"
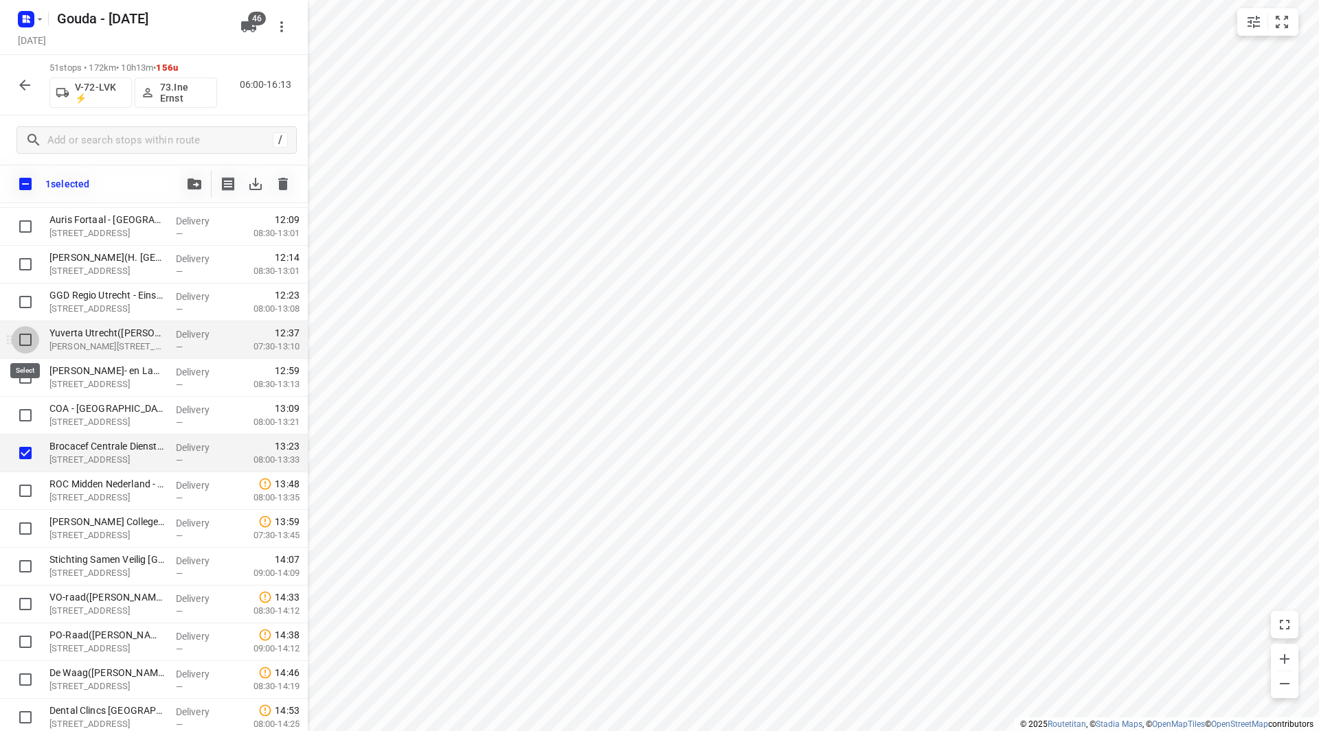
click at [17, 336] on input "checkbox" at bounding box center [25, 339] width 27 height 27
checkbox input "true"
drag, startPoint x: 220, startPoint y: 189, endPoint x: 201, endPoint y: 183, distance: 20.0
click at [214, 187] on div at bounding box center [239, 183] width 116 height 27
click at [197, 181] on icon "button" at bounding box center [195, 184] width 14 height 11
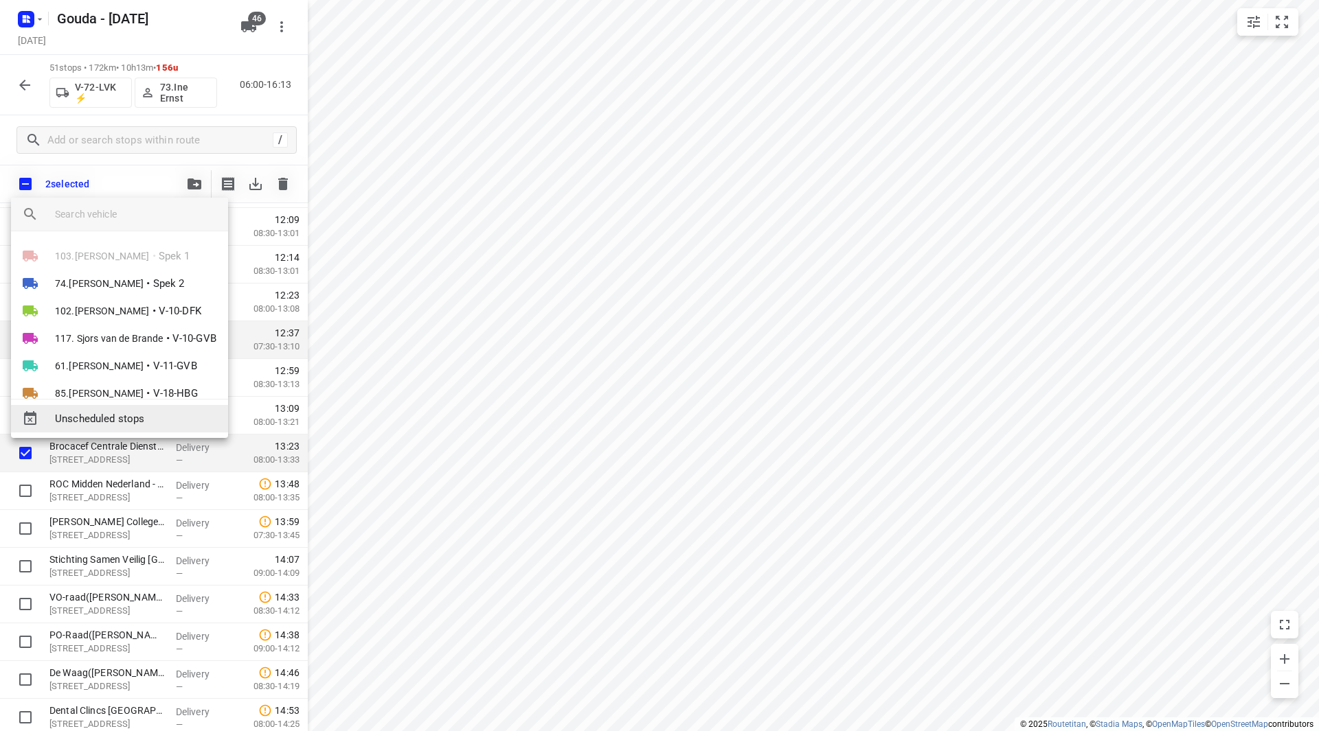
click at [126, 415] on span "Unscheduled stops" at bounding box center [136, 419] width 162 height 16
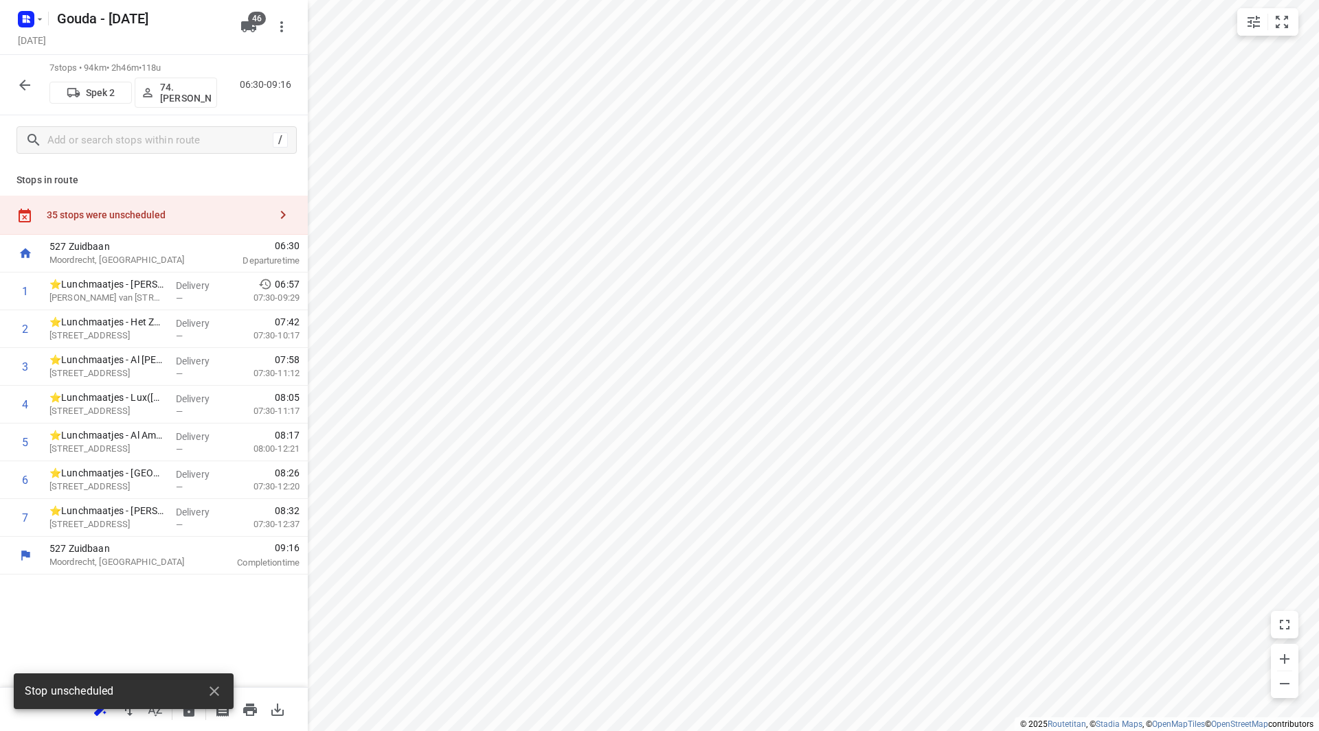
scroll to position [0, 0]
click at [134, 208] on div "35 stops were unscheduled" at bounding box center [154, 215] width 308 height 39
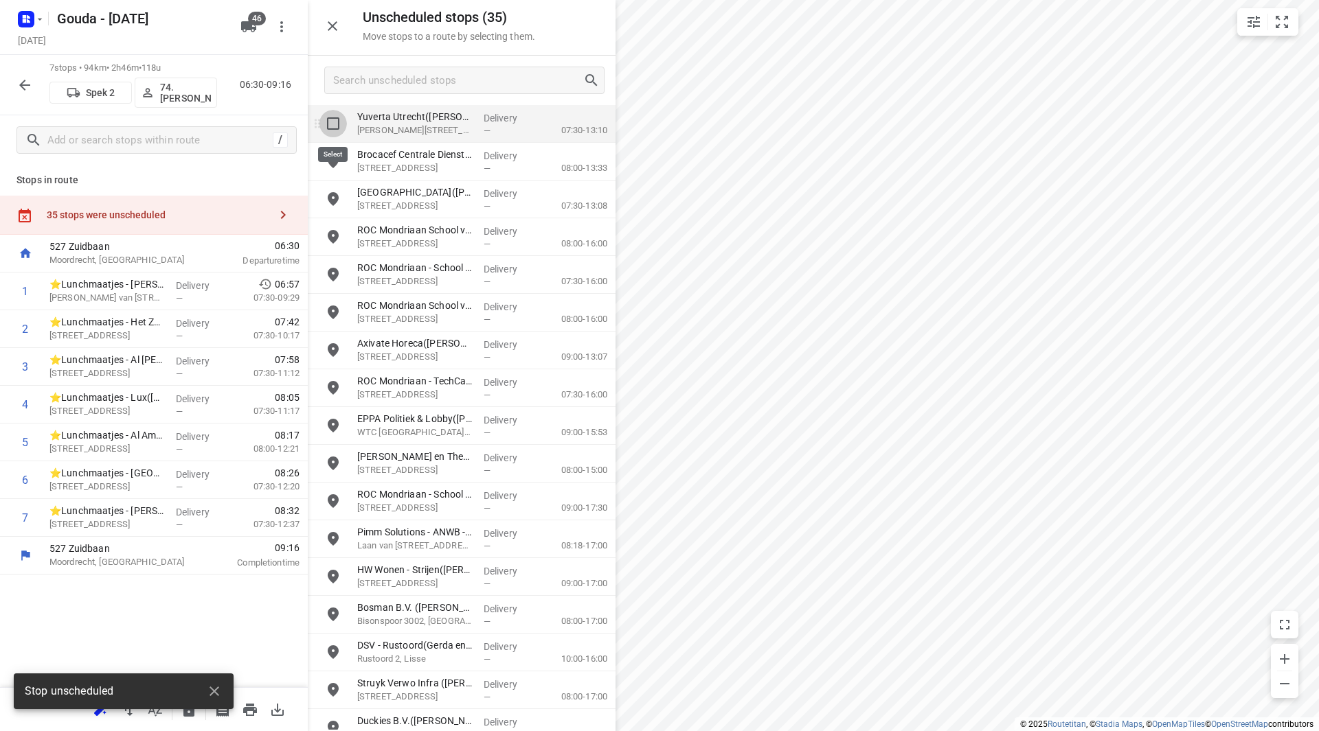
click at [334, 125] on input "grid" at bounding box center [332, 123] width 27 height 27
checkbox input "true"
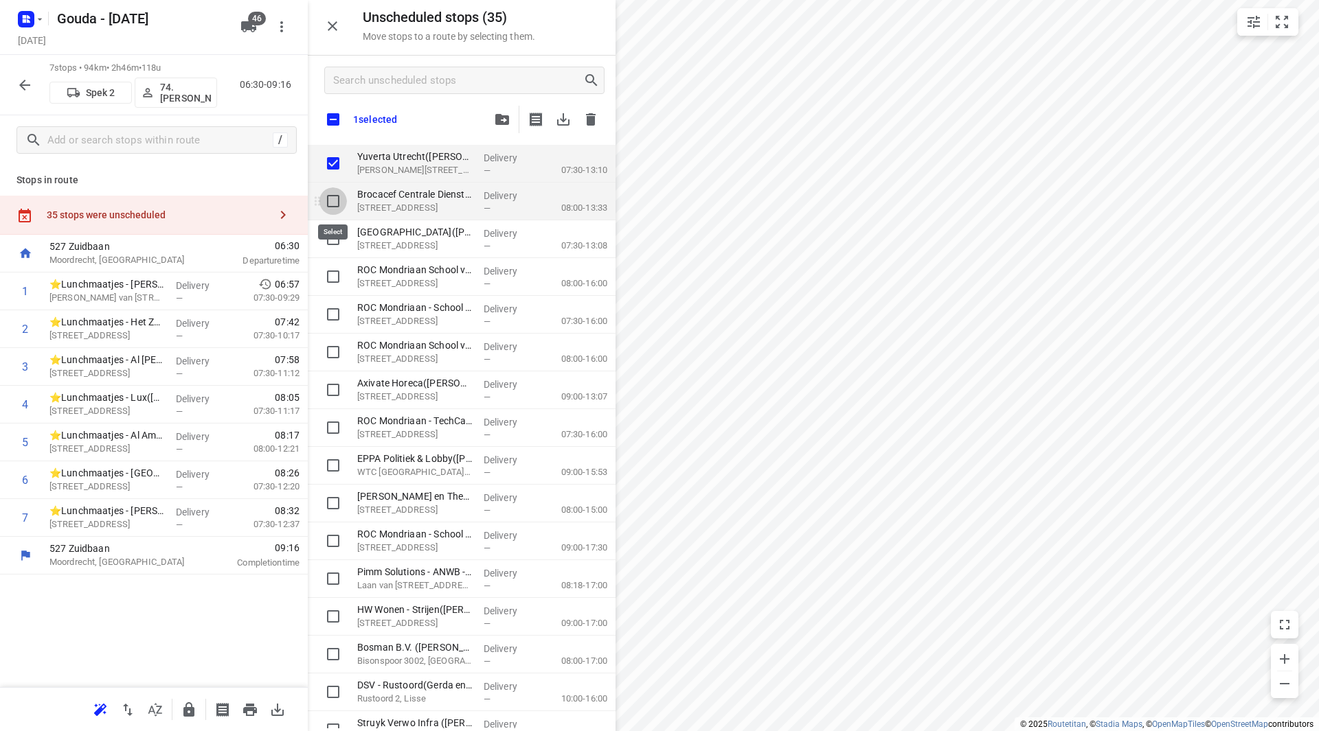
click at [331, 205] on input "grid" at bounding box center [332, 201] width 27 height 27
checkbox input "true"
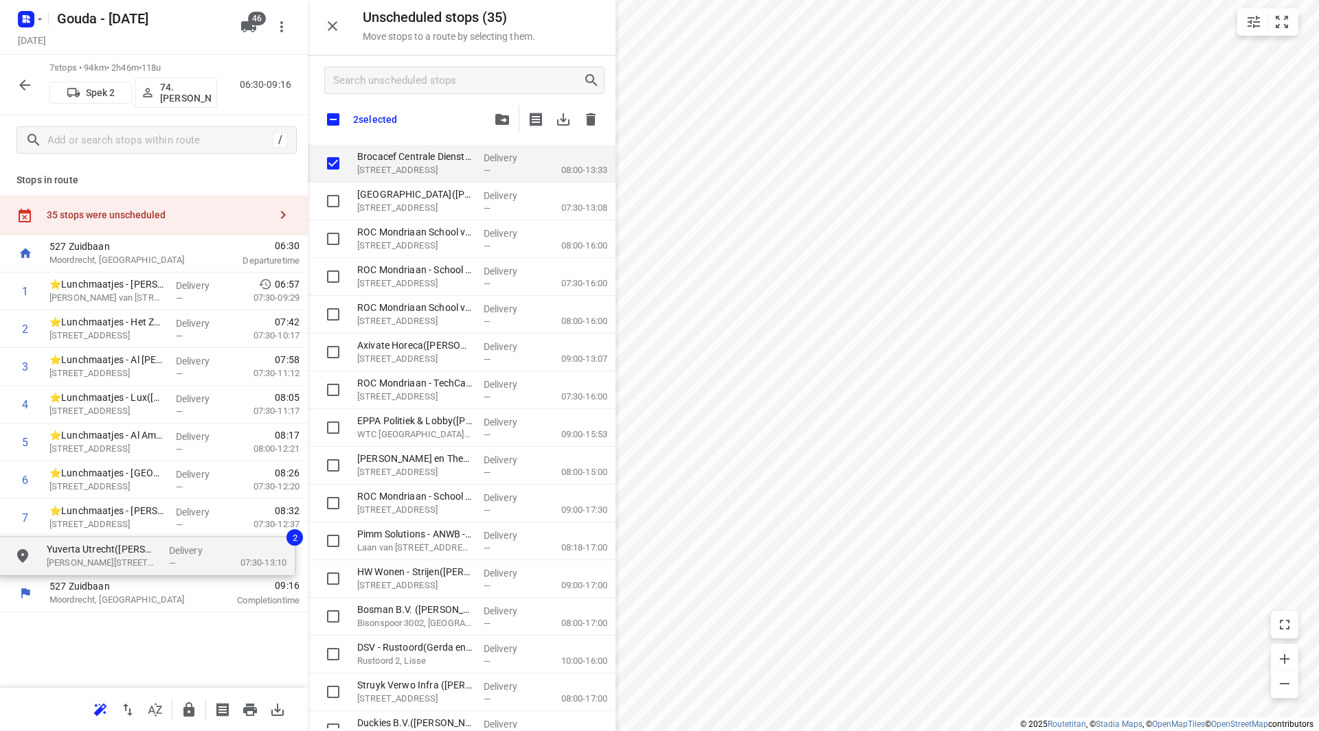
drag, startPoint x: 411, startPoint y: 150, endPoint x: 98, endPoint y: 547, distance: 506.1
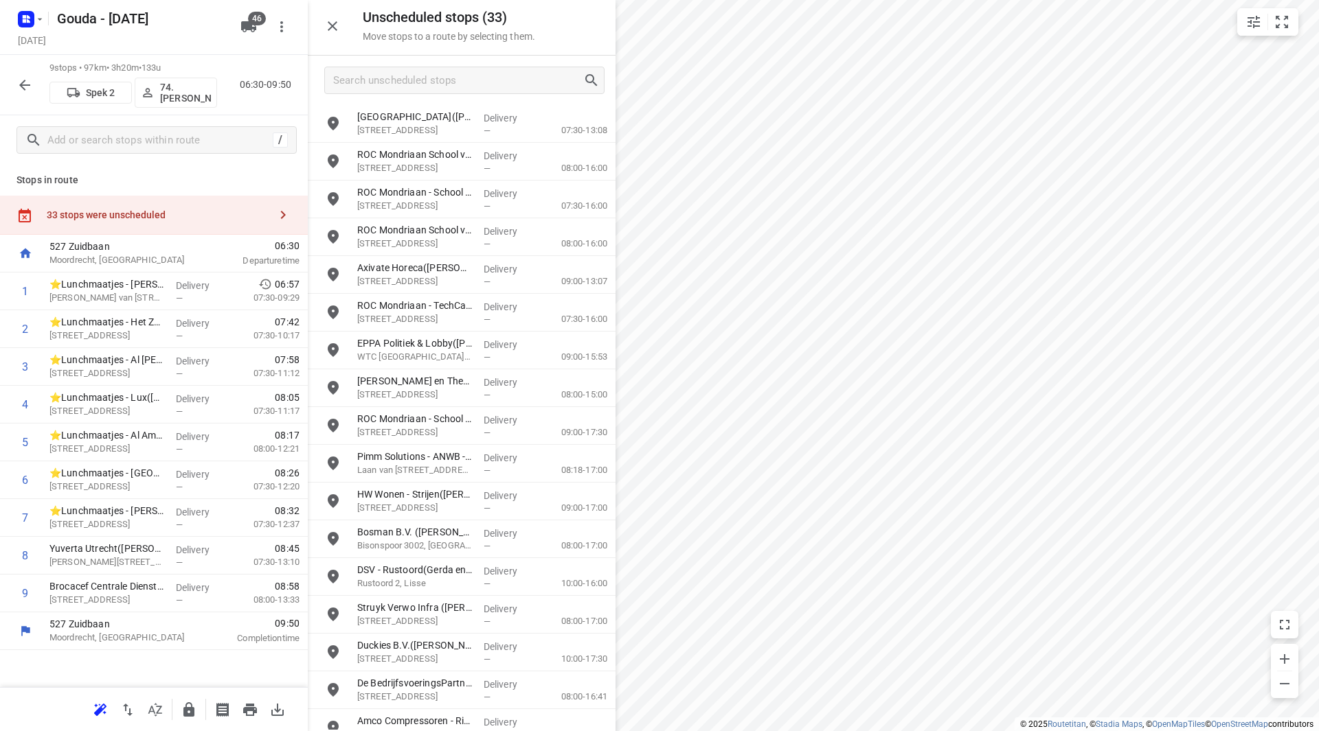
click at [188, 708] on icon "button" at bounding box center [188, 710] width 11 height 14
click at [37, 80] on button "button" at bounding box center [24, 84] width 27 height 27
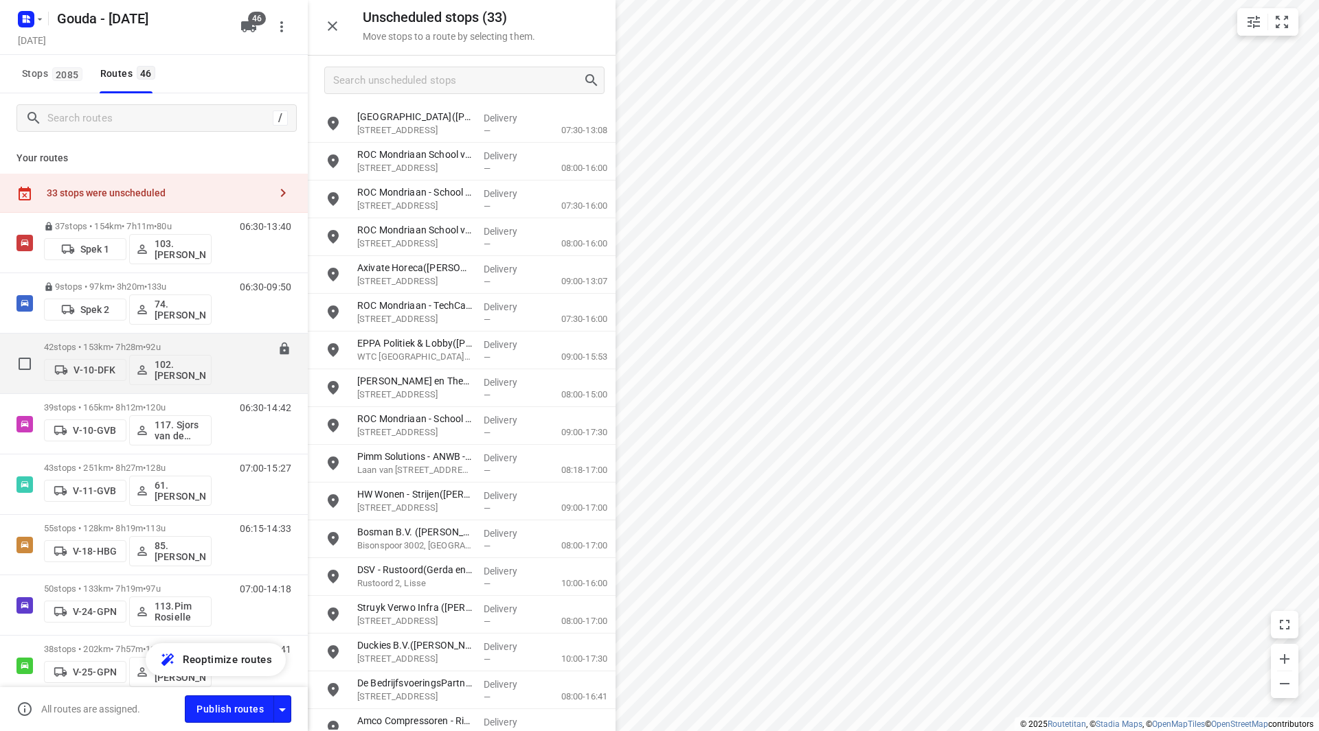
click at [130, 340] on div "42 stops • 153km • 7h28m • 92u V-10-DFK 102.Vincent Dekker" at bounding box center [128, 363] width 168 height 57
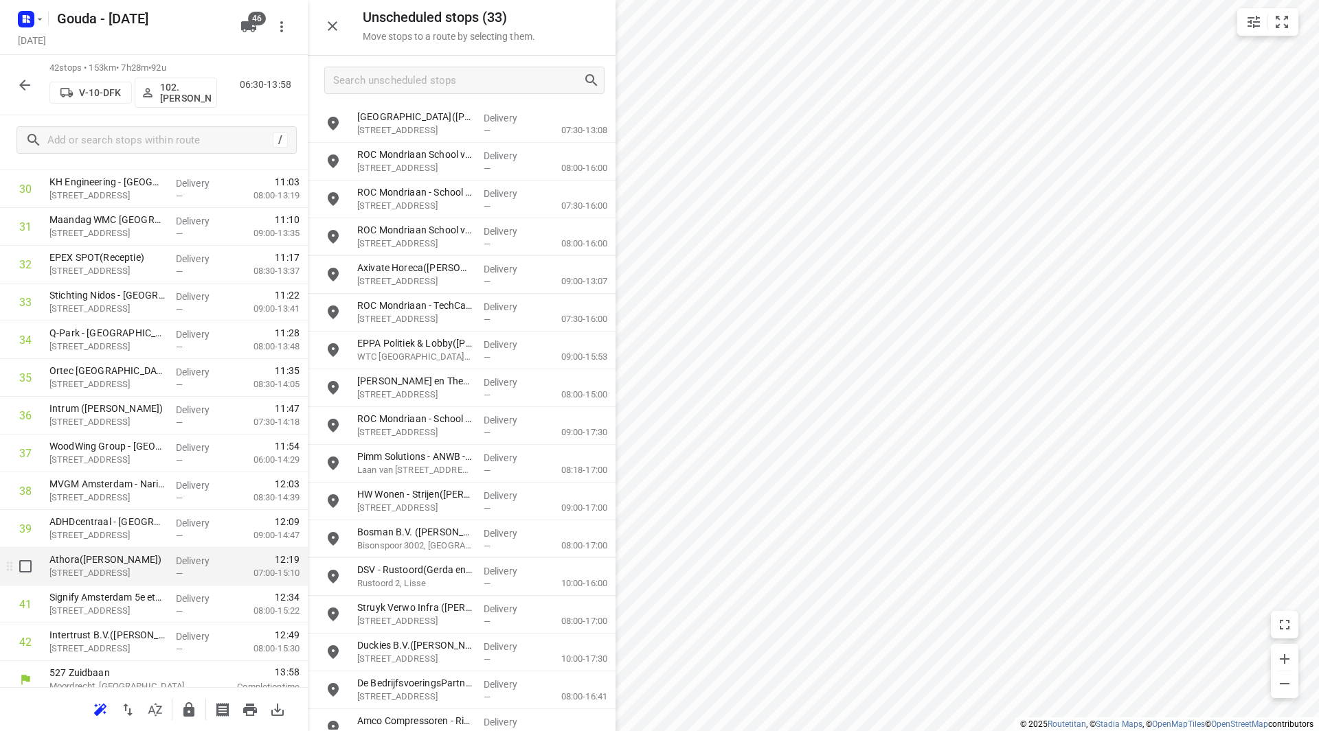
scroll to position [1210, 0]
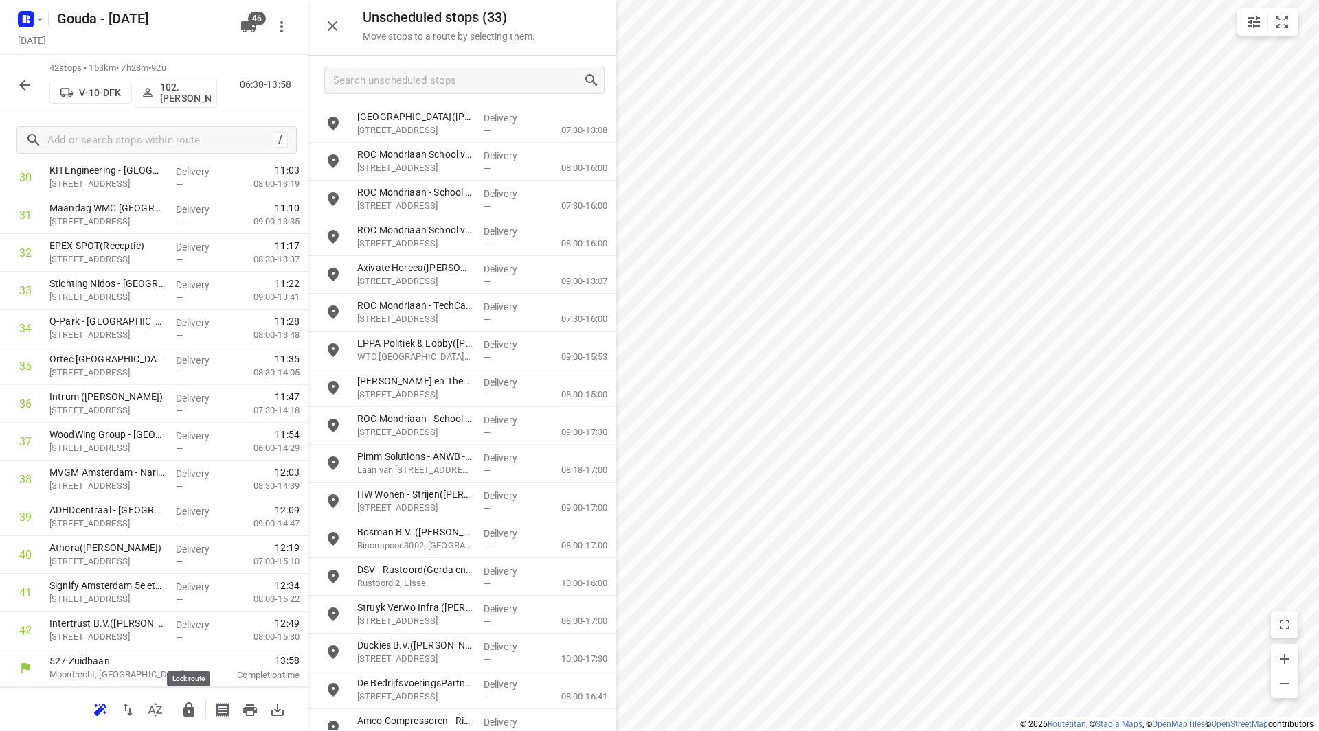
click at [190, 707] on icon "button" at bounding box center [189, 710] width 16 height 16
click at [27, 88] on icon "button" at bounding box center [24, 85] width 16 height 16
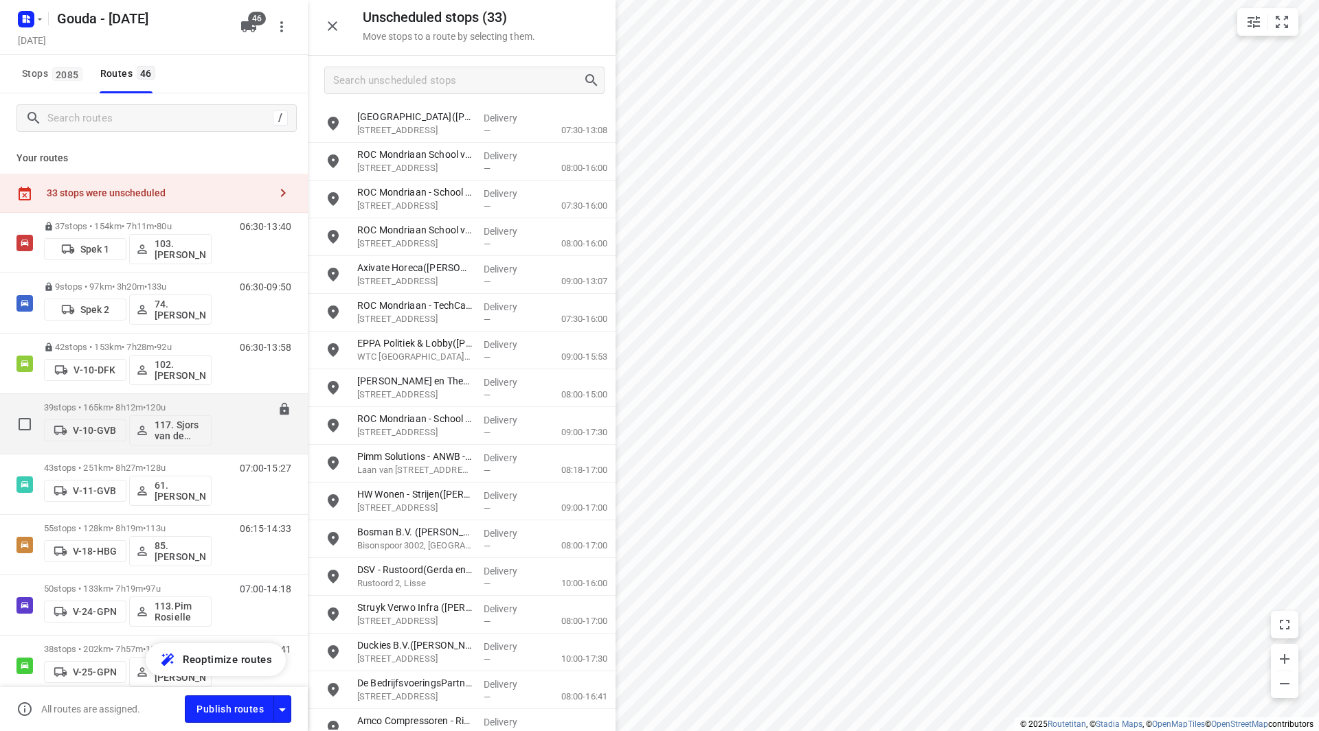
click at [148, 396] on div "39 stops • 165km • 8h12m • 120u V-10-GVB 117. Sjors van de Brande" at bounding box center [128, 424] width 168 height 57
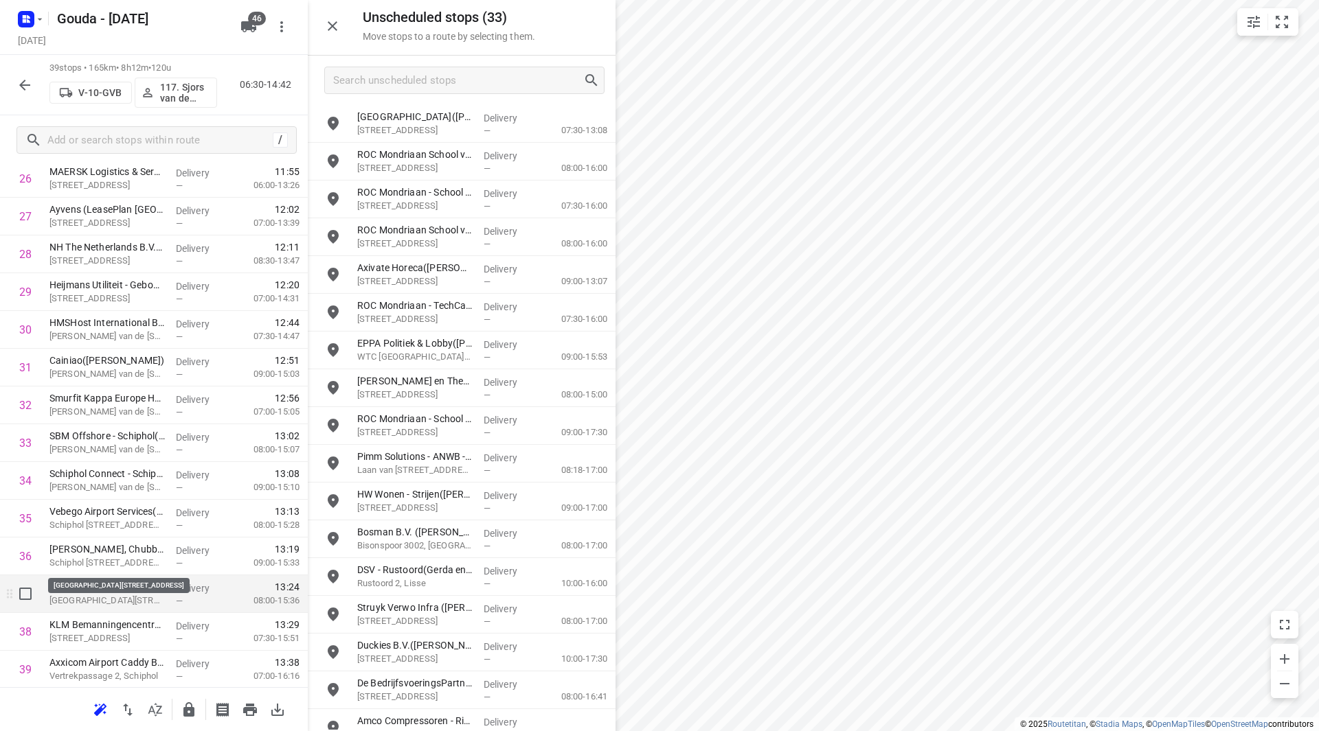
scroll to position [1096, 0]
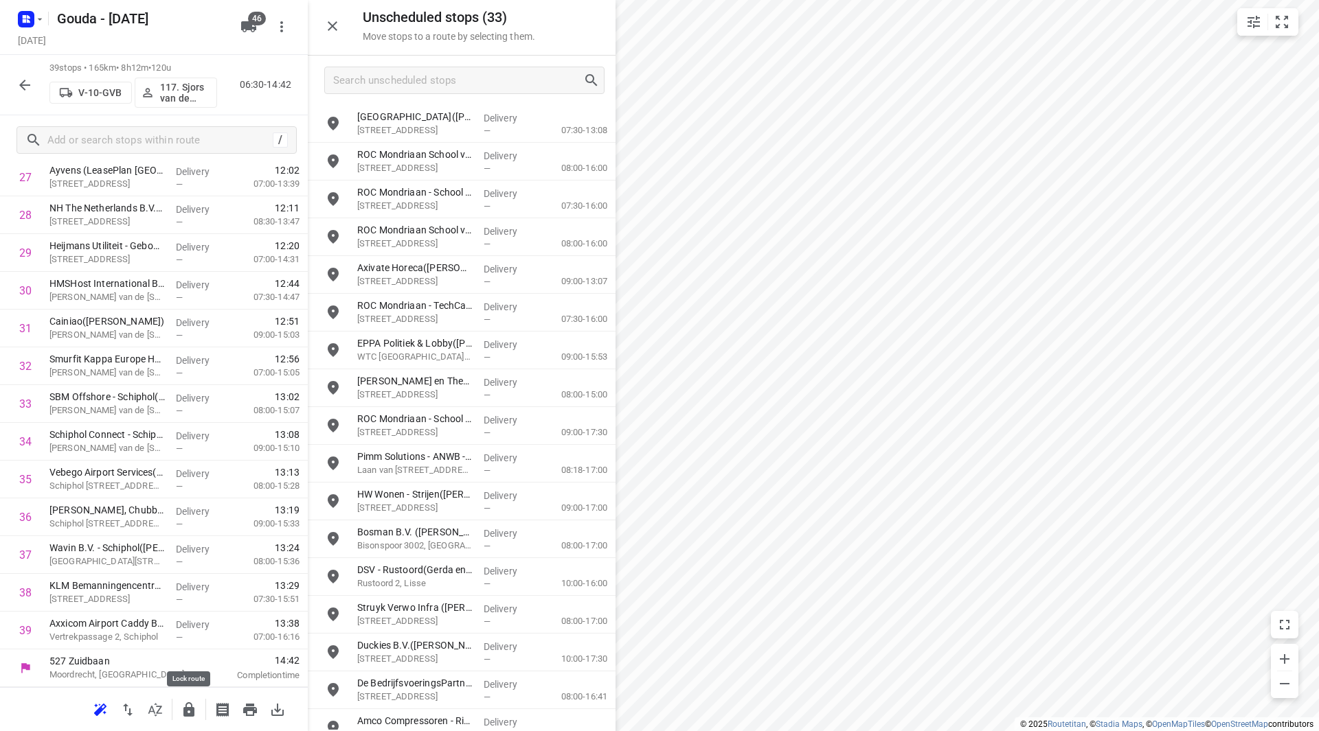
click at [196, 716] on icon "button" at bounding box center [189, 710] width 16 height 16
click at [31, 84] on icon "button" at bounding box center [24, 85] width 16 height 16
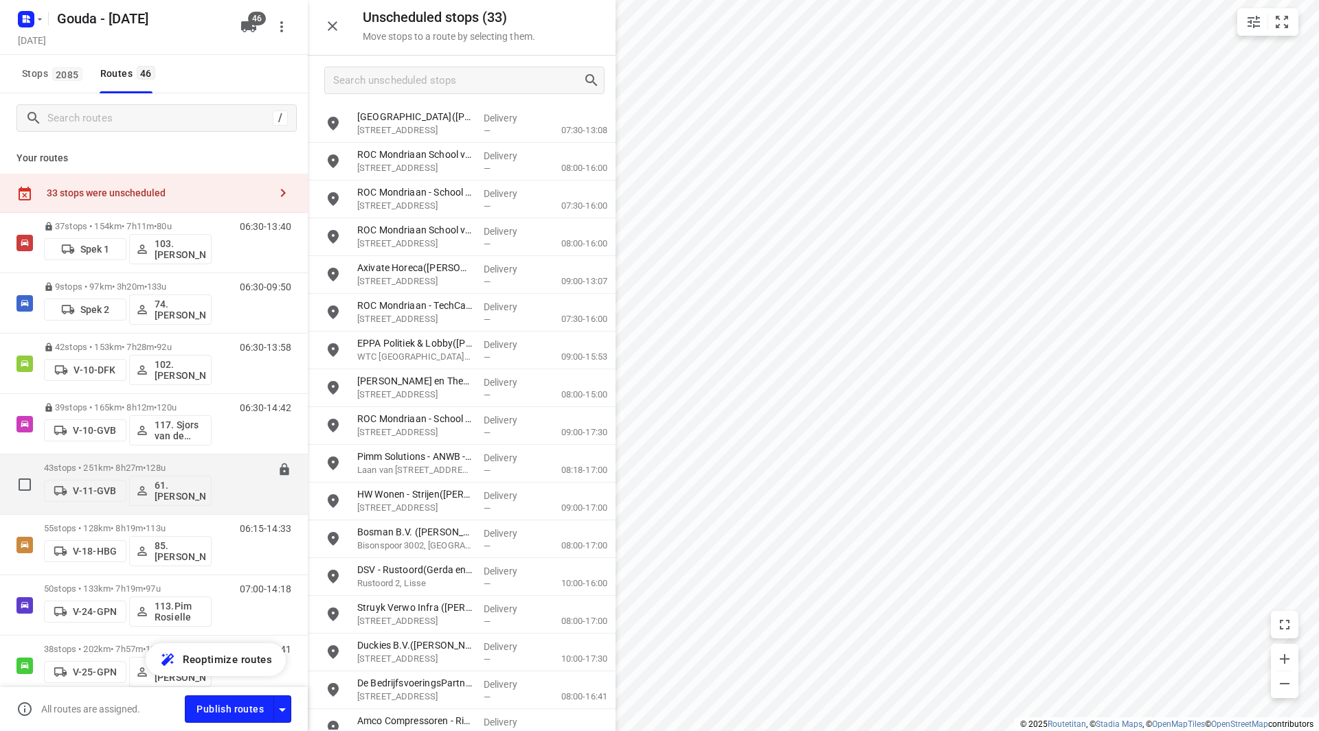
click at [145, 459] on div "43 stops • 251km • 8h27m • 128u V-11-GVB 61.Sander Bos" at bounding box center [128, 484] width 168 height 57
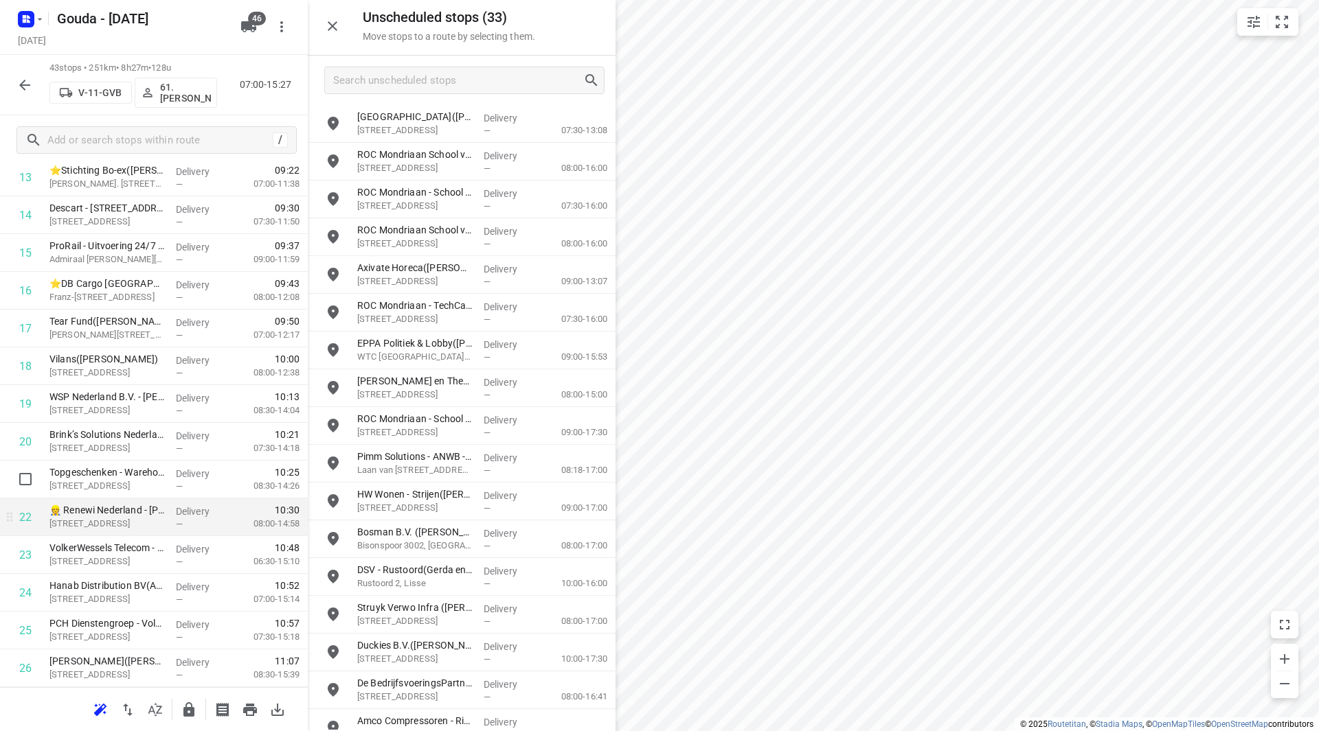
scroll to position [618, 0]
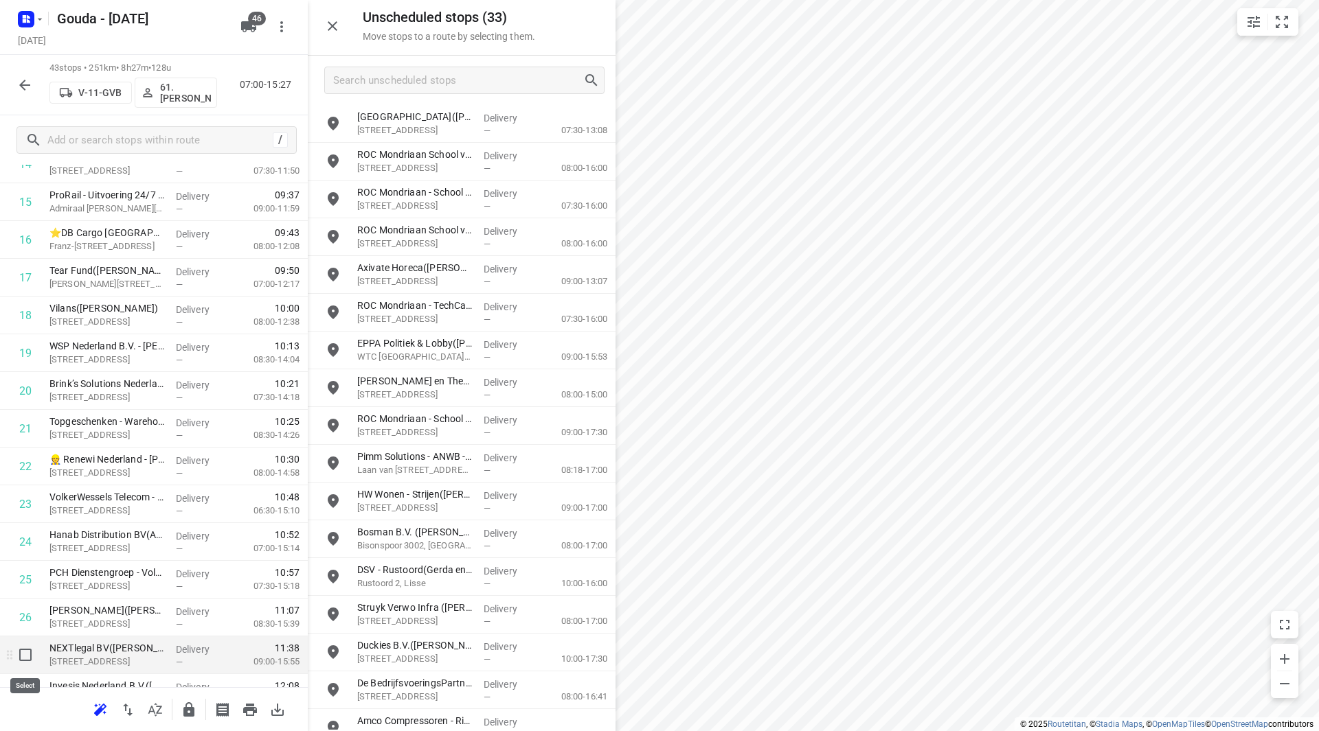
click at [25, 653] on input "checkbox" at bounding box center [25, 655] width 27 height 27
checkbox input "true"
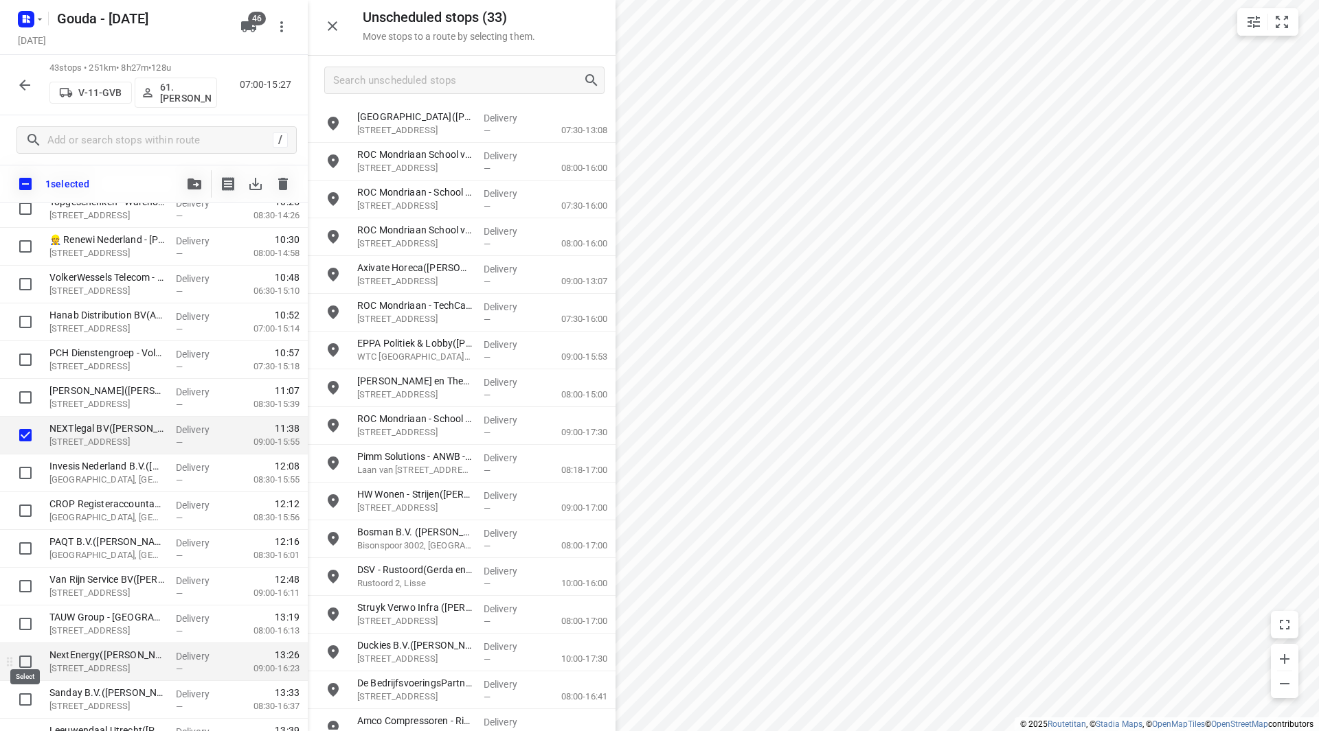
scroll to position [893, 0]
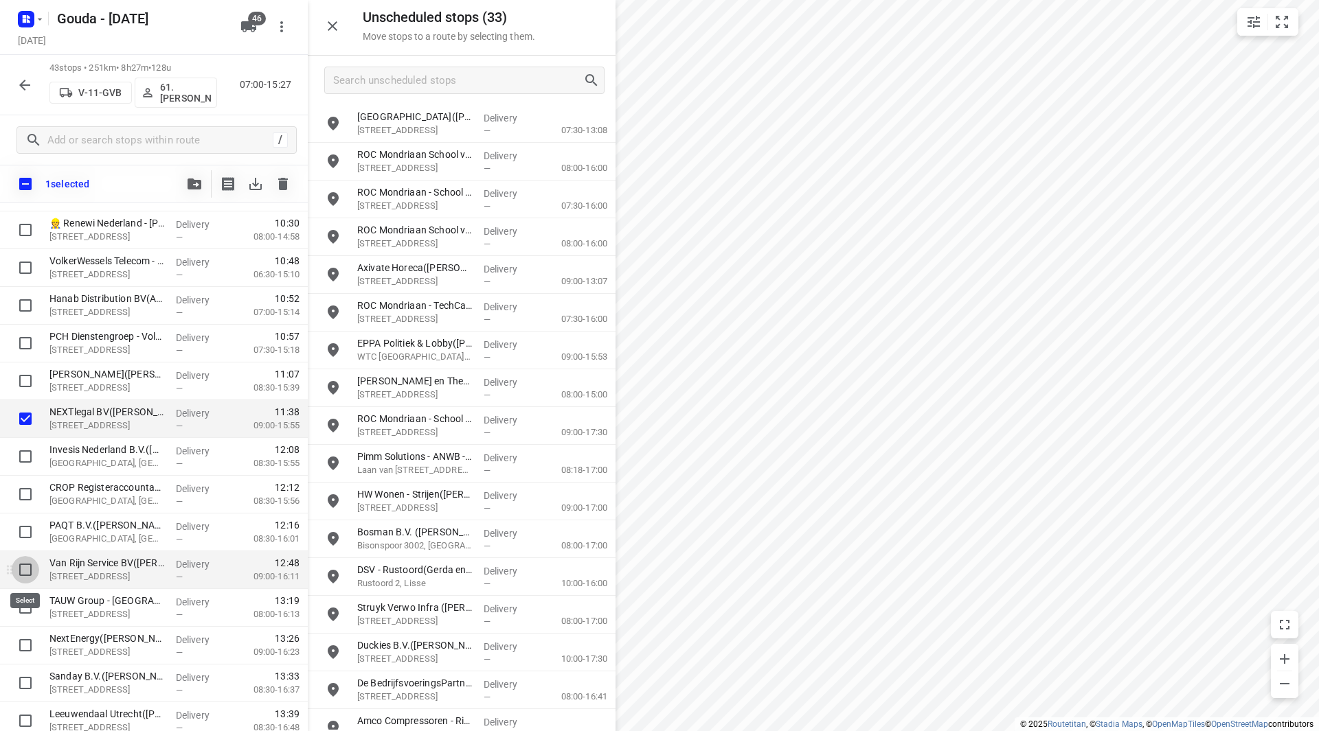
click at [27, 567] on input "checkbox" at bounding box center [25, 569] width 27 height 27
checkbox input "true"
click at [196, 181] on icon "button" at bounding box center [195, 184] width 14 height 11
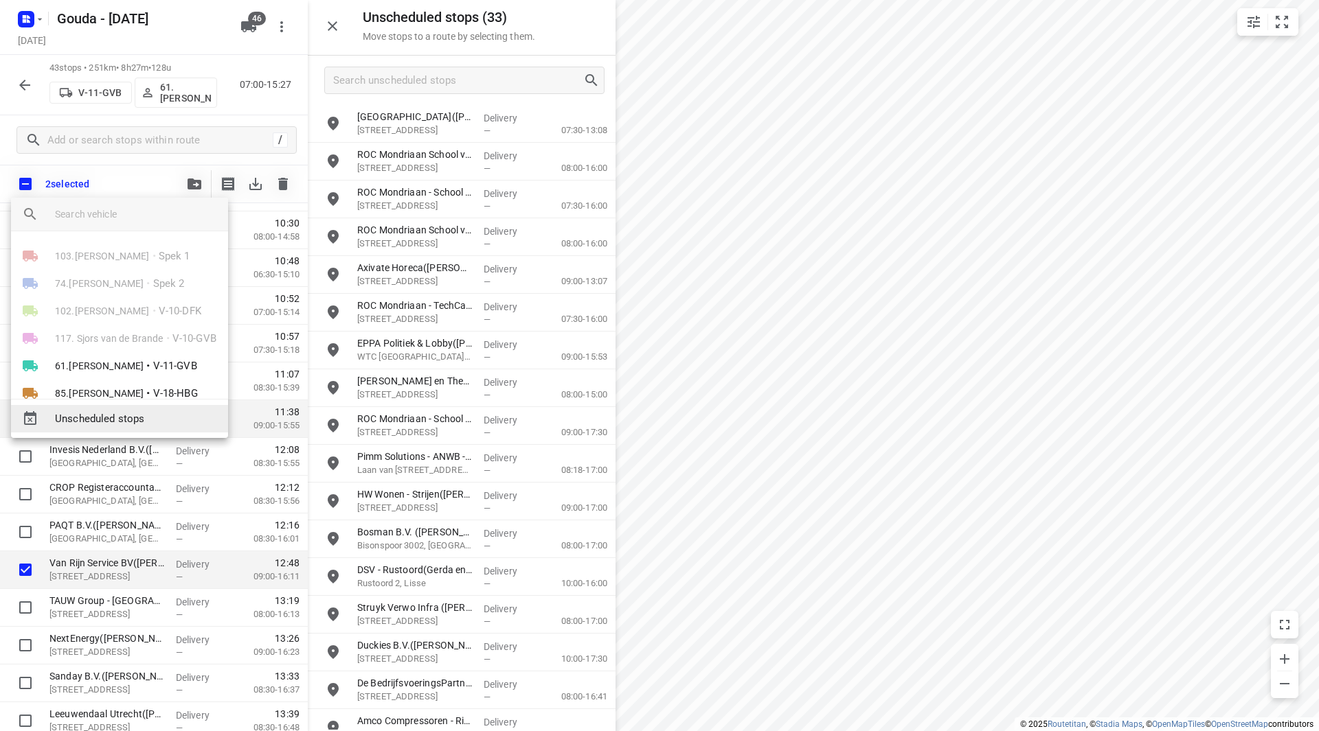
click at [113, 427] on span "Unscheduled stops" at bounding box center [136, 419] width 162 height 16
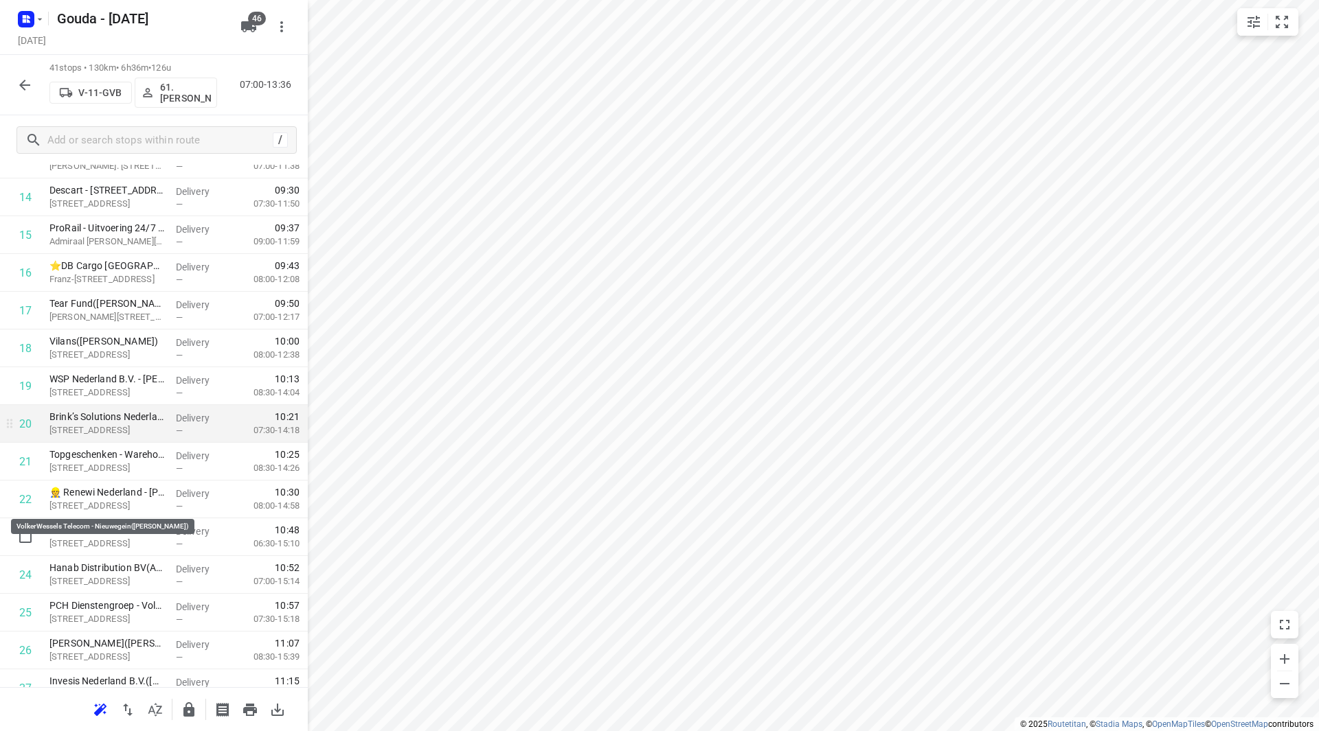
scroll to position [554, 0]
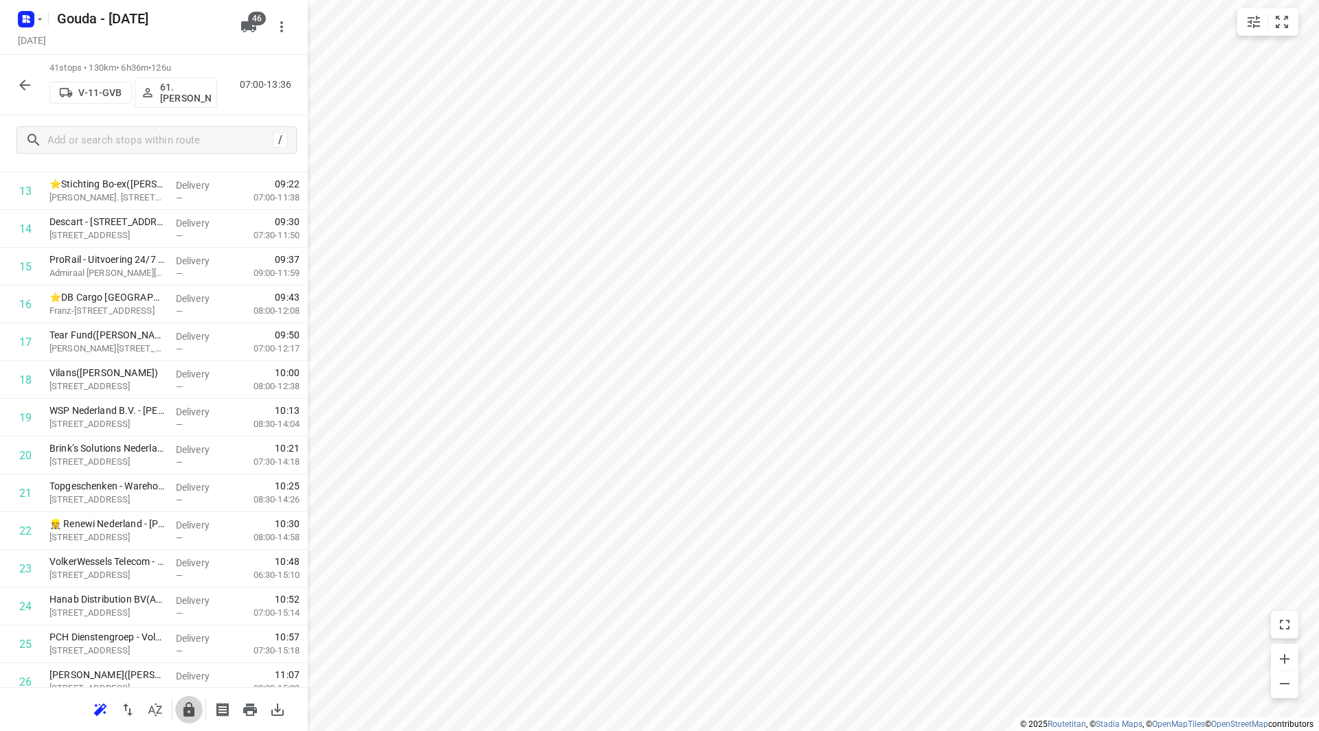
click at [194, 709] on icon "button" at bounding box center [188, 710] width 11 height 14
click at [28, 80] on icon "button" at bounding box center [24, 85] width 16 height 16
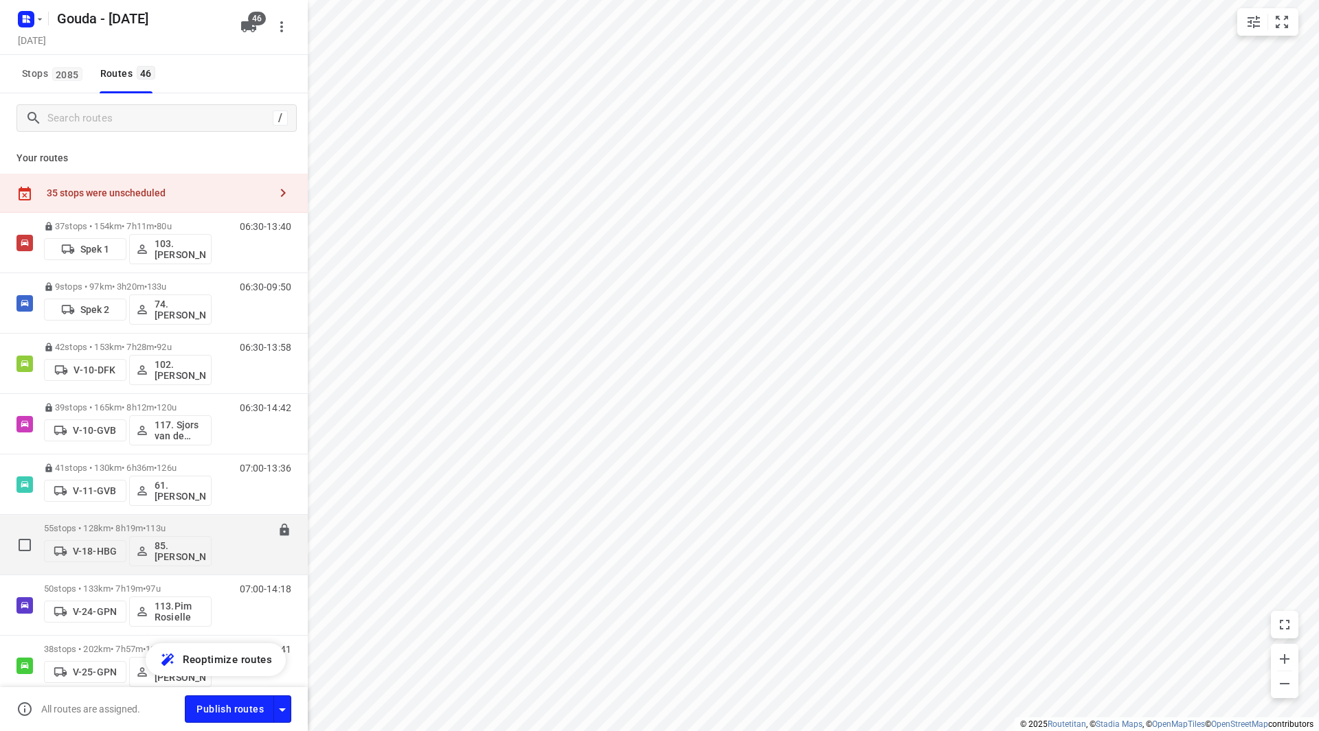
click at [128, 523] on div "55 stops • 128km • 8h19m • 113u V-18-HBG 85.Shahram Poorramszani" at bounding box center [128, 545] width 168 height 57
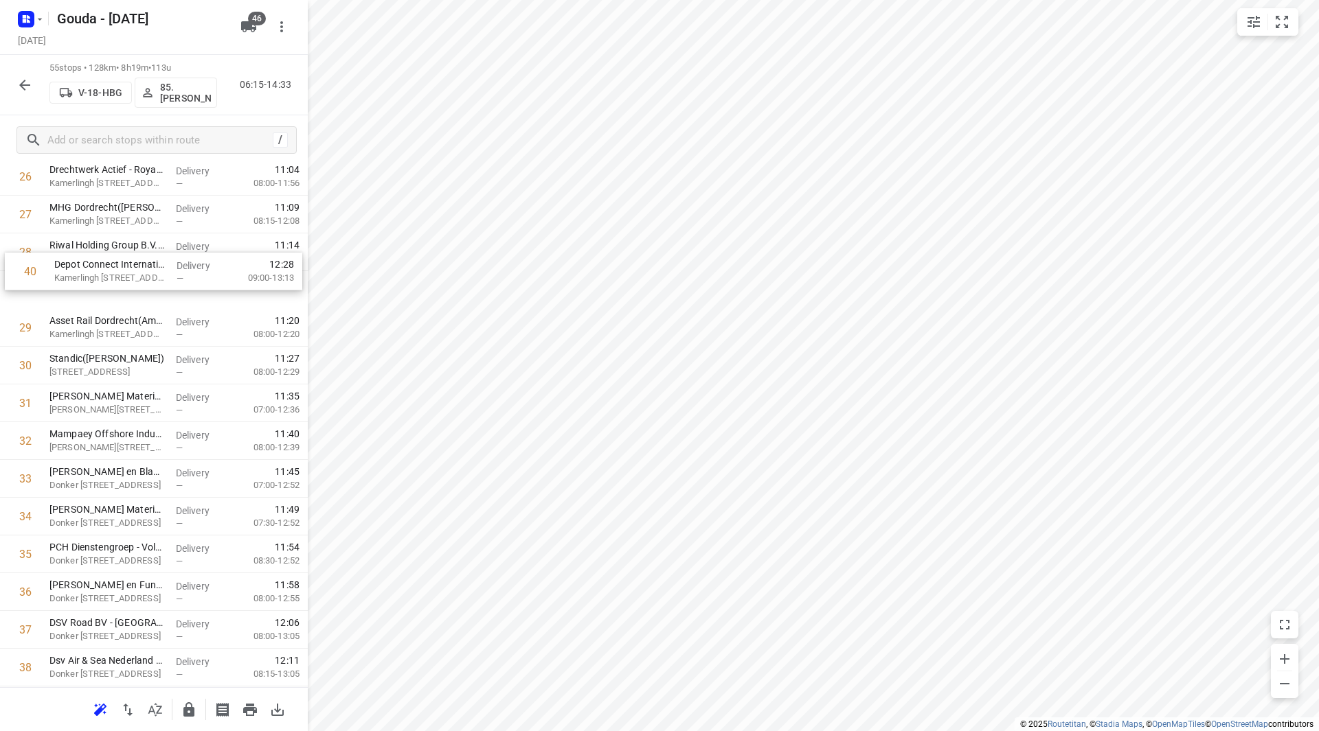
scroll to position [1041, 0]
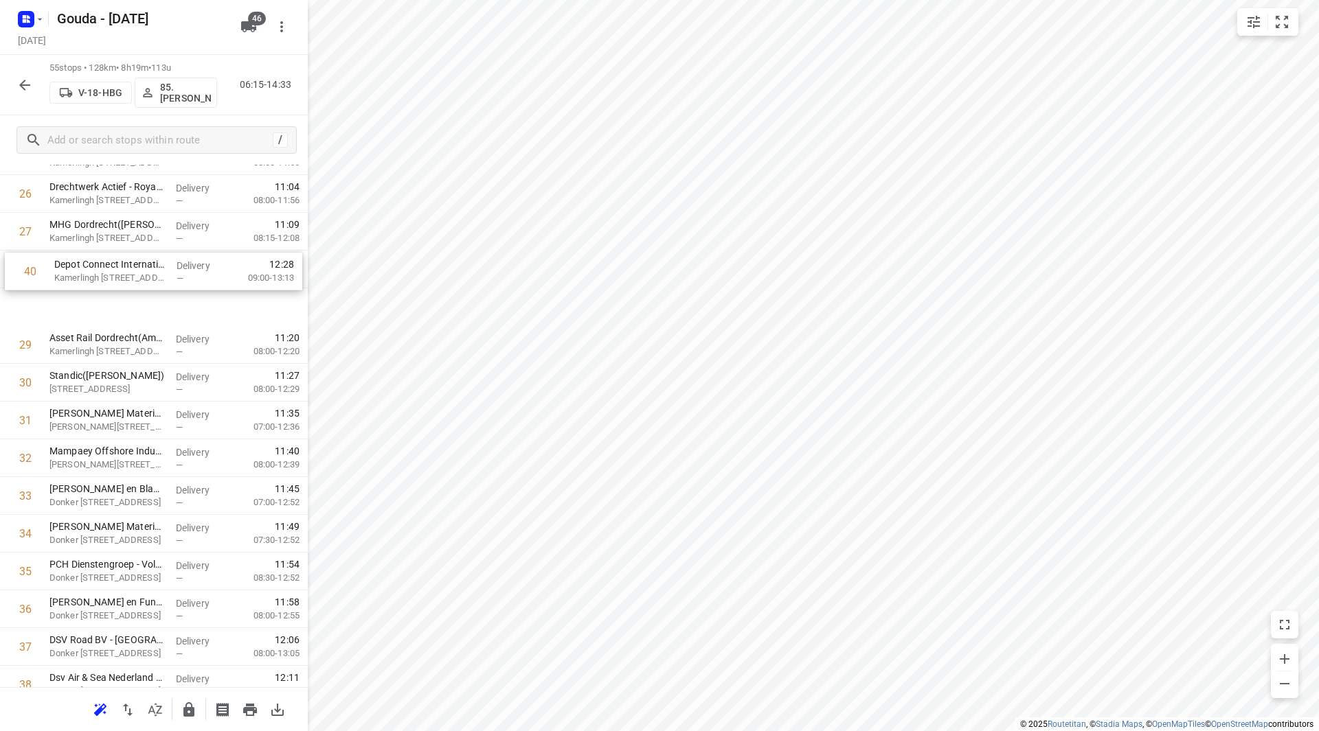
drag, startPoint x: 104, startPoint y: 587, endPoint x: 109, endPoint y: 258, distance: 329.0
click at [109, 258] on div "1 KWS Infra B.V. - Zwijndrecht(Richard Buijs) Ohmstraat 2-4, Zwijndrecht Delive…" at bounding box center [154, 270] width 308 height 2078
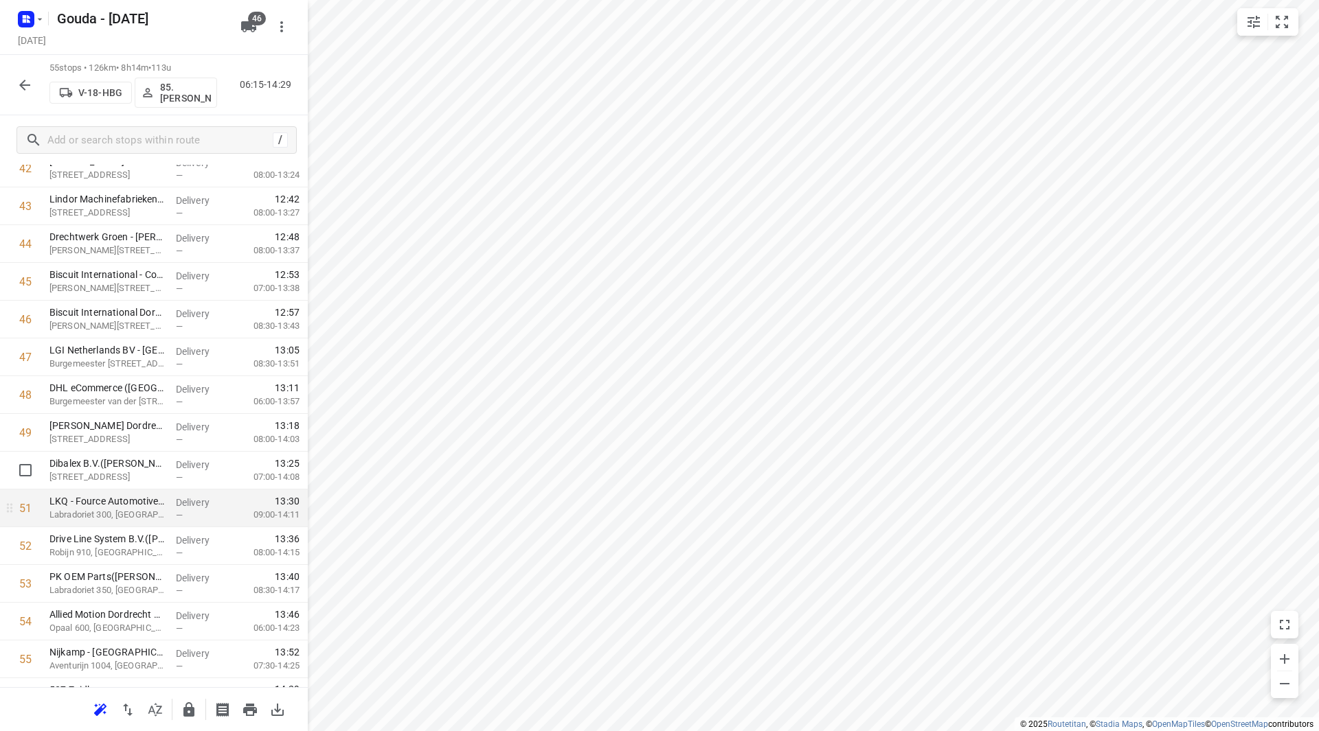
scroll to position [1701, 0]
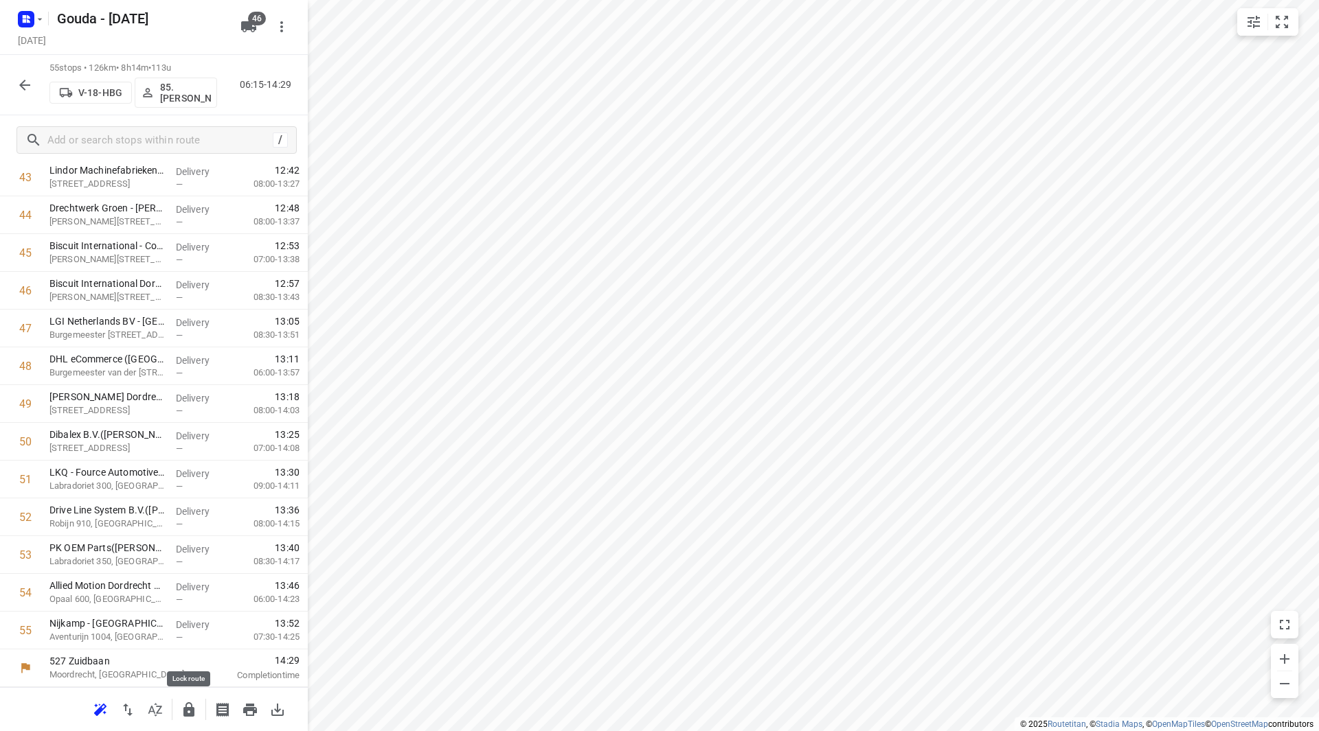
click at [189, 710] on icon "button" at bounding box center [188, 710] width 11 height 14
click at [28, 89] on icon "button" at bounding box center [24, 85] width 16 height 16
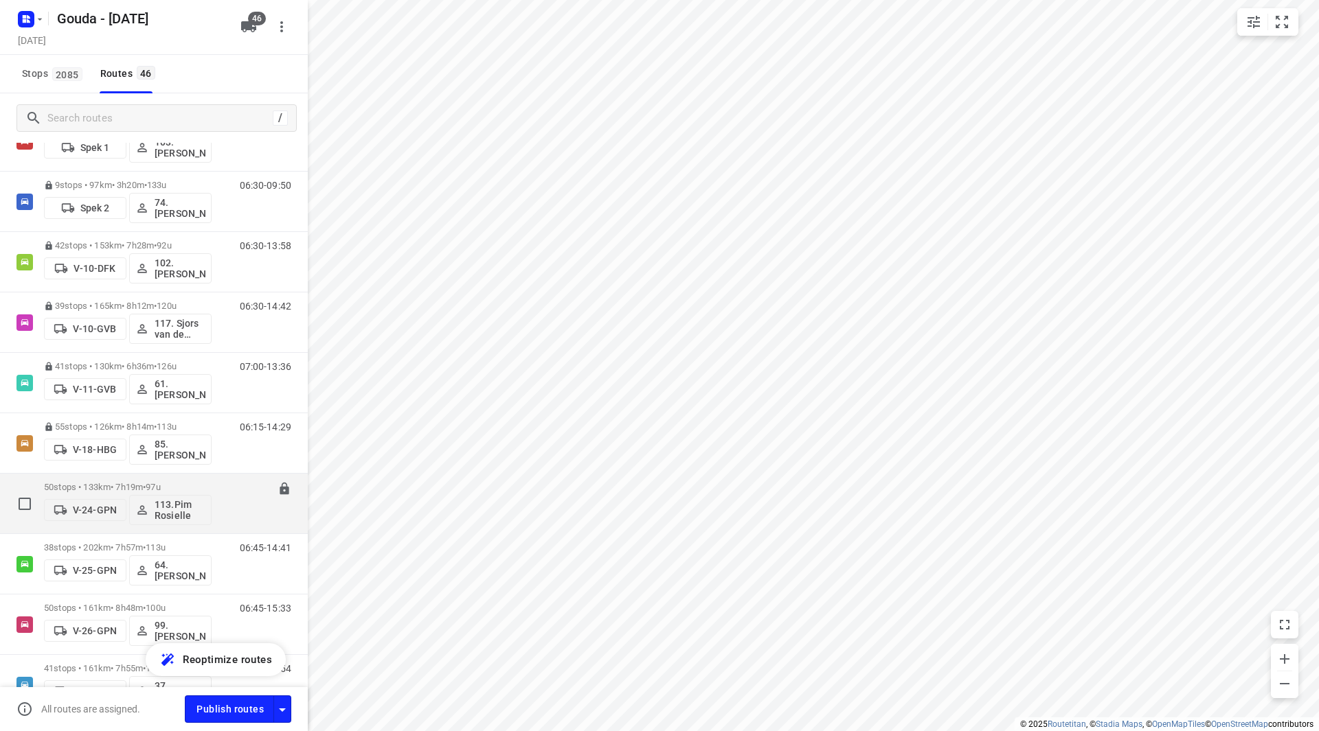
scroll to position [206, 0]
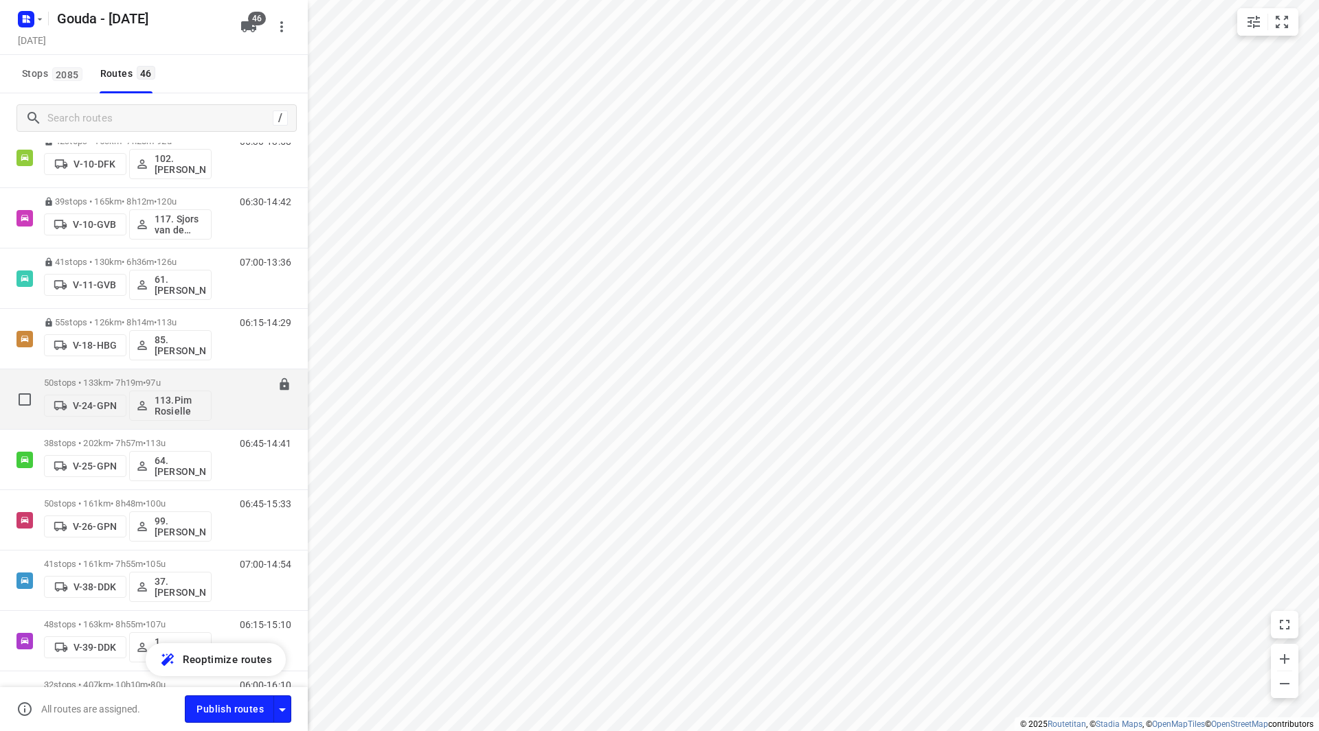
click at [100, 382] on p "50 stops • 133km • 7h19m • 97u" at bounding box center [128, 383] width 168 height 10
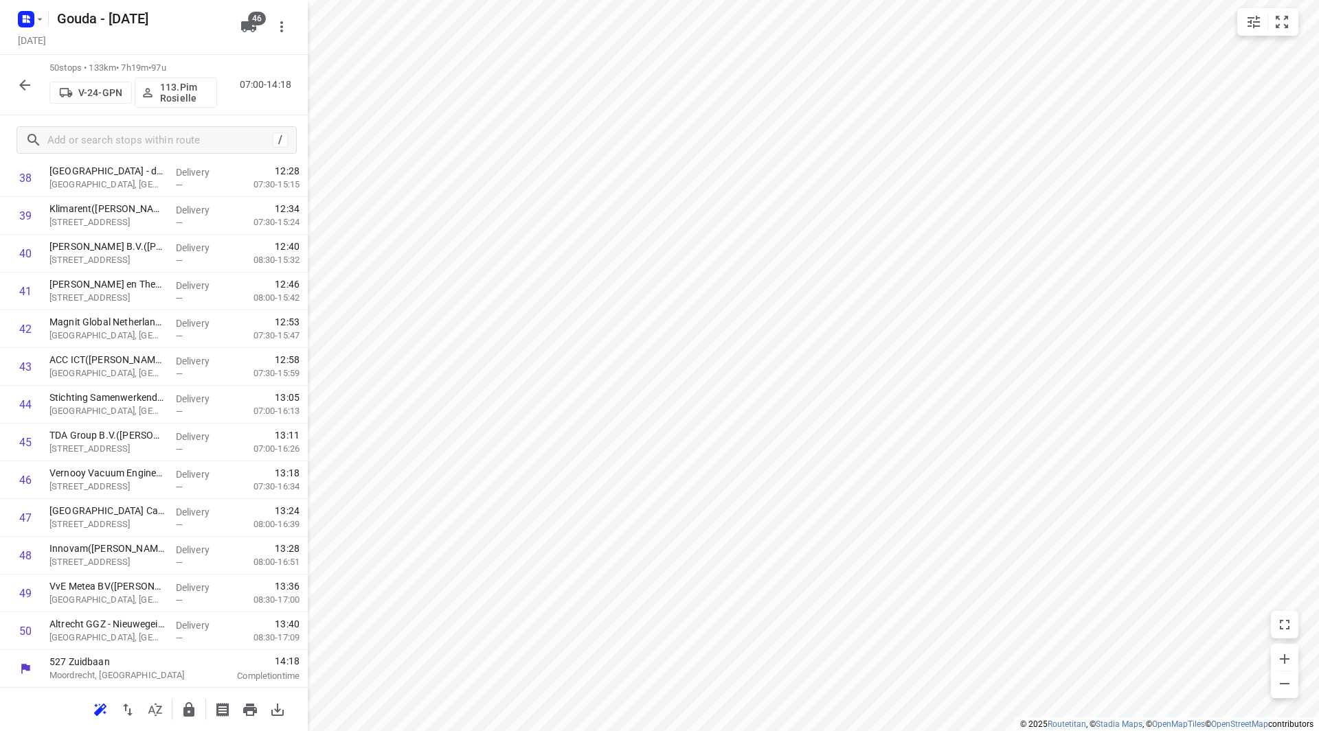
scroll to position [1512, 0]
click at [188, 706] on icon "button" at bounding box center [189, 710] width 16 height 16
click at [29, 80] on icon "button" at bounding box center [24, 85] width 16 height 16
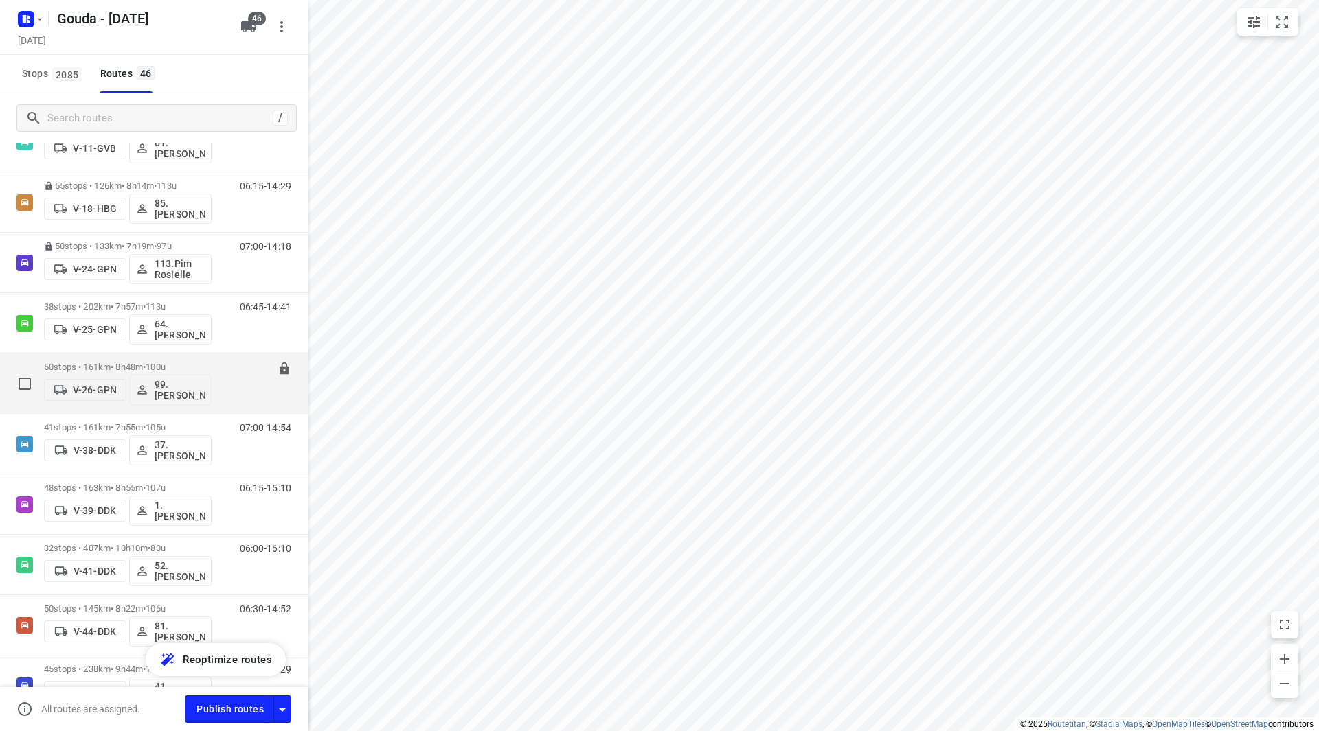
scroll to position [343, 0]
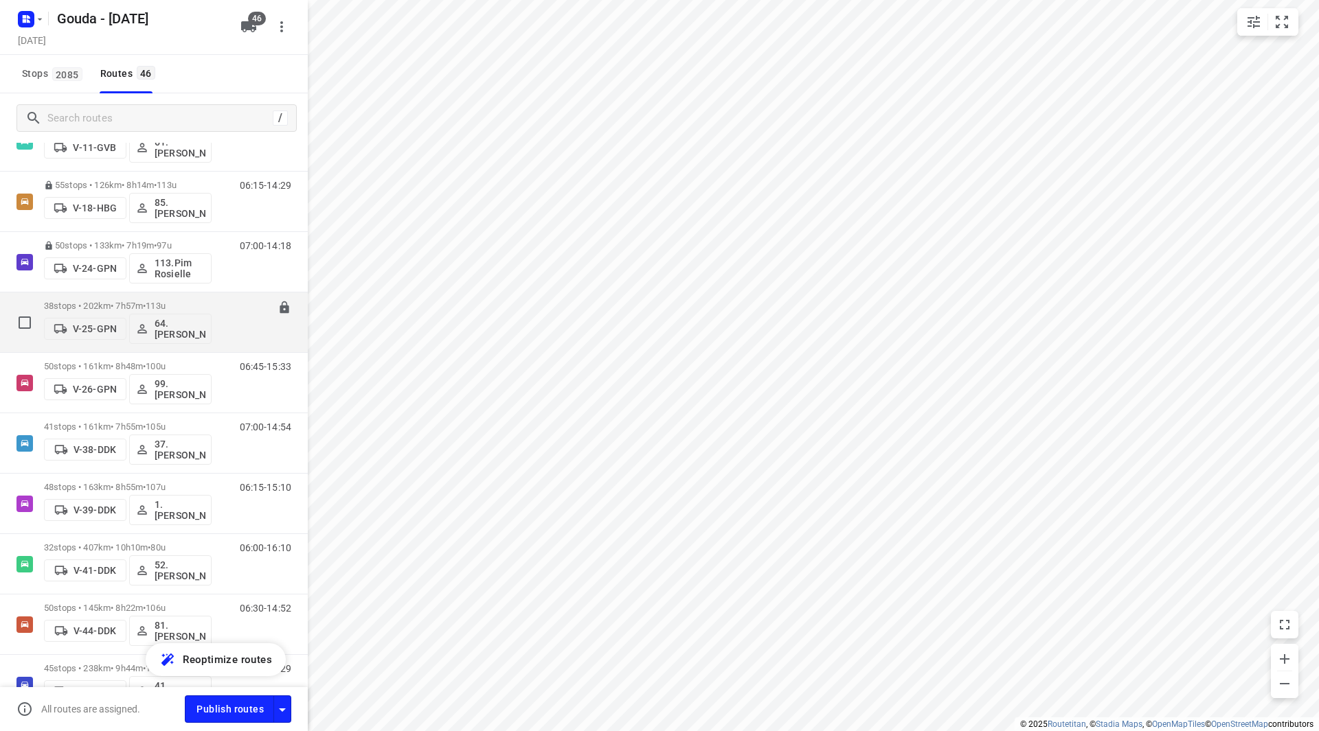
click at [127, 308] on p "38 stops • 202km • 7h57m • 113u" at bounding box center [128, 306] width 168 height 10
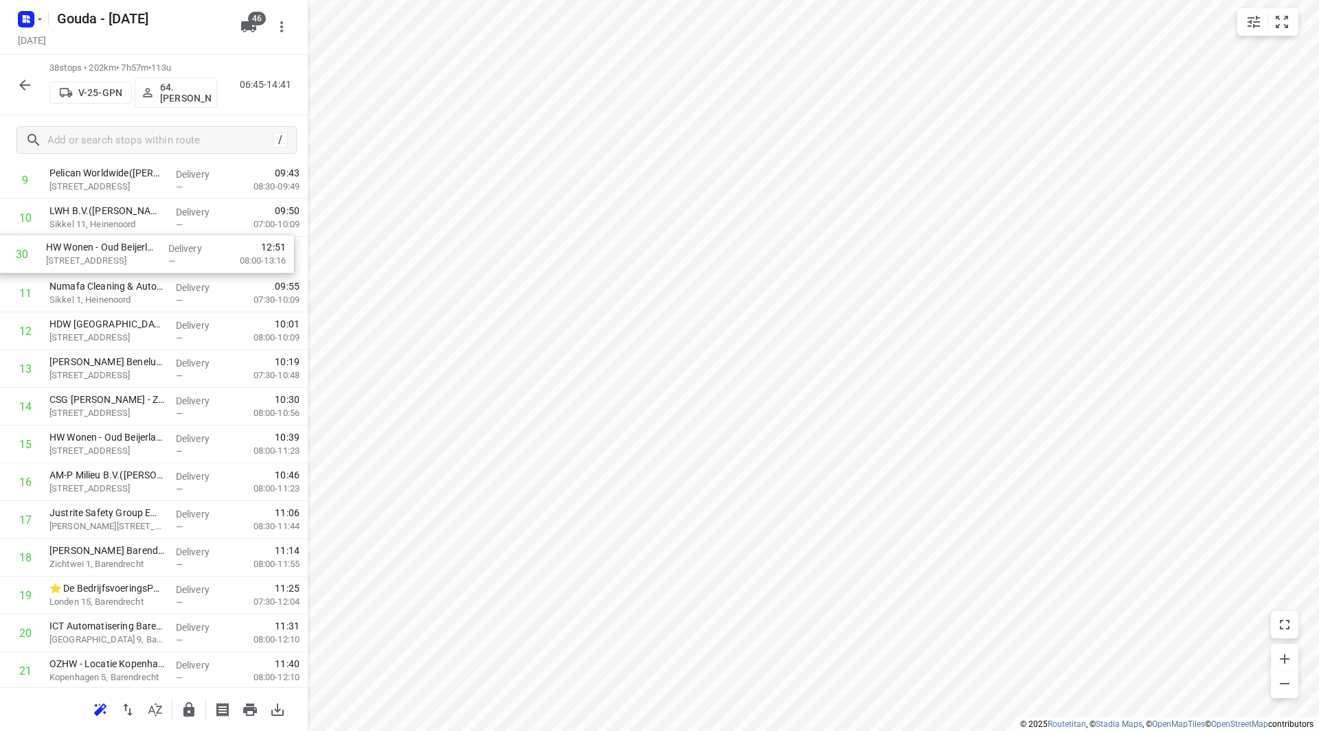
scroll to position [399, 0]
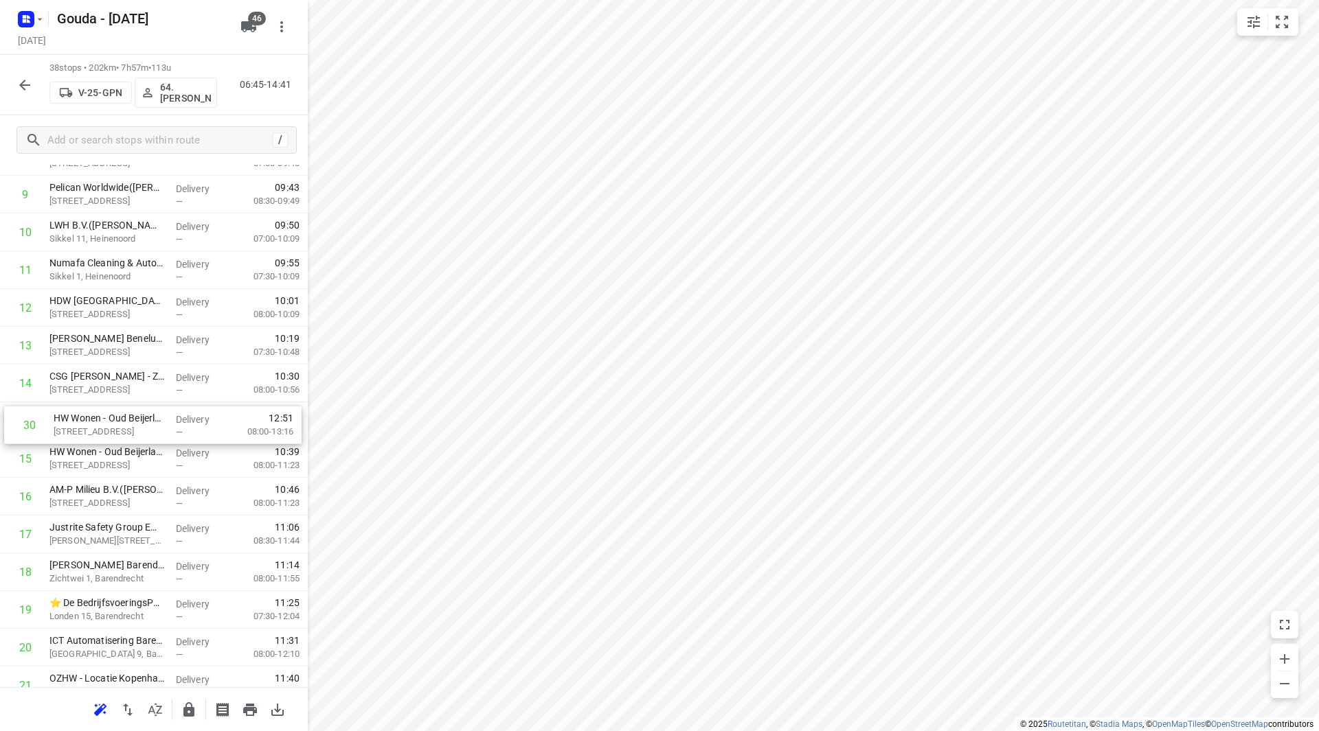
drag, startPoint x: 159, startPoint y: 494, endPoint x: 166, endPoint y: 418, distance: 75.8
click at [166, 418] on div "1 Havenbedrijf Rotterdam N.V. - Buitenlocaties(Hilde Montijn) Wilhelminakade 90…" at bounding box center [154, 592] width 308 height 1436
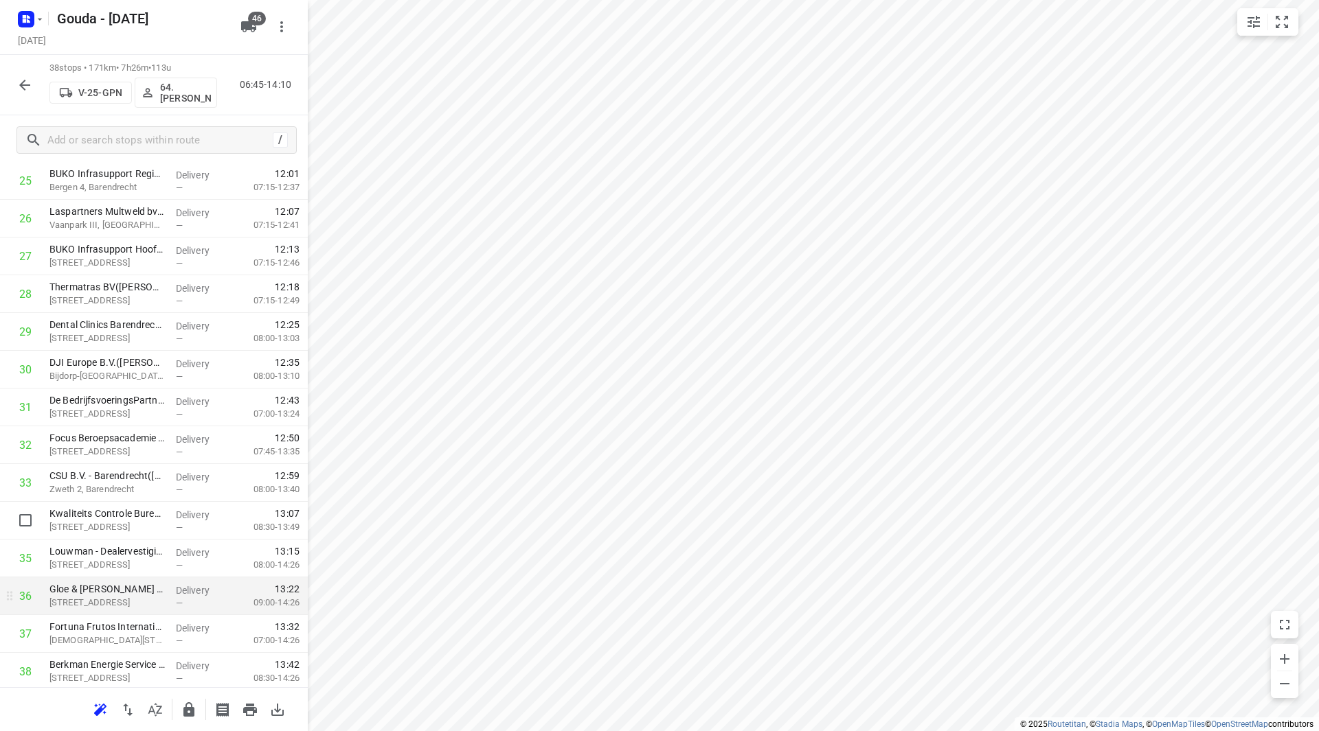
scroll to position [1058, 0]
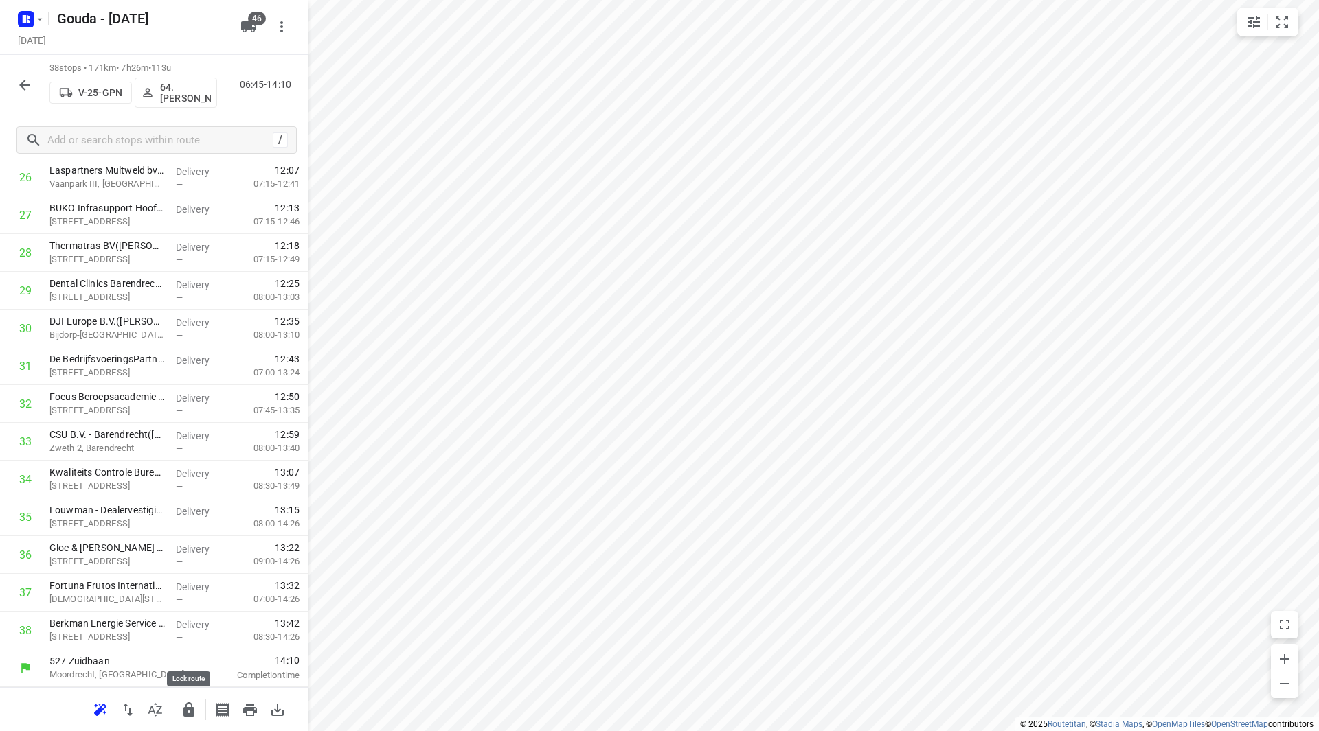
click at [195, 718] on icon "button" at bounding box center [189, 710] width 16 height 16
click at [11, 76] on div at bounding box center [24, 84] width 27 height 27
click at [34, 96] on div at bounding box center [24, 84] width 27 height 27
click at [24, 89] on icon "button" at bounding box center [24, 85] width 11 height 11
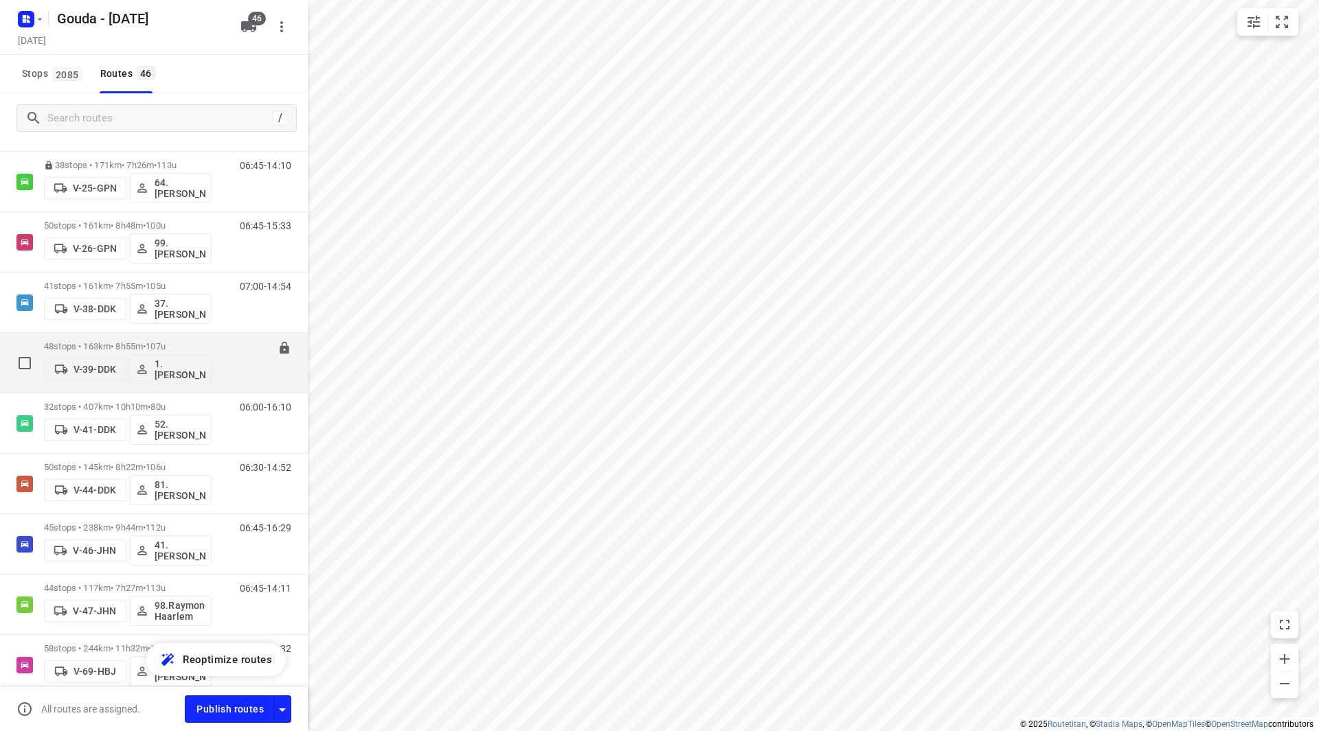
scroll to position [481, 0]
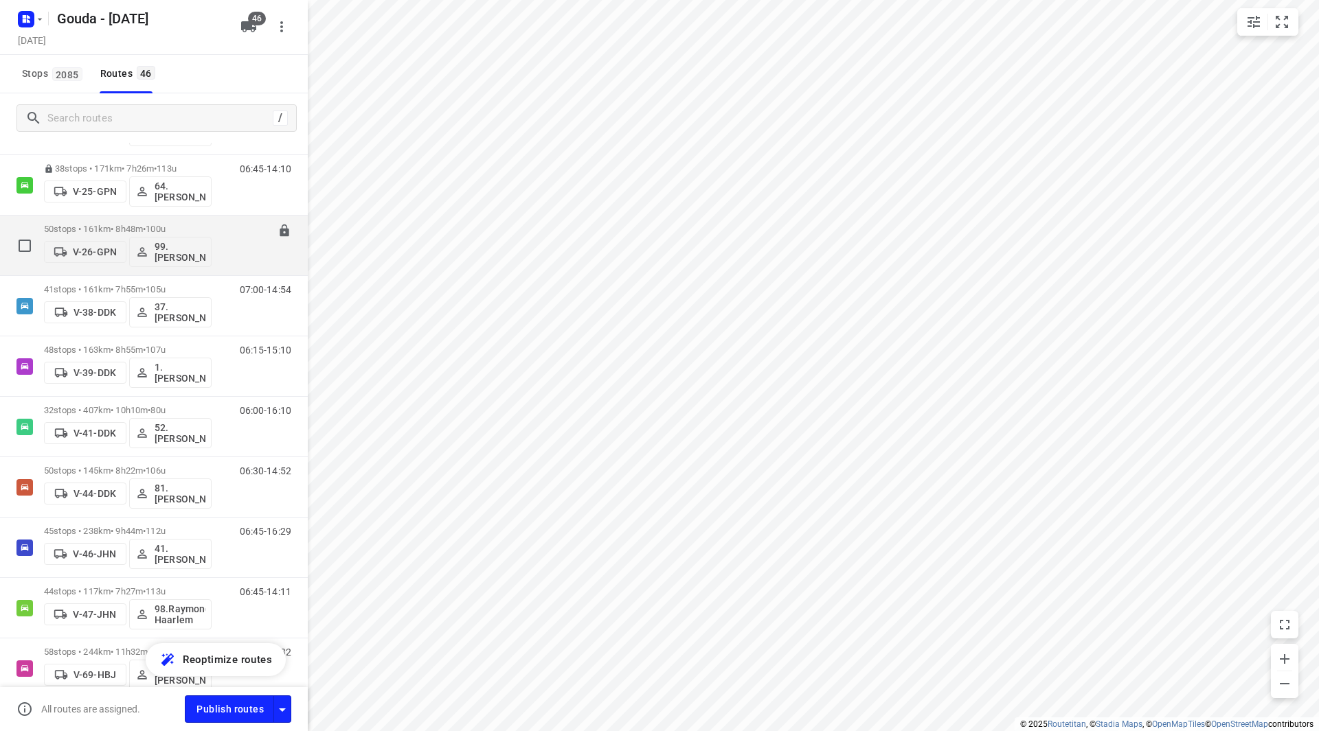
click at [111, 220] on div "50 stops • 161km • 8h48m • 100u V-26-GPN 99.Joyce Offermans" at bounding box center [128, 245] width 168 height 57
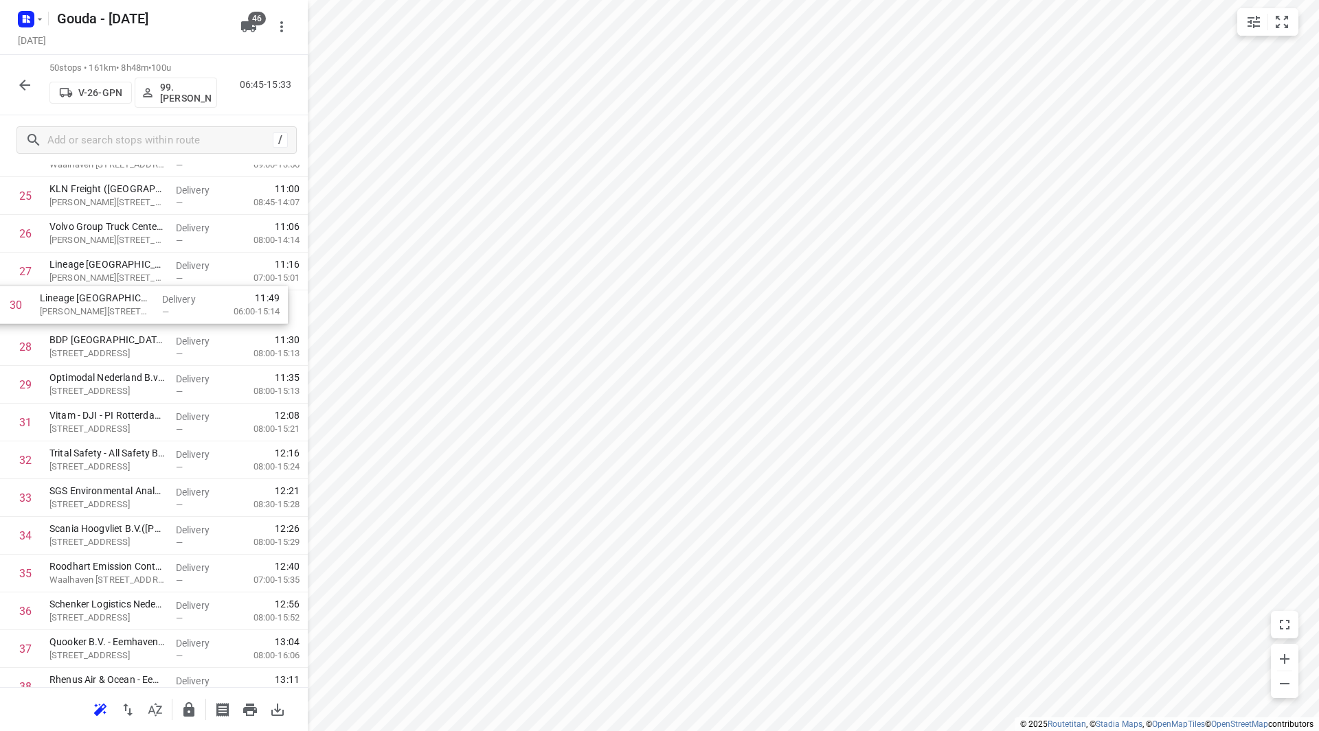
scroll to position [1001, 0]
drag, startPoint x: 174, startPoint y: 356, endPoint x: 170, endPoint y: 309, distance: 47.6
click at [168, 309] on div "1 Cleanlease wasverzorging - Rotterdam(Tineke de Meulemeester) Driemanssteeweg …" at bounding box center [154, 215] width 308 height 1889
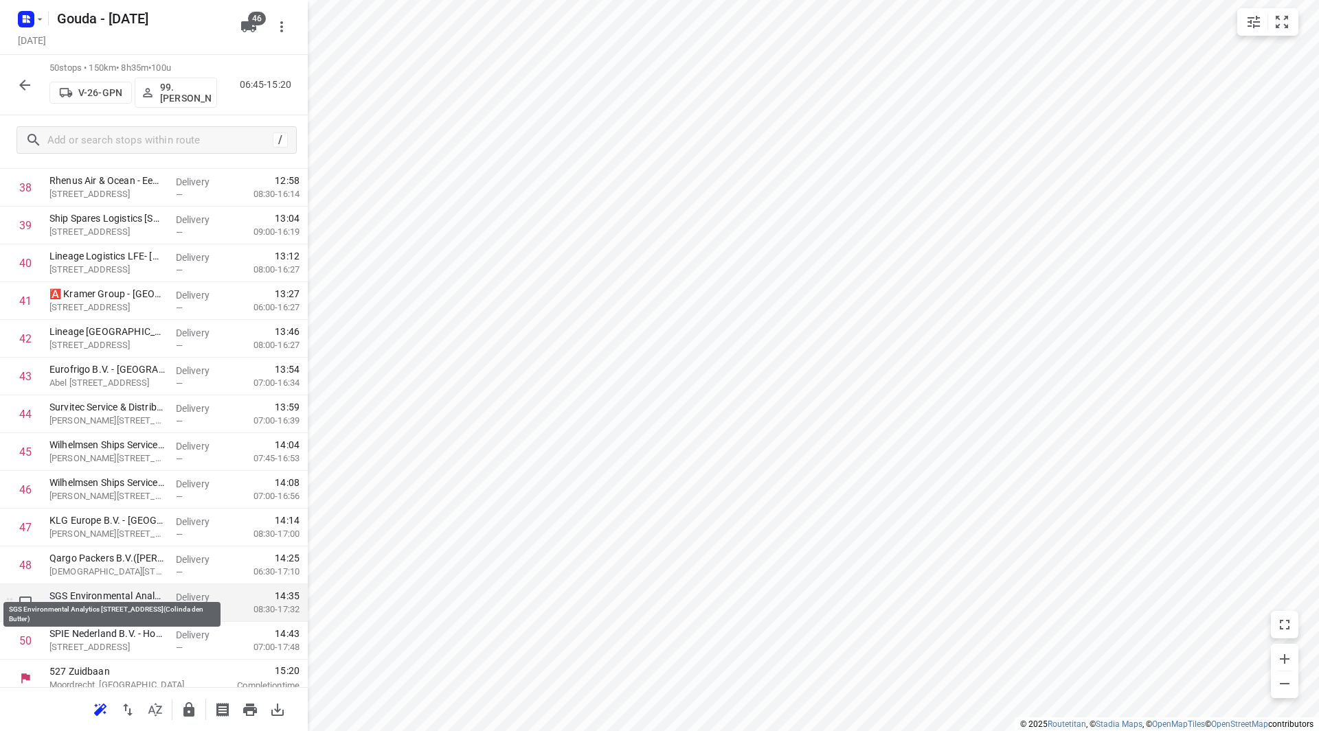
scroll to position [1512, 0]
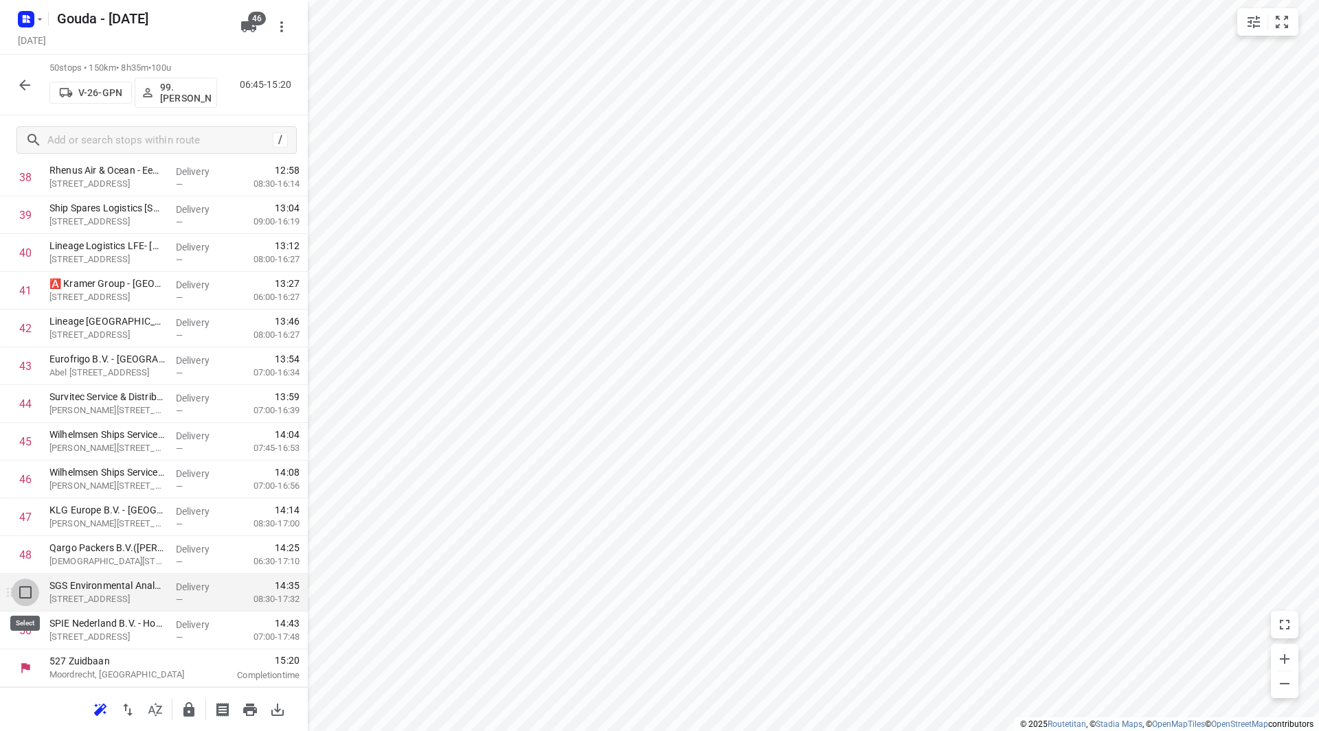
drag, startPoint x: 36, startPoint y: 595, endPoint x: 27, endPoint y: 595, distance: 9.0
click at [27, 595] on input "checkbox" at bounding box center [25, 592] width 27 height 27
checkbox input "true"
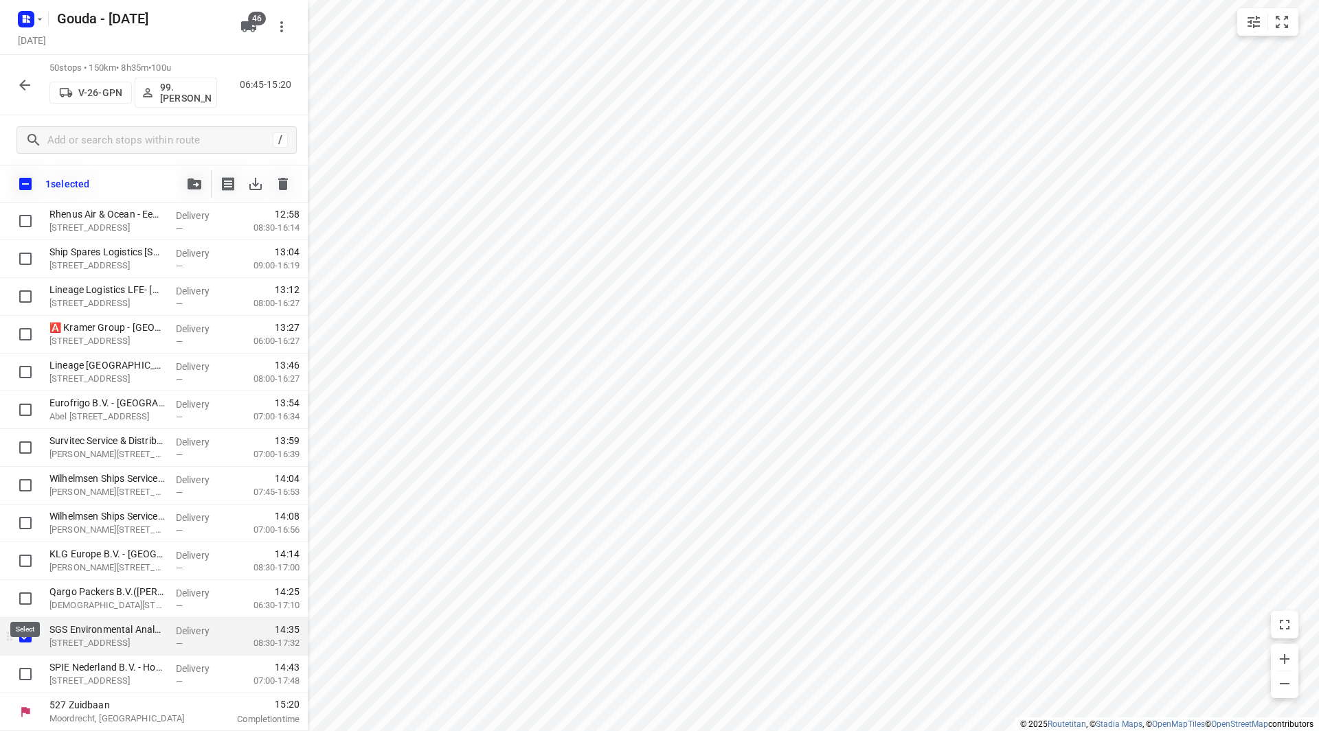
scroll to position [1506, 0]
click at [28, 672] on input "checkbox" at bounding box center [25, 674] width 27 height 27
checkbox input "true"
click at [186, 181] on span "button" at bounding box center [194, 184] width 16 height 11
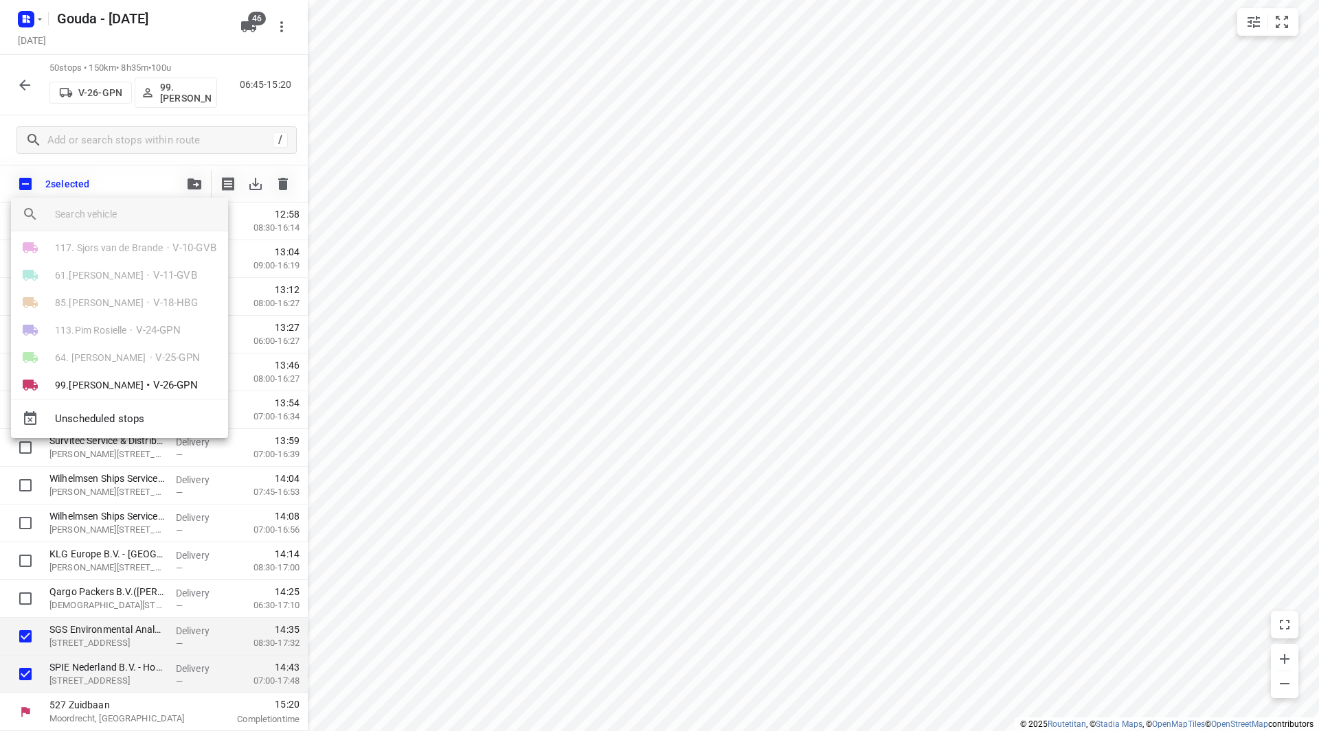
scroll to position [206, 0]
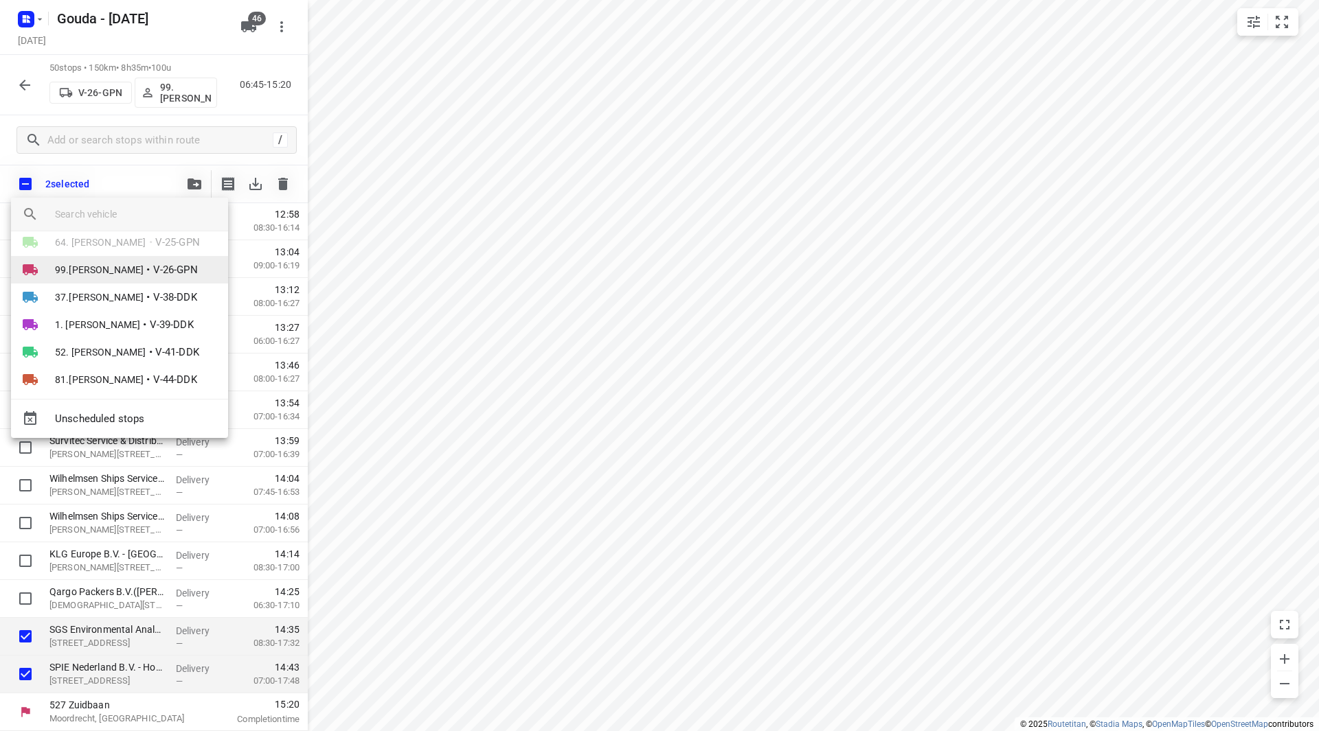
click at [150, 274] on li "99.Joyce Offermans • V-26-GPN" at bounding box center [119, 269] width 217 height 27
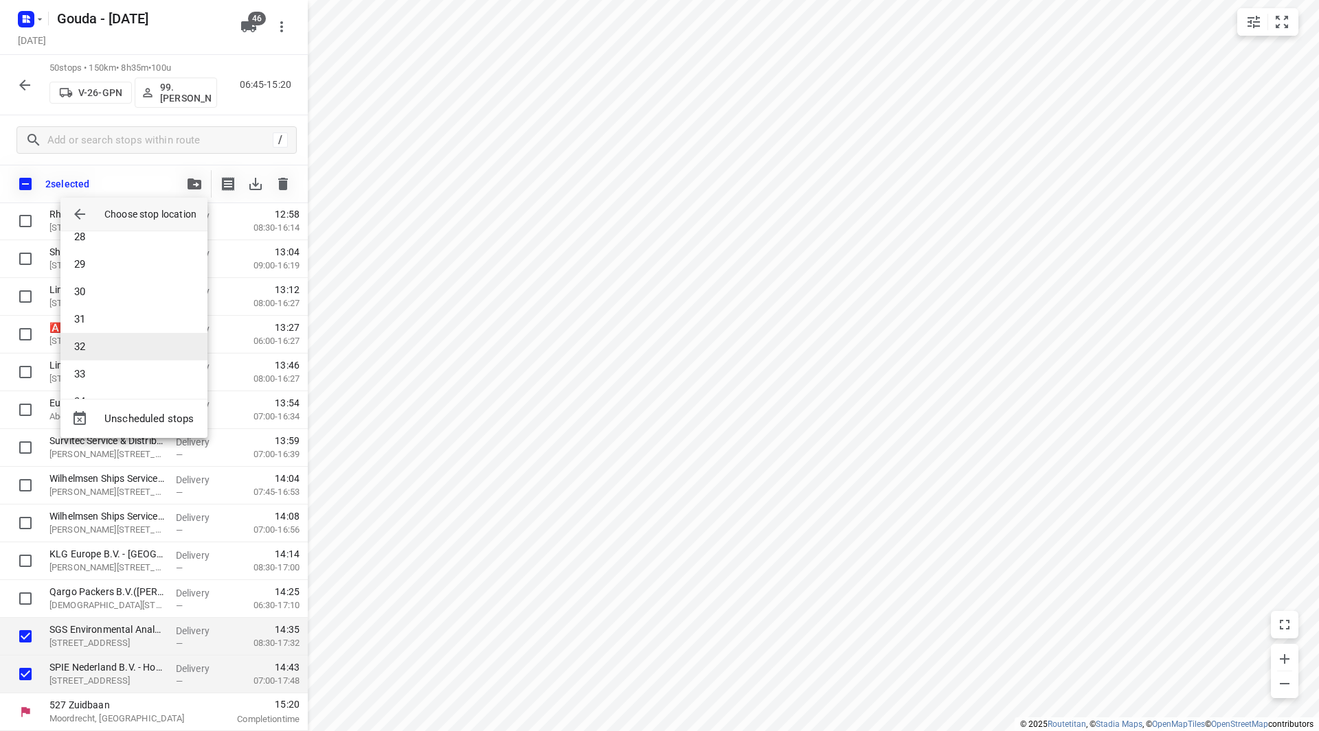
scroll to position [893, 0]
click at [102, 287] on li "35" at bounding box center [133, 291] width 147 height 27
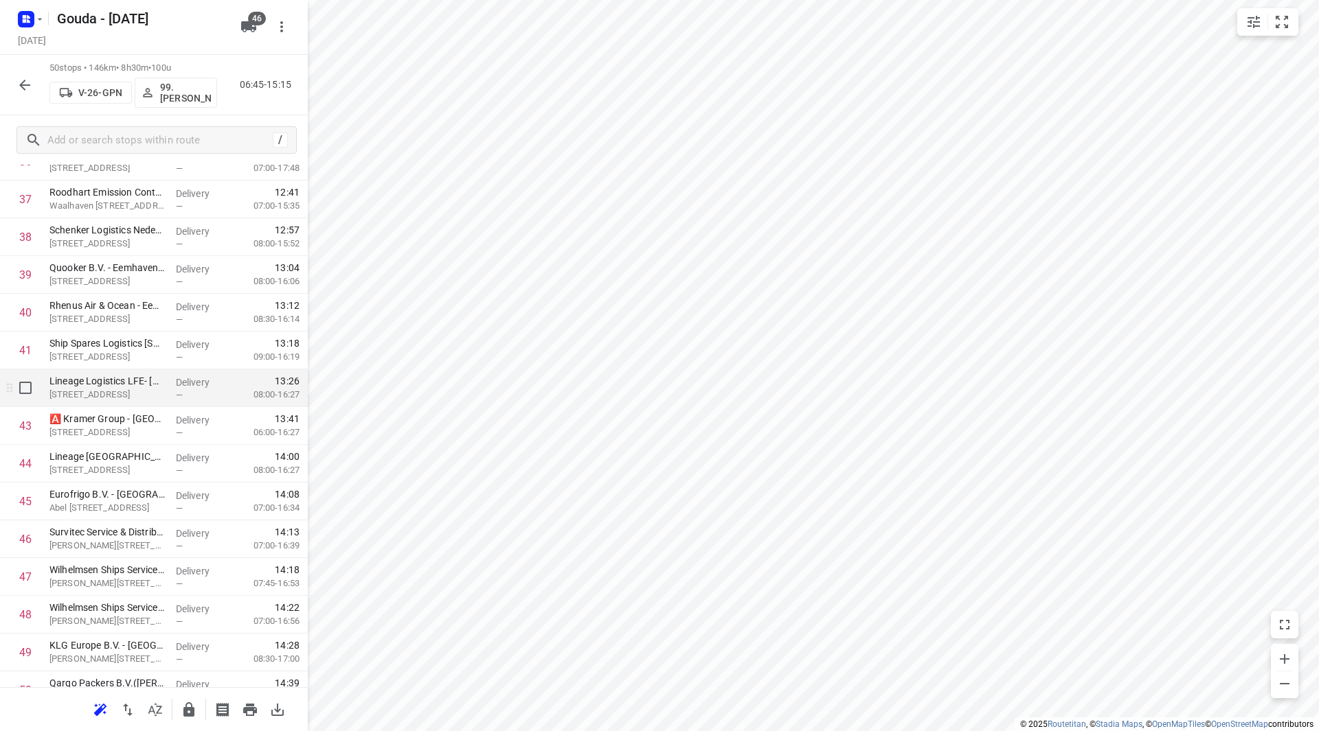
scroll to position [1438, 0]
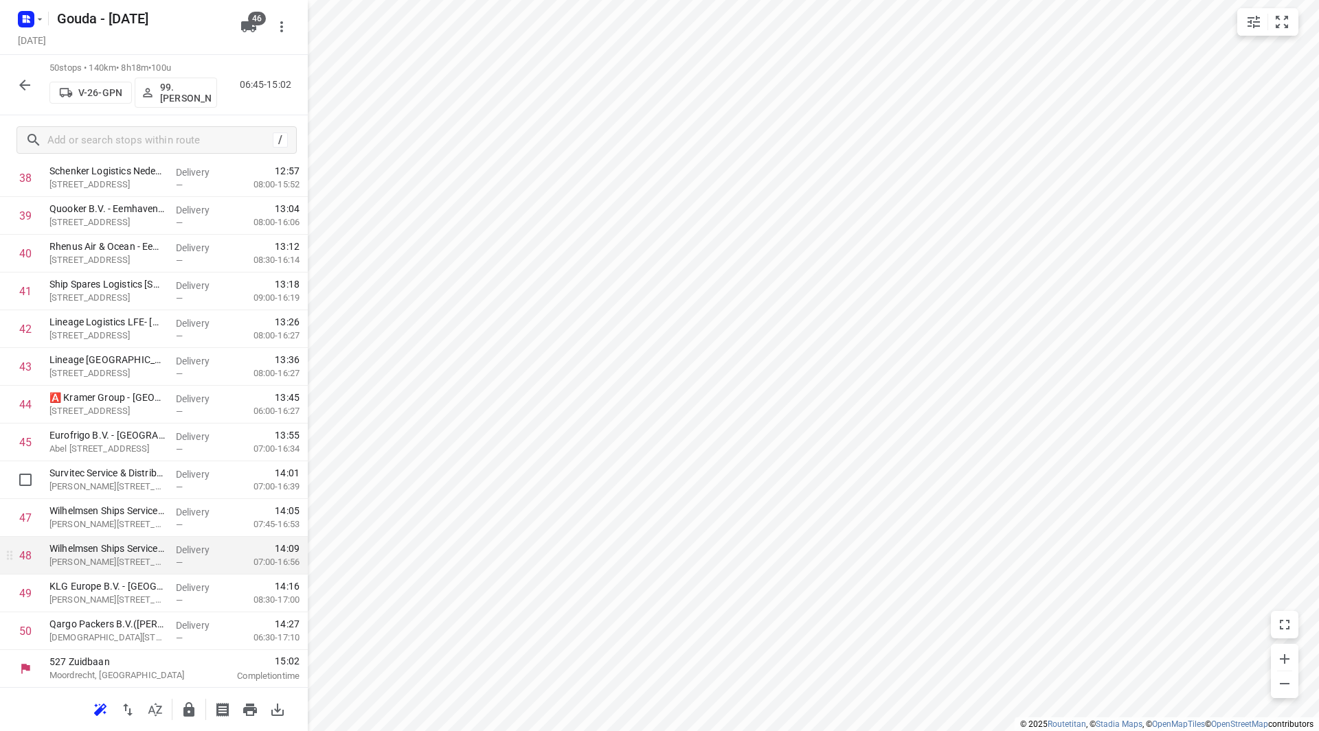
scroll to position [1512, 0]
click at [188, 707] on icon "button" at bounding box center [189, 710] width 16 height 16
click at [27, 75] on button "button" at bounding box center [24, 84] width 27 height 27
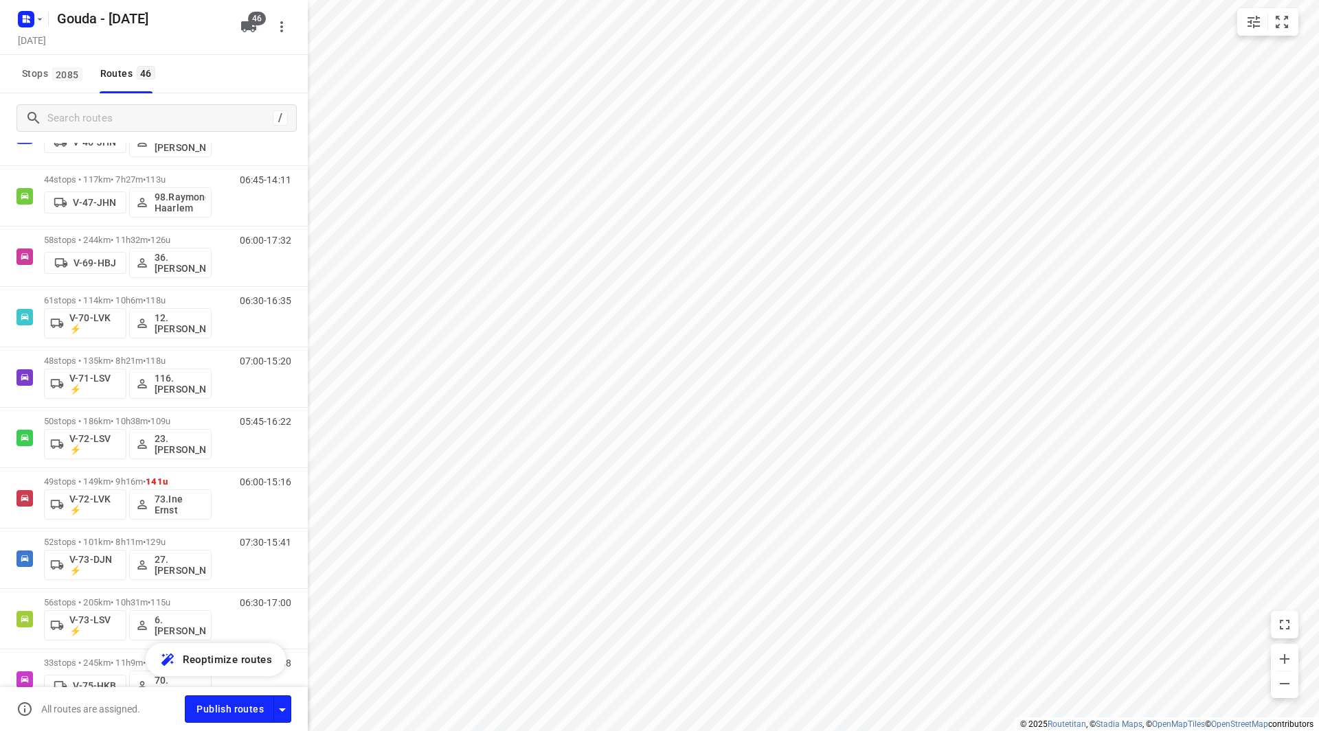
scroll to position [549, 0]
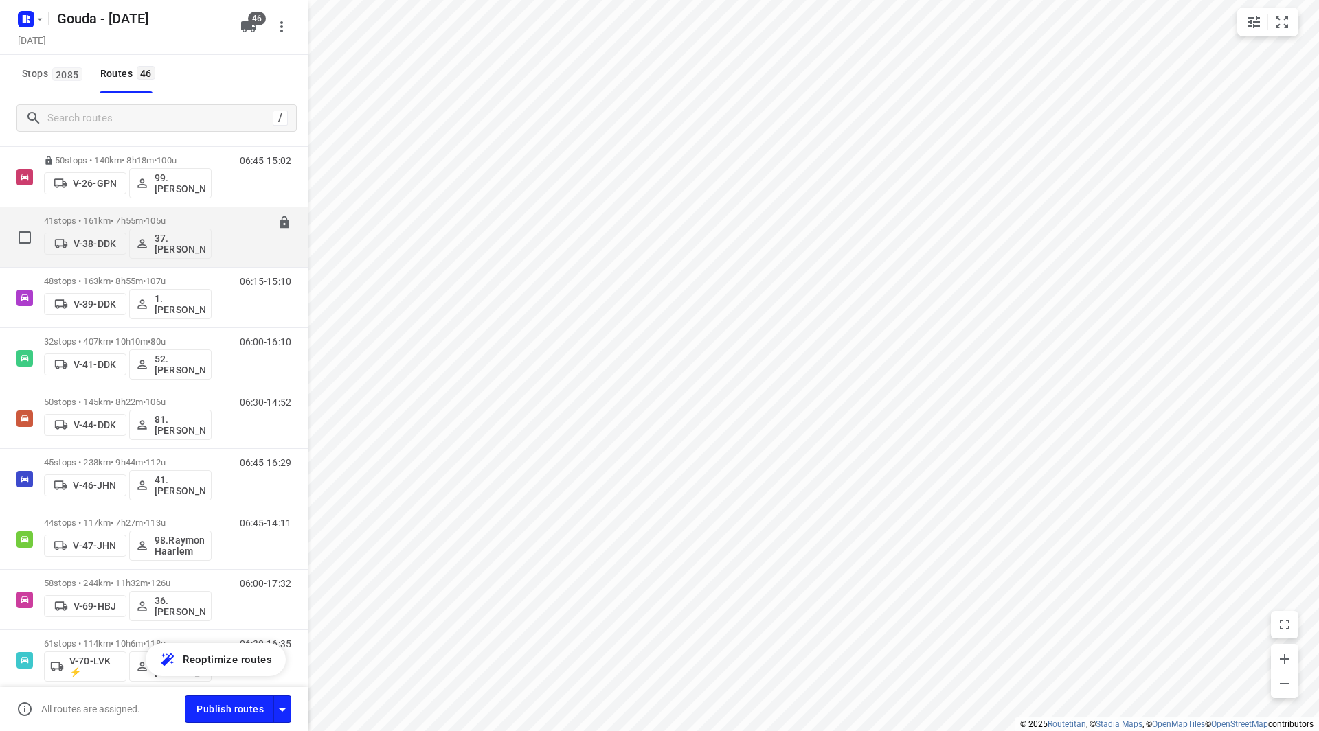
click at [119, 221] on p "41 stops • 161km • 7h55m • 105u" at bounding box center [128, 221] width 168 height 10
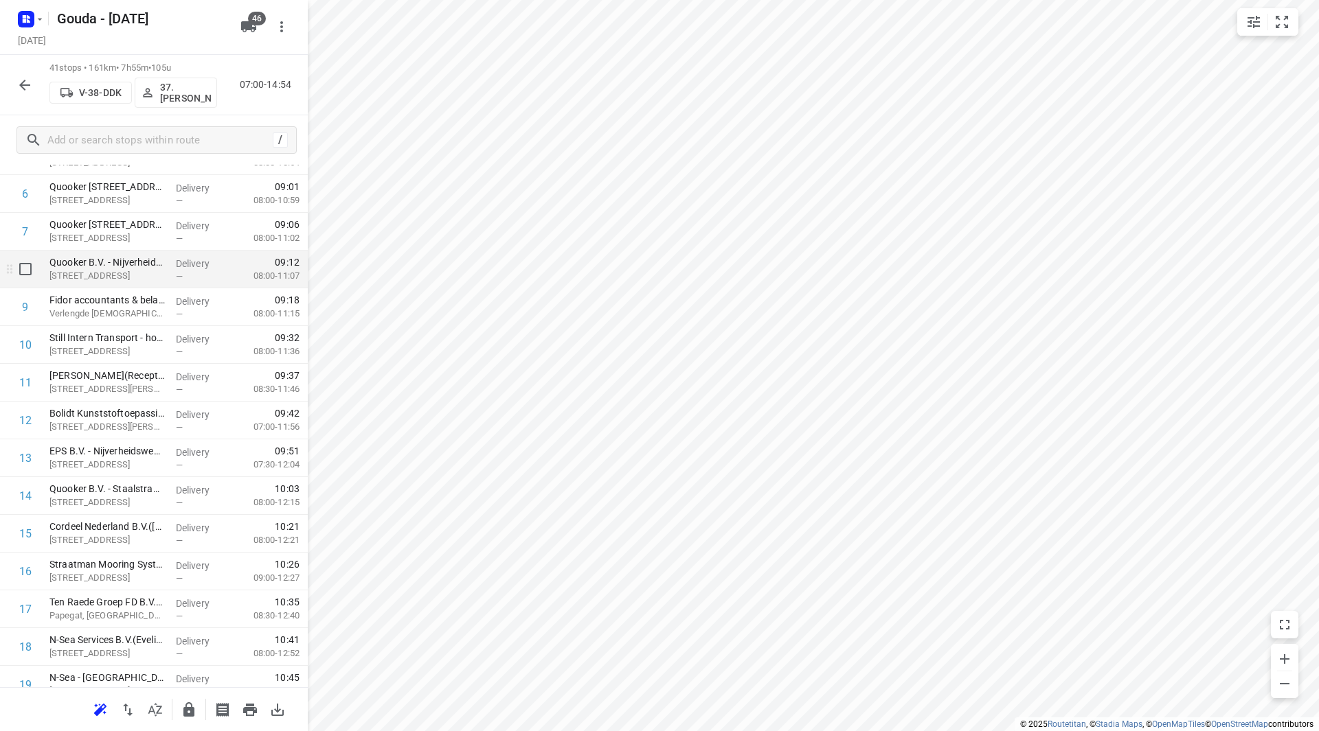
scroll to position [275, 0]
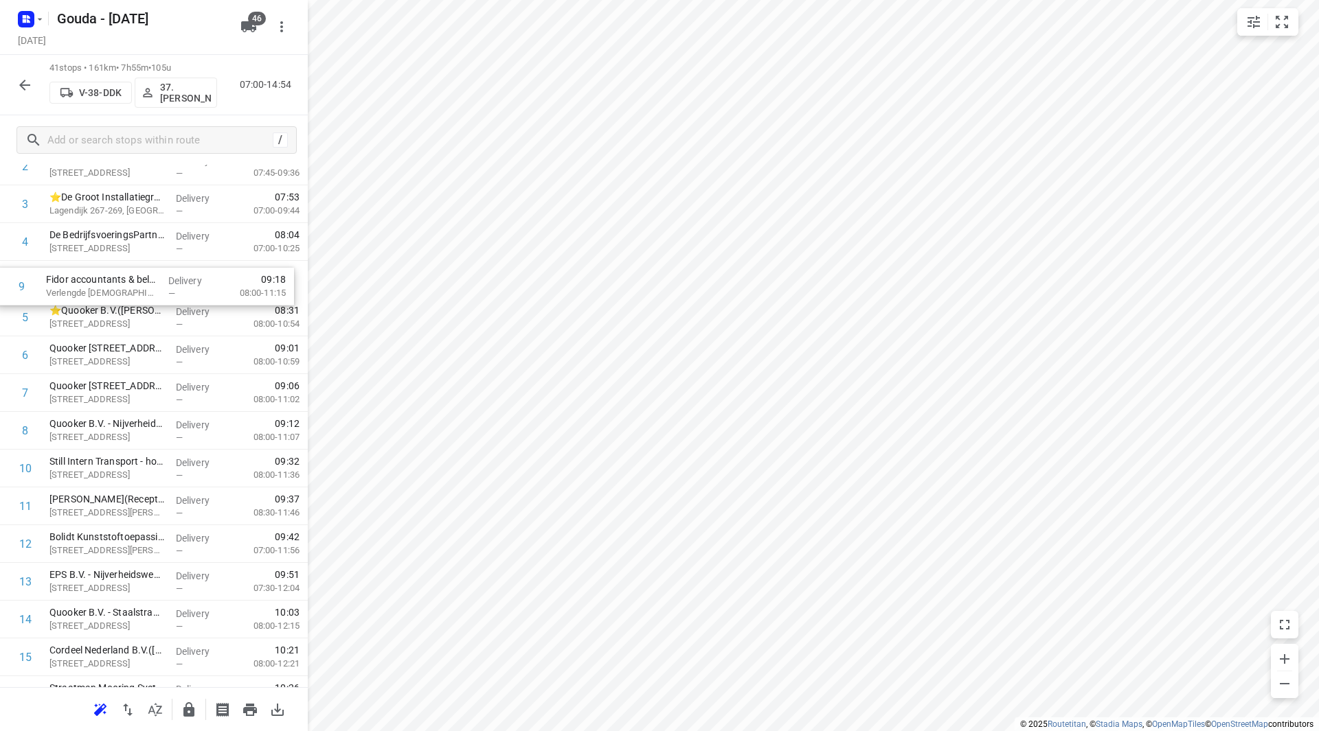
drag, startPoint x: 148, startPoint y: 320, endPoint x: 145, endPoint y: 282, distance: 37.9
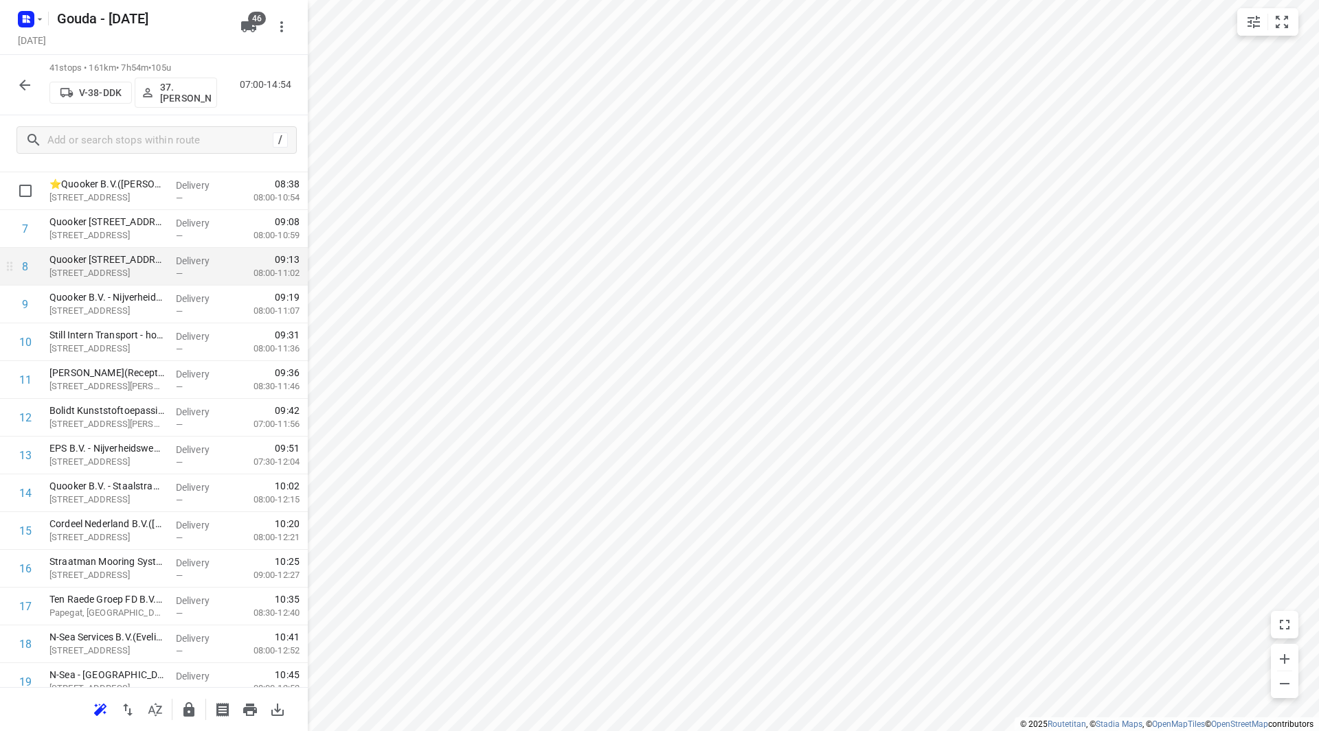
scroll to position [231, 0]
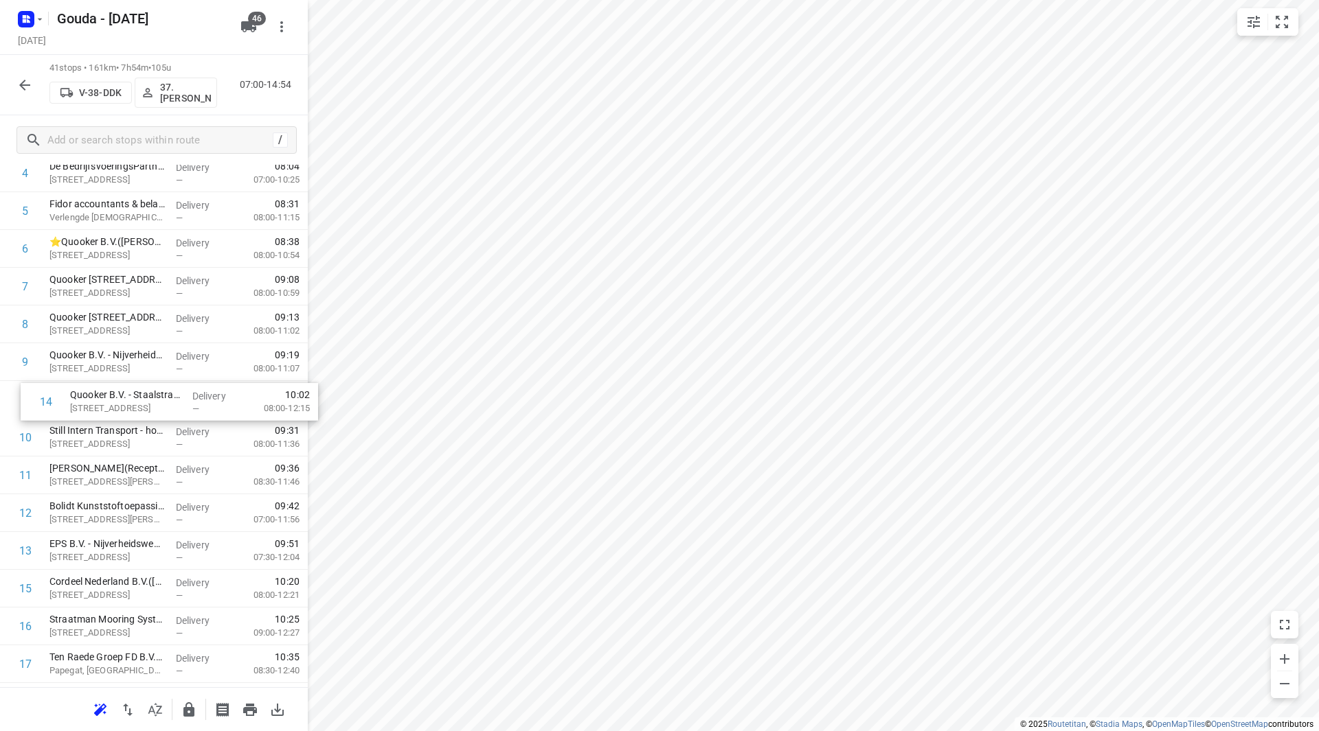
drag, startPoint x: 142, startPoint y: 557, endPoint x: 146, endPoint y: 397, distance: 160.1
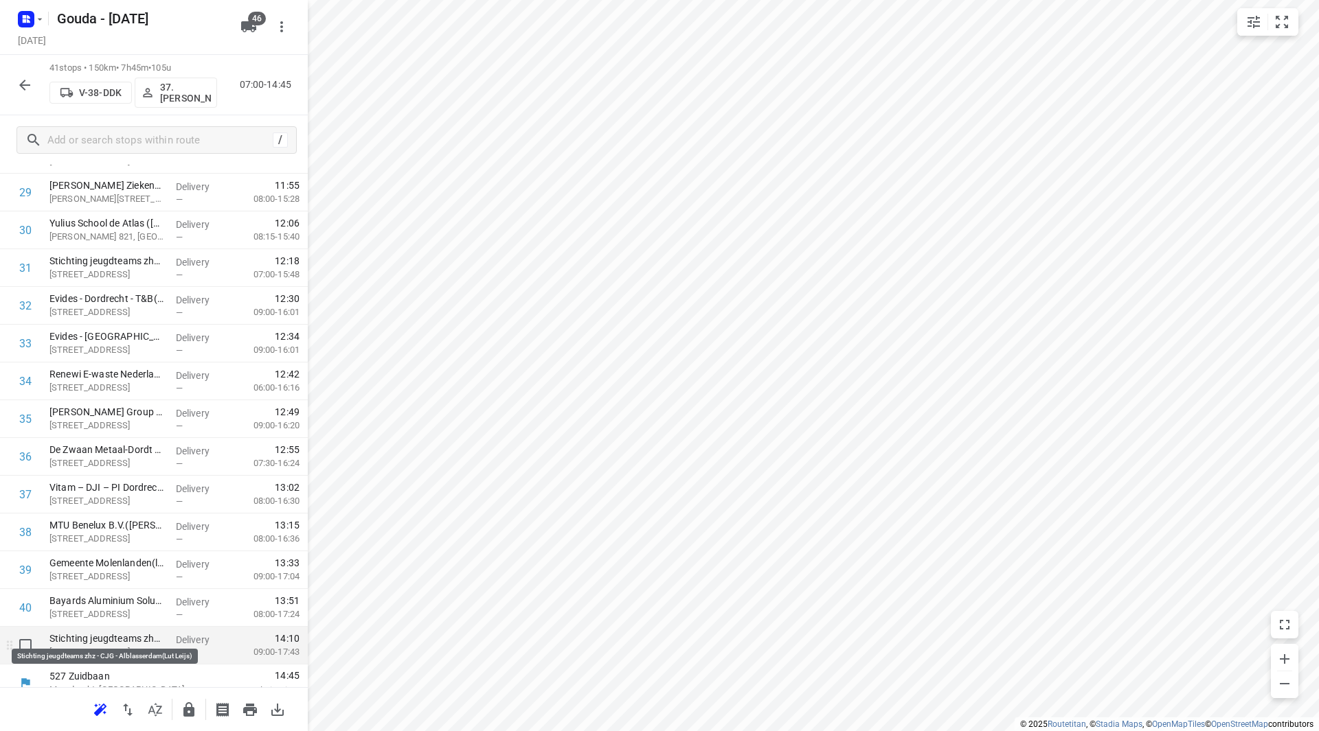
scroll to position [1172, 0]
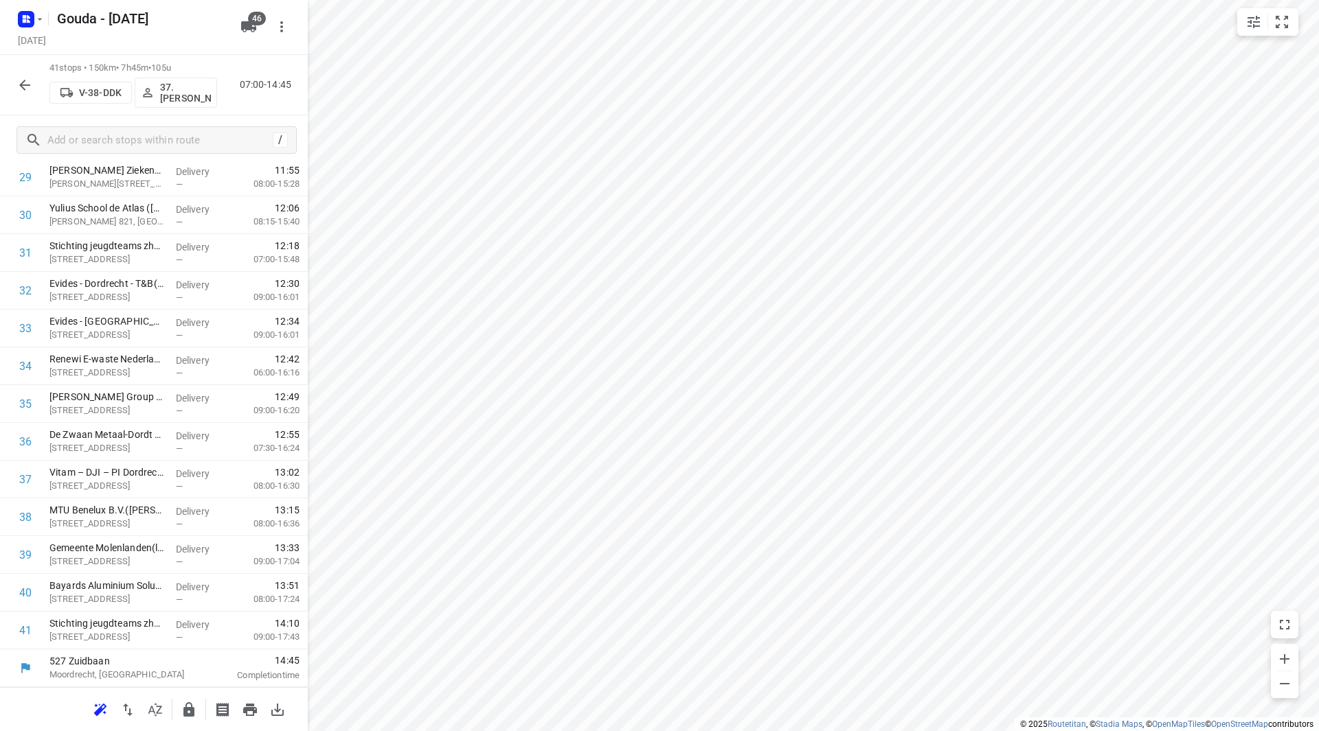
click at [177, 711] on button "button" at bounding box center [188, 709] width 27 height 27
click at [25, 83] on icon "button" at bounding box center [24, 85] width 16 height 16
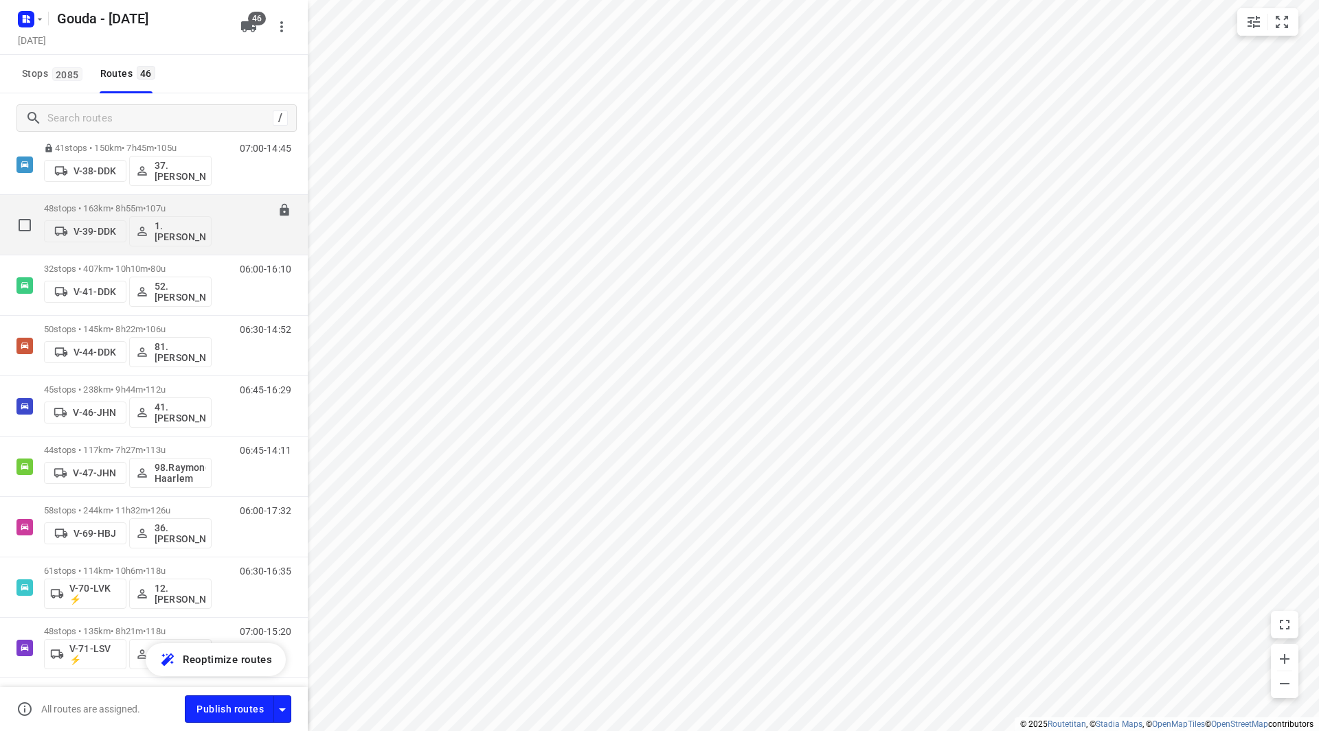
scroll to position [412, 0]
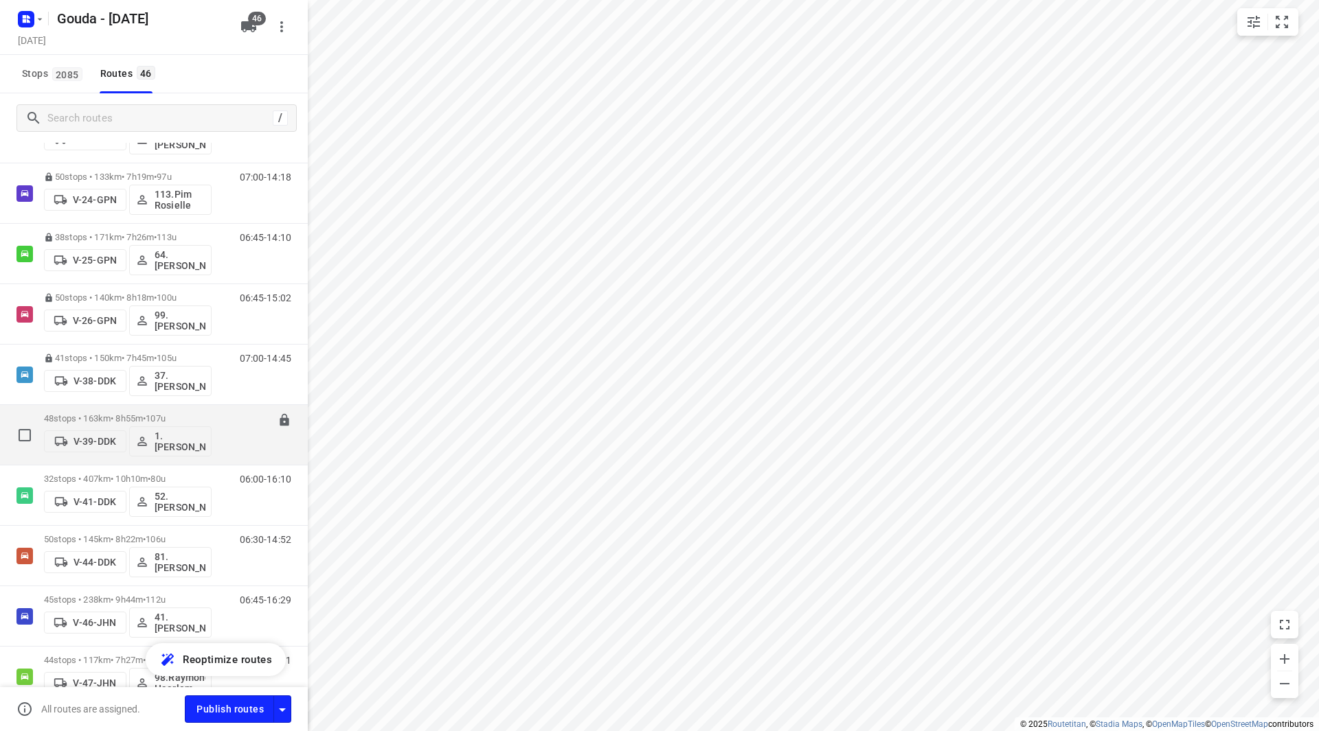
click at [119, 417] on p "48 stops • 163km • 8h55m • 107u" at bounding box center [128, 418] width 168 height 10
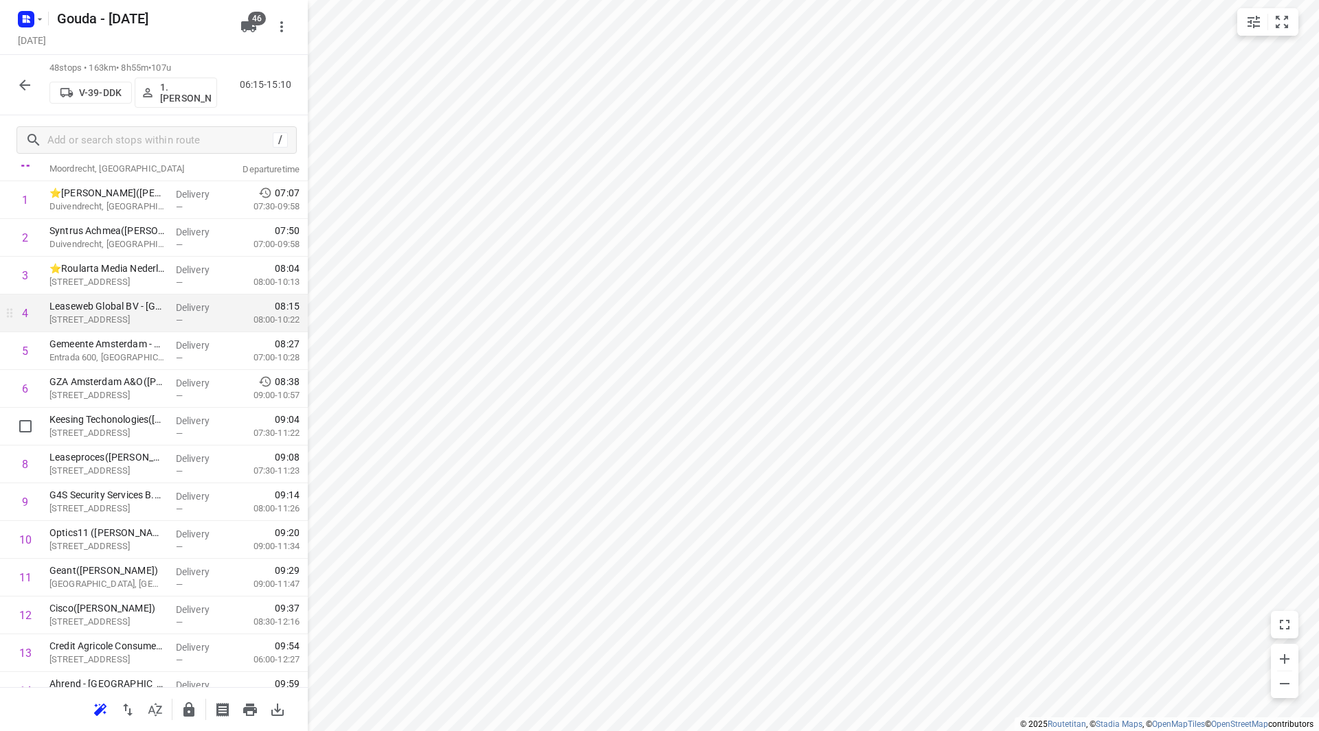
scroll to position [69, 0]
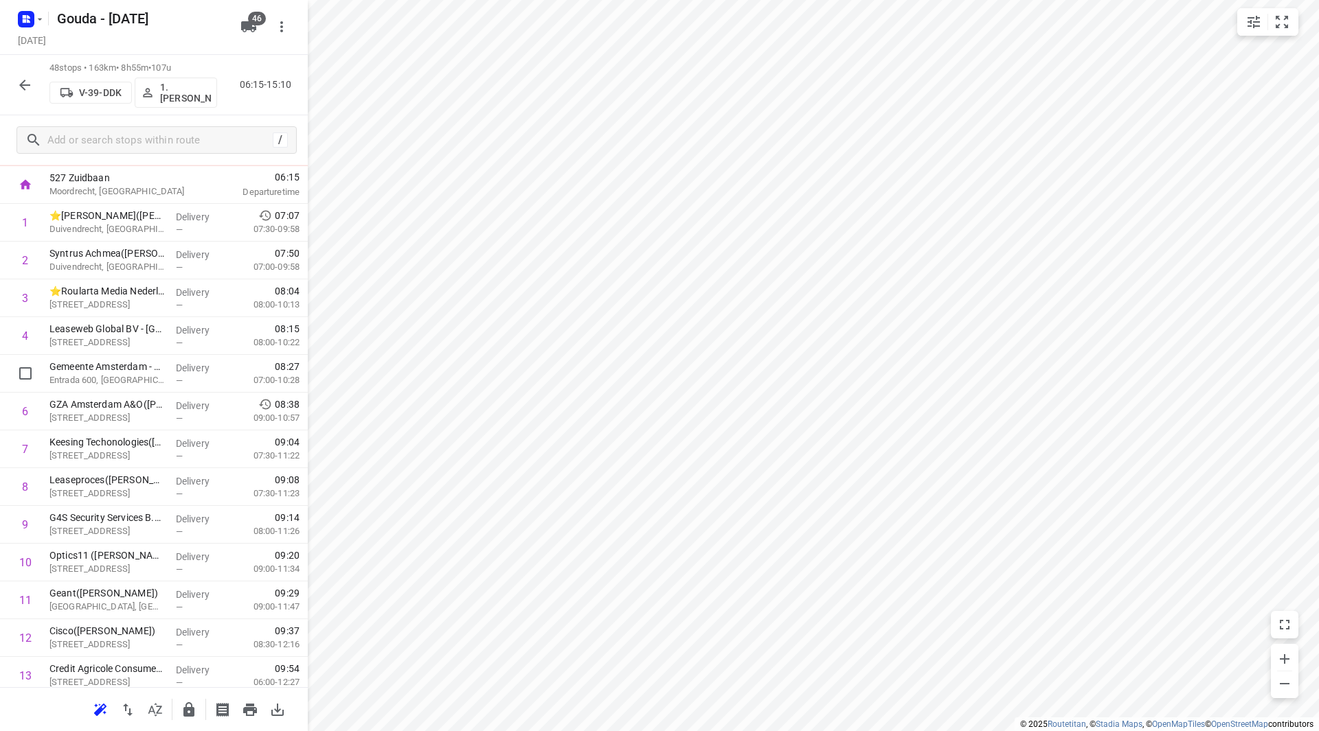
drag, startPoint x: 169, startPoint y: 372, endPoint x: 158, endPoint y: 319, distance: 54.0
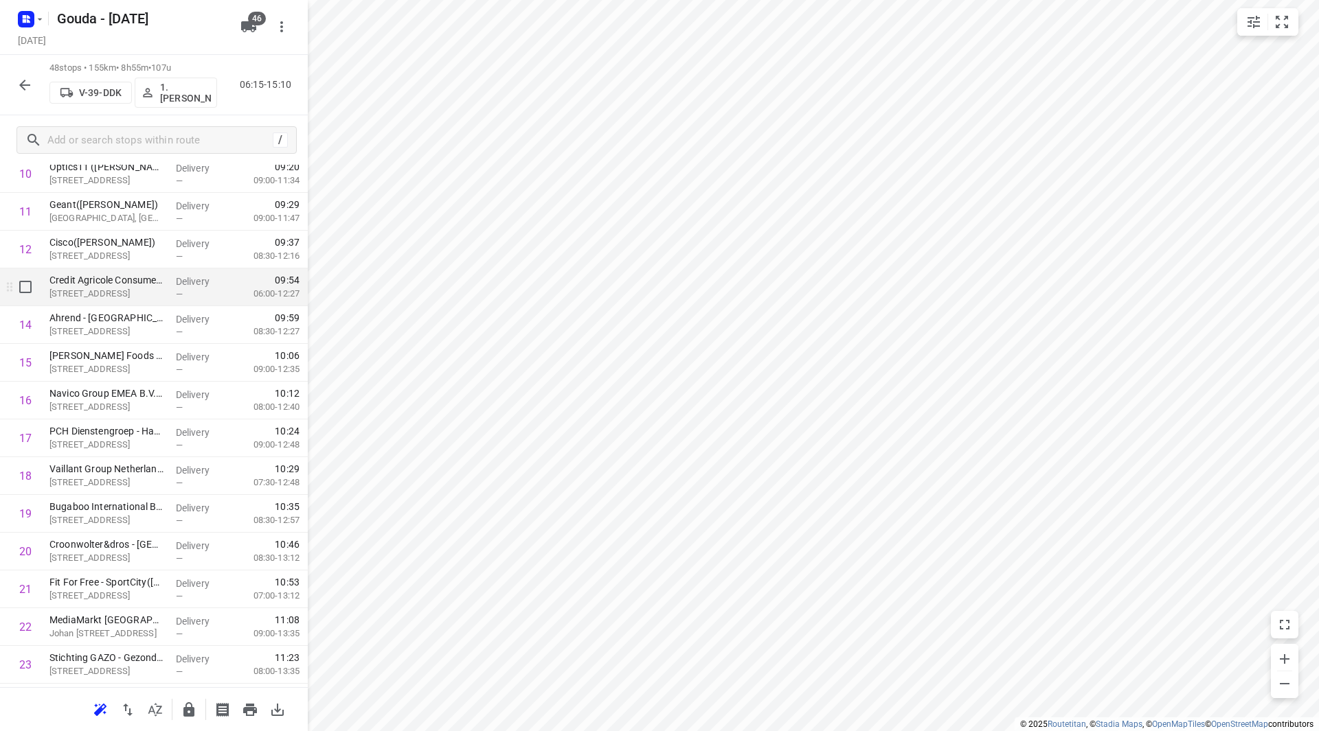
scroll to position [481, 0]
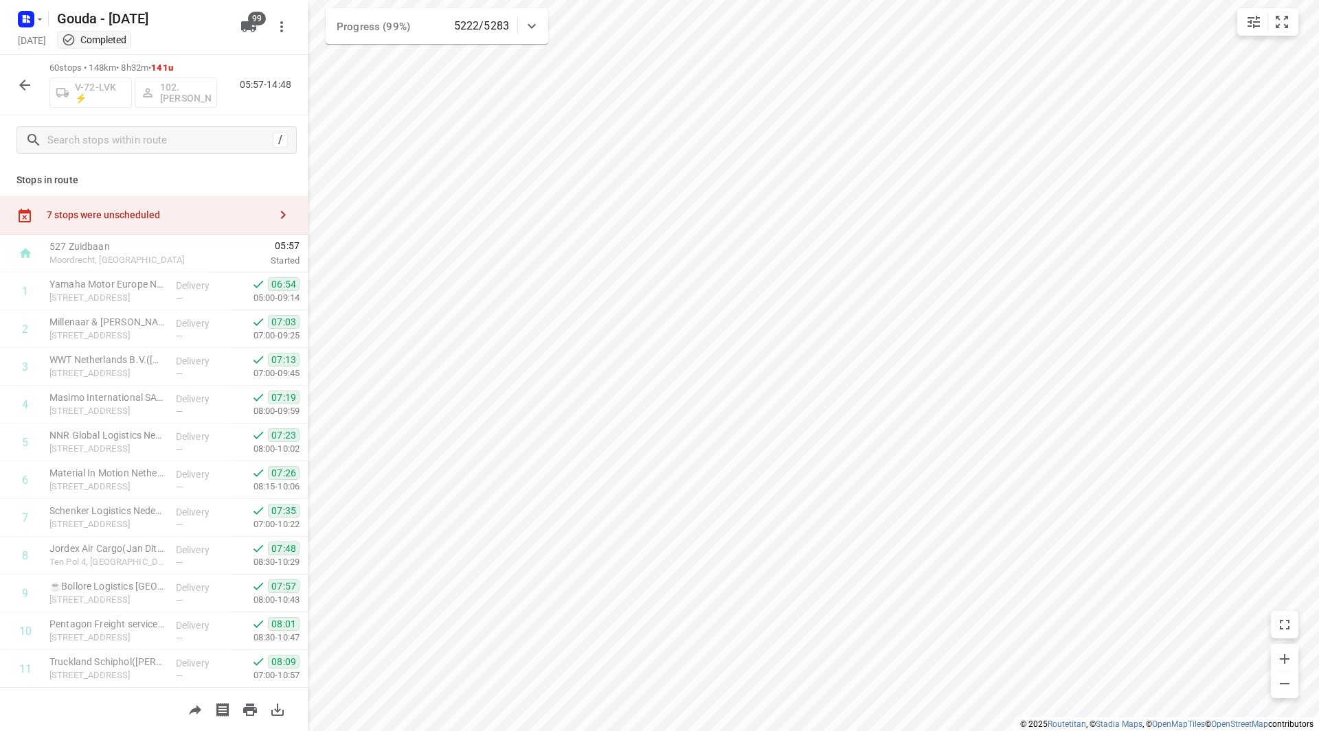
scroll to position [1135, 0]
